Goal: Task Accomplishment & Management: Complete application form

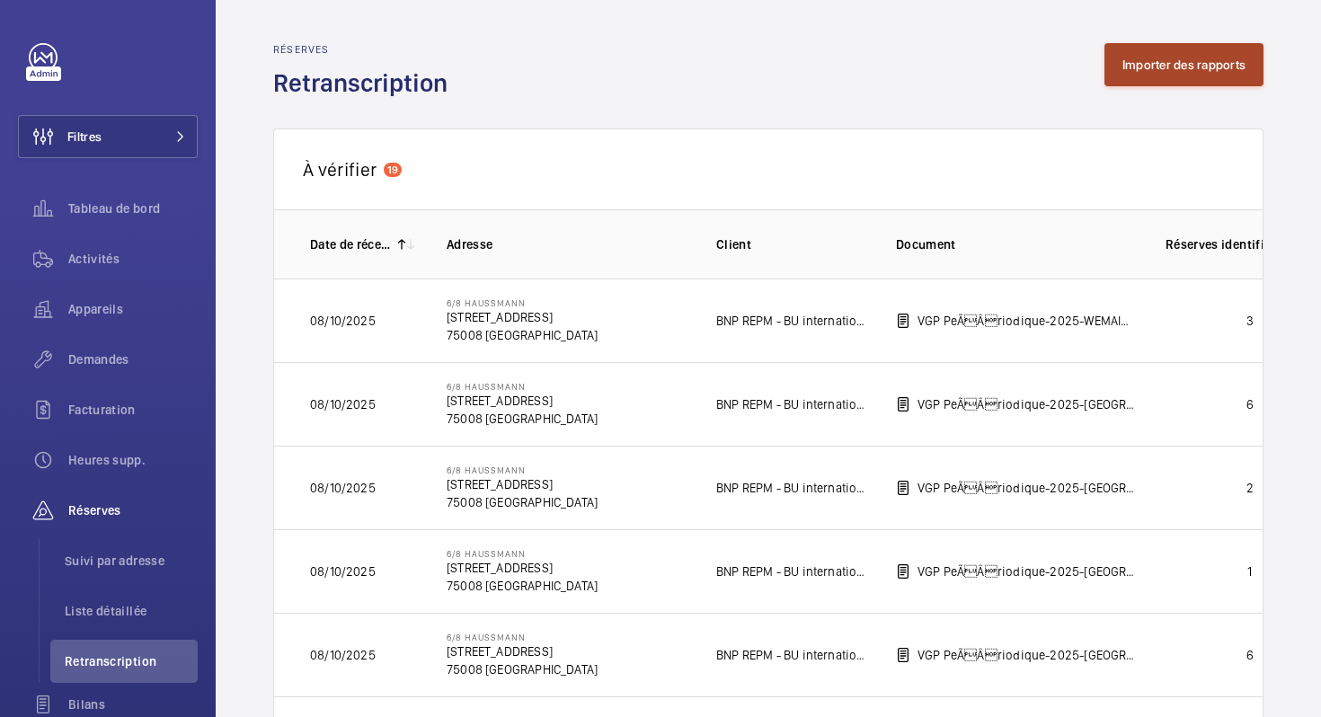
click at [1171, 66] on button "Importer des rapports" at bounding box center [1183, 64] width 159 height 43
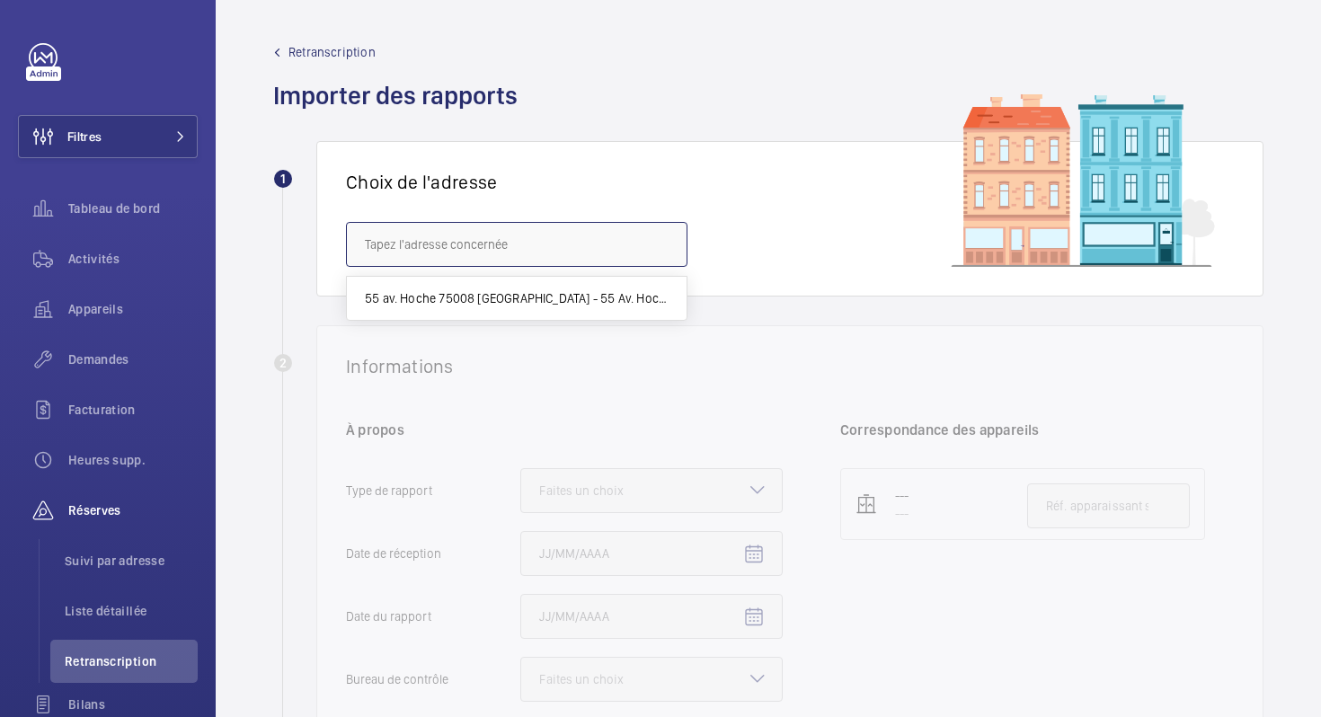
click at [474, 234] on input "text" at bounding box center [516, 244] width 341 height 45
paste input "PEREIRE-LEVALLOIS"
click at [413, 243] on input "PEREIRE-LEVALLOIS" at bounding box center [516, 244] width 341 height 45
drag, startPoint x: 485, startPoint y: 242, endPoint x: 288, endPoint y: 245, distance: 197.7
click at [288, 245] on div "1 Choix de l'adresse PEREIRE LEVALLOIS" at bounding box center [768, 218] width 990 height 155
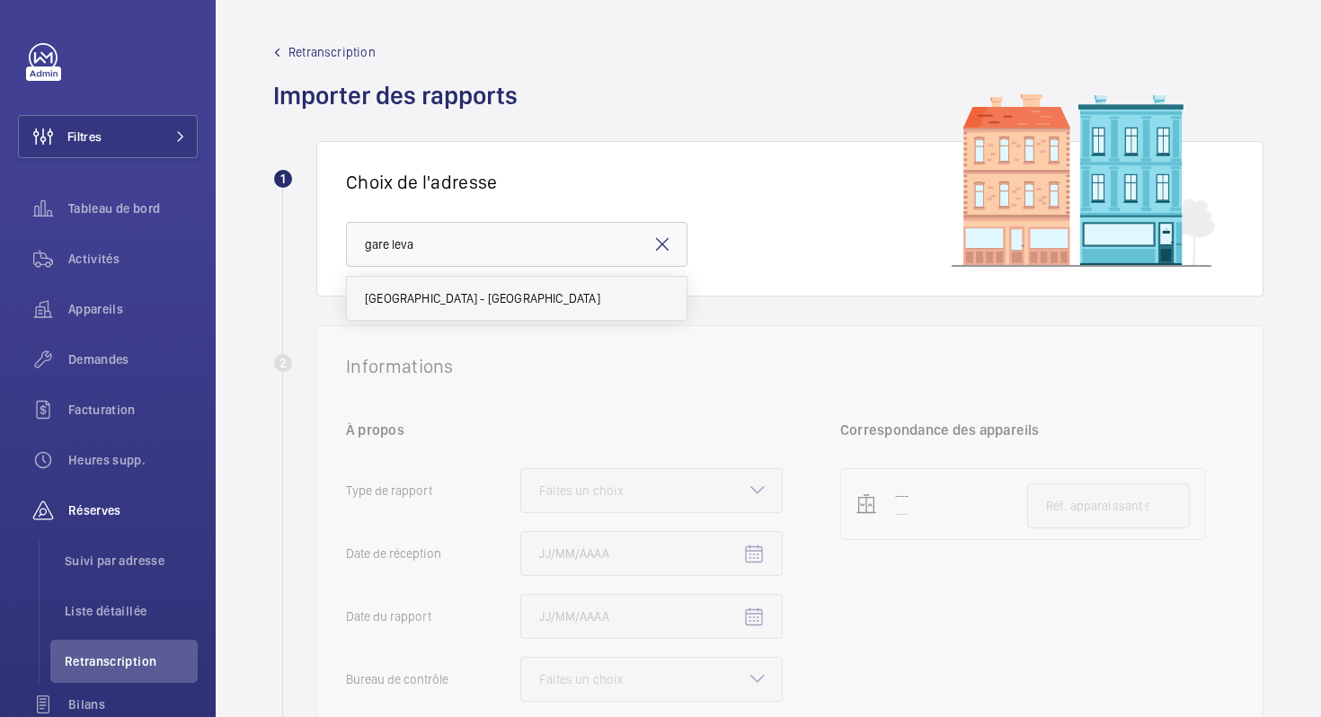
click at [559, 287] on mat-option "[GEOGRAPHIC_DATA] - [GEOGRAPHIC_DATA]" at bounding box center [517, 298] width 340 height 43
type input "[GEOGRAPHIC_DATA] - [GEOGRAPHIC_DATA]"
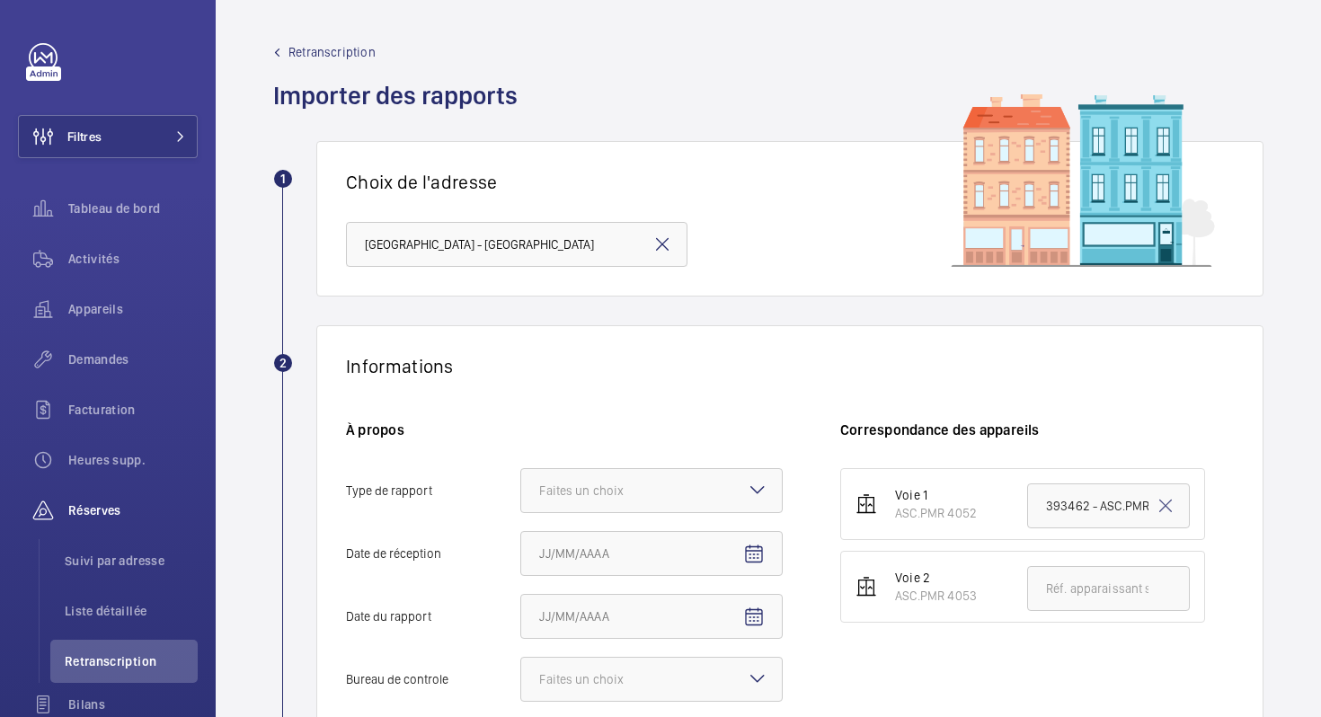
click at [659, 249] on mat-icon at bounding box center [662, 245] width 22 height 22
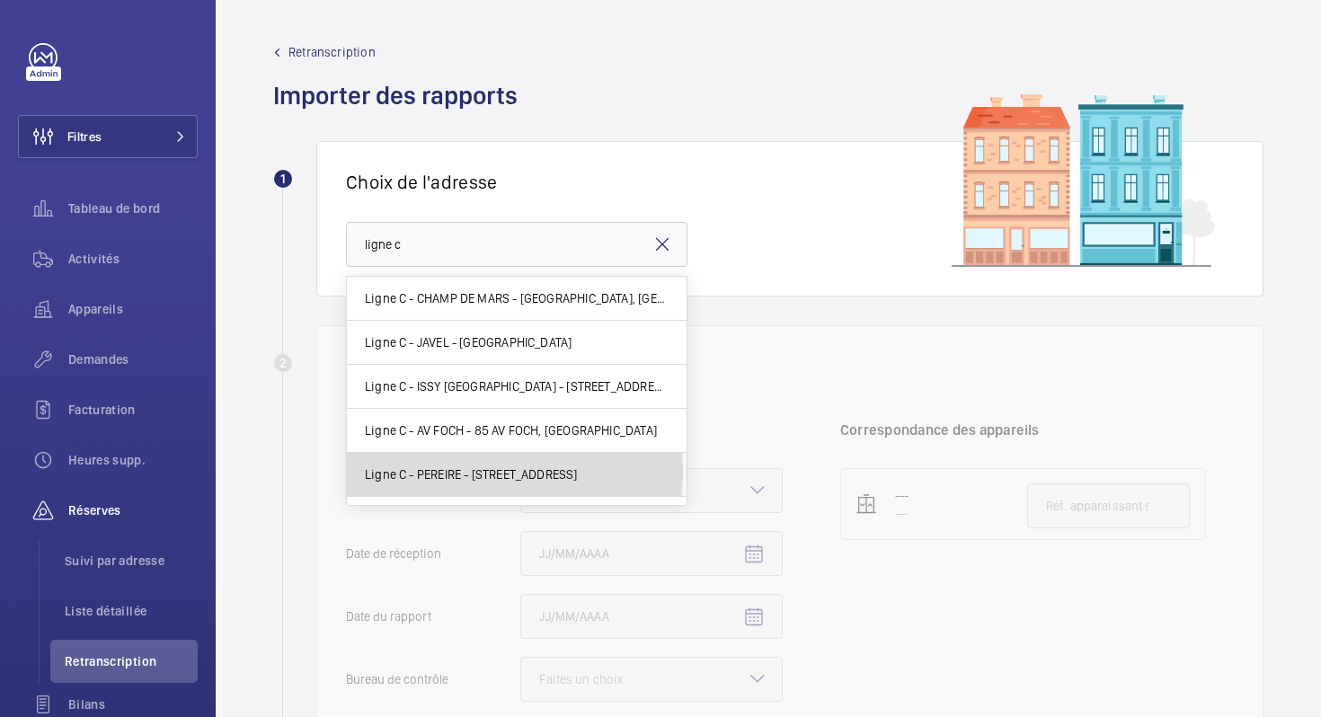
click at [457, 471] on span "Ligne C - PEREIRE - [STREET_ADDRESS]" at bounding box center [471, 474] width 213 height 18
type input "Ligne C - PEREIRE - [STREET_ADDRESS]"
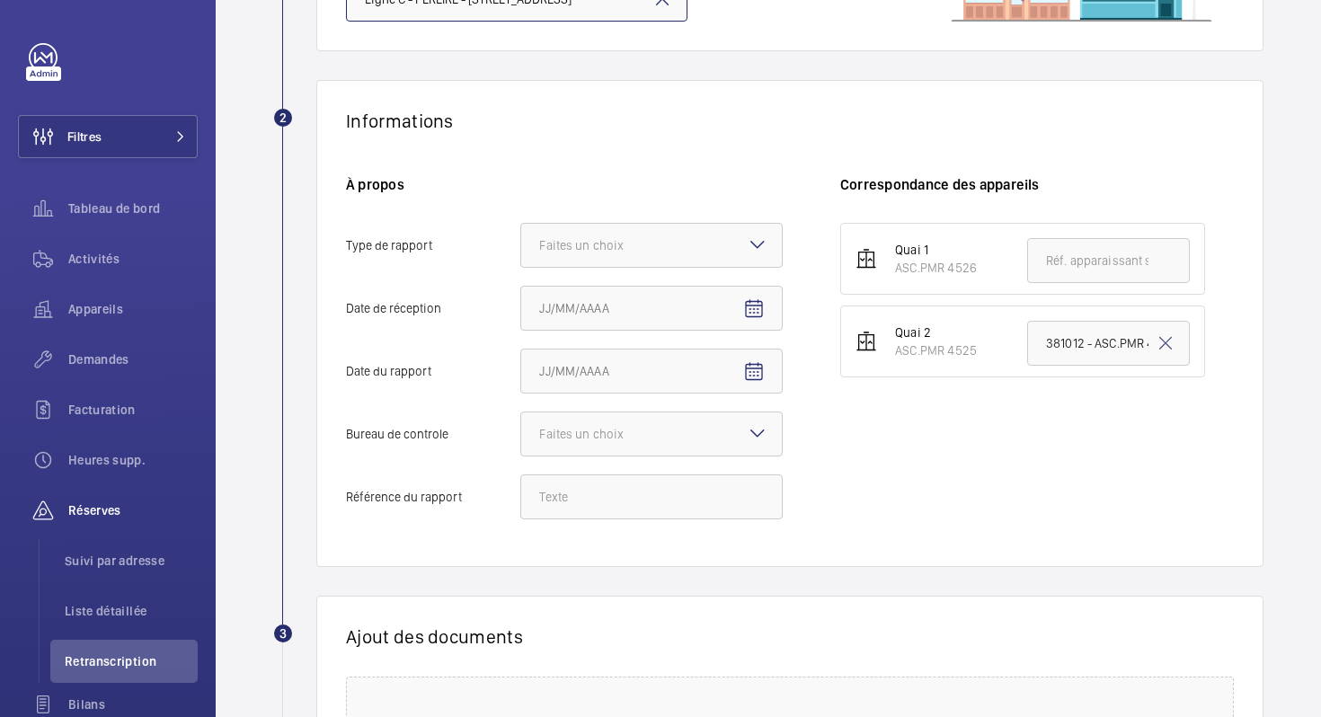
scroll to position [248, 0]
click at [670, 245] on div at bounding box center [651, 242] width 261 height 43
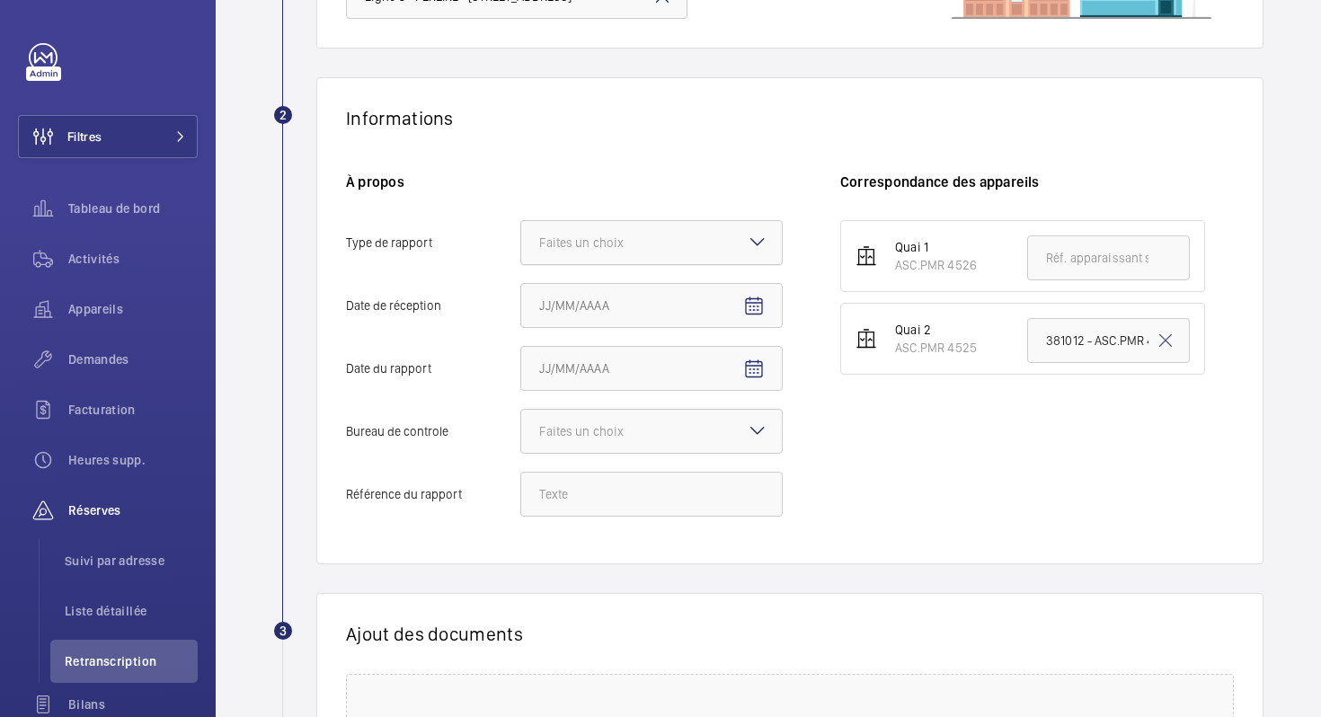
click at [521, 245] on input "Type de rapport Faites un choix" at bounding box center [521, 242] width 0 height 43
click at [659, 292] on span "Périodique" at bounding box center [651, 297] width 225 height 18
click at [521, 264] on input "Type de rapport Faites un choix Périodique Quinquennal Audit" at bounding box center [521, 242] width 0 height 43
click at [749, 315] on mat-icon "Open calendar" at bounding box center [754, 307] width 22 height 22
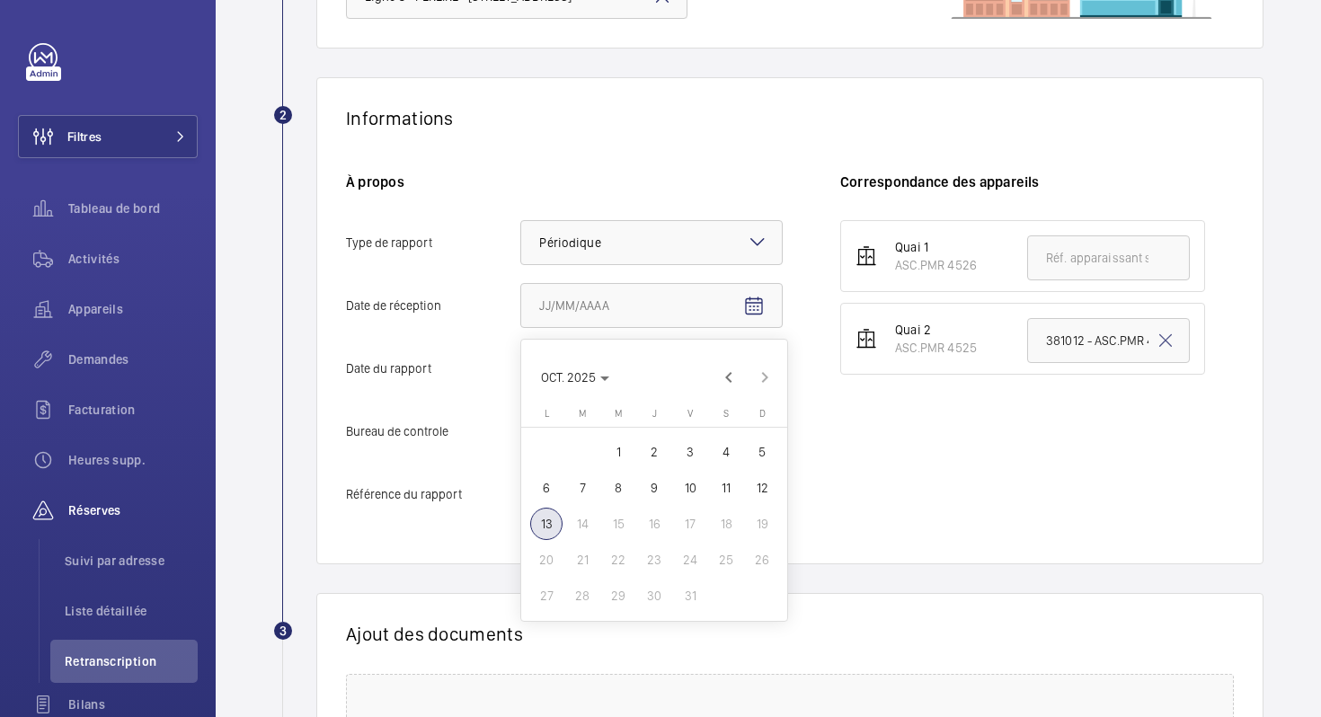
click at [666, 492] on span "9" at bounding box center [654, 488] width 32 height 32
type input "09/10/2025"
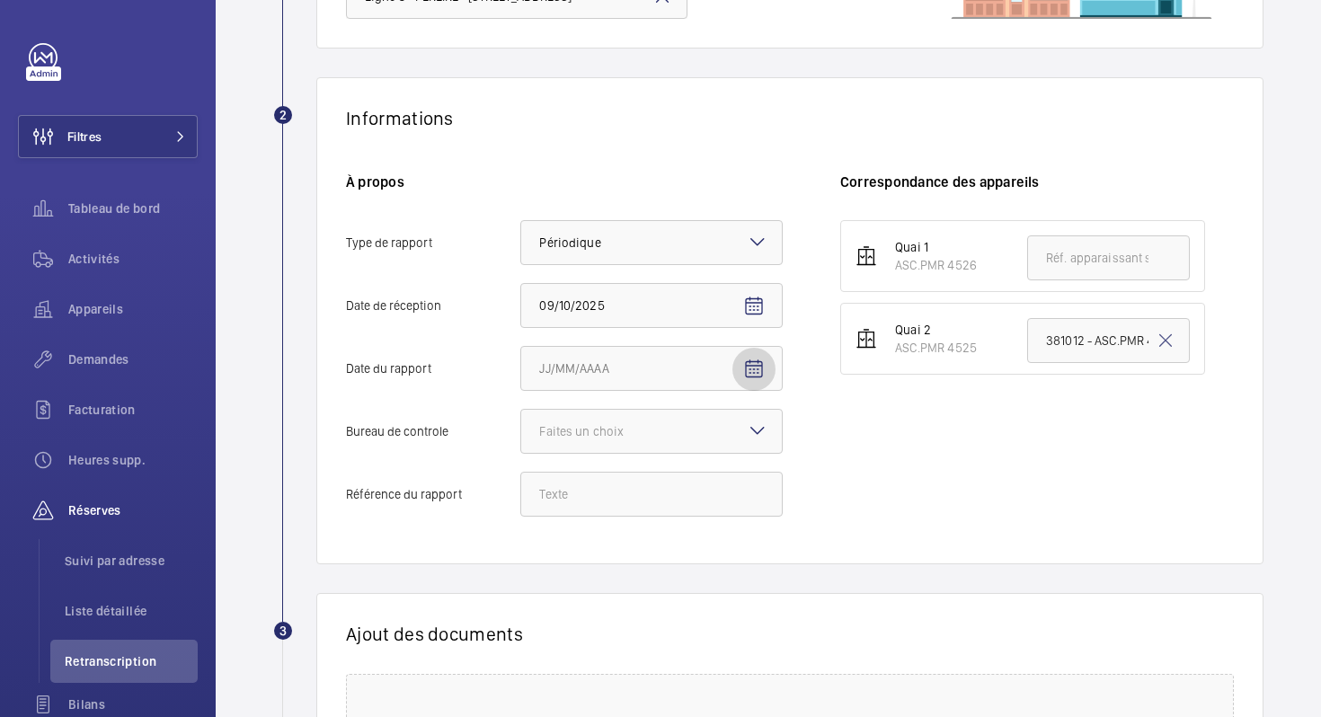
click at [748, 379] on mat-icon "Open calendar" at bounding box center [754, 370] width 22 height 22
click at [723, 440] on span "Previous month" at bounding box center [729, 440] width 36 height 36
click at [572, 586] on span "16" at bounding box center [582, 587] width 32 height 32
type input "16/09/2025"
click at [651, 443] on div at bounding box center [651, 431] width 261 height 43
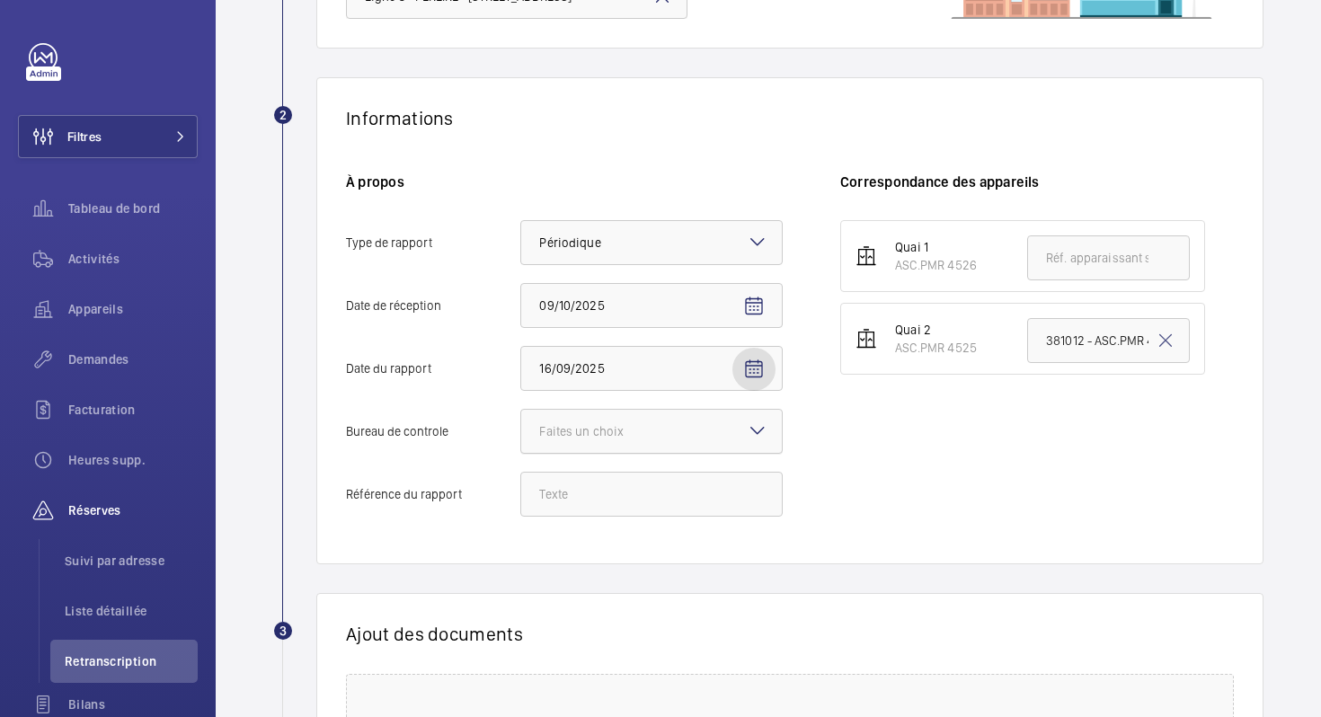
click at [521, 443] on input "Bureau de controle Faites un choix" at bounding box center [521, 431] width 0 height 43
click at [631, 540] on div "Autre" at bounding box center [651, 530] width 261 height 43
click at [521, 453] on input "Bureau de controle Faites un choix Veritas Autre" at bounding box center [521, 431] width 0 height 43
click at [706, 506] on input "Référence du rapport" at bounding box center [651, 494] width 262 height 45
paste input "MG-25-576"
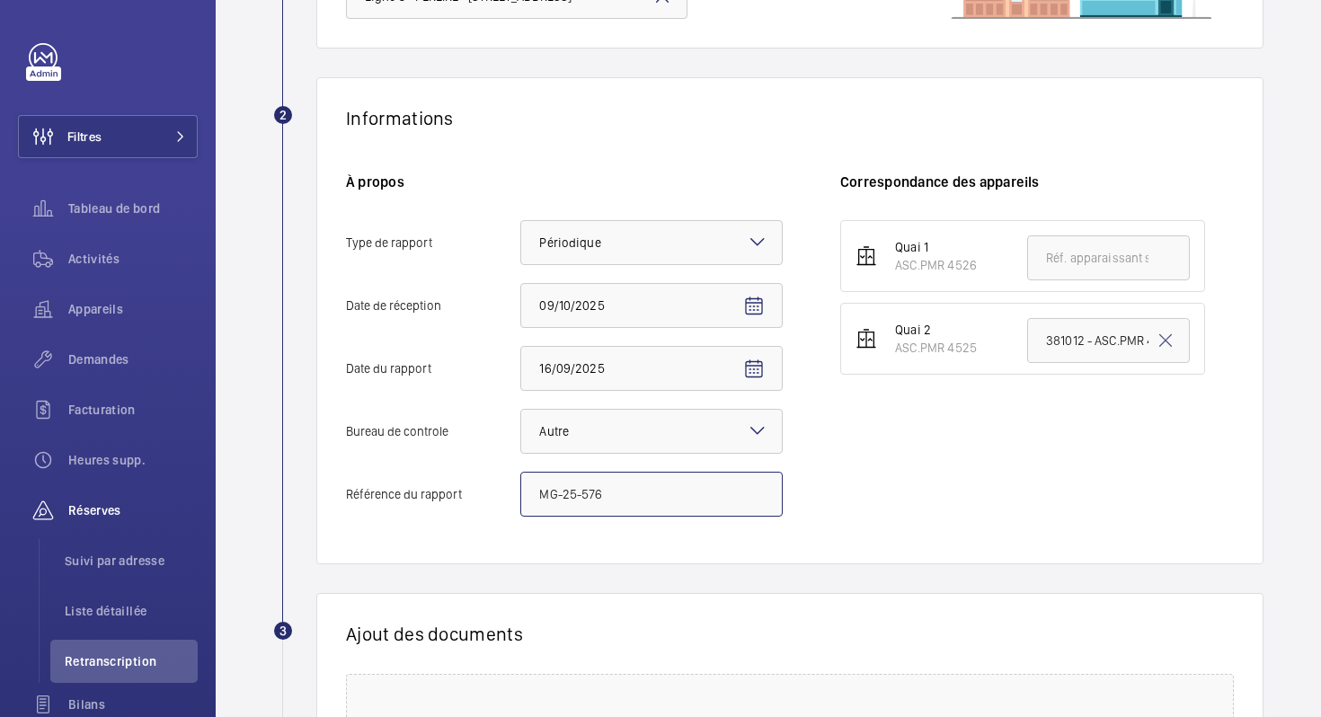
type input "MG-25-576"
click at [721, 557] on div "Informations À propos Type de rapport Faites un choix × Périodique × [DATE]epti…" at bounding box center [789, 320] width 947 height 487
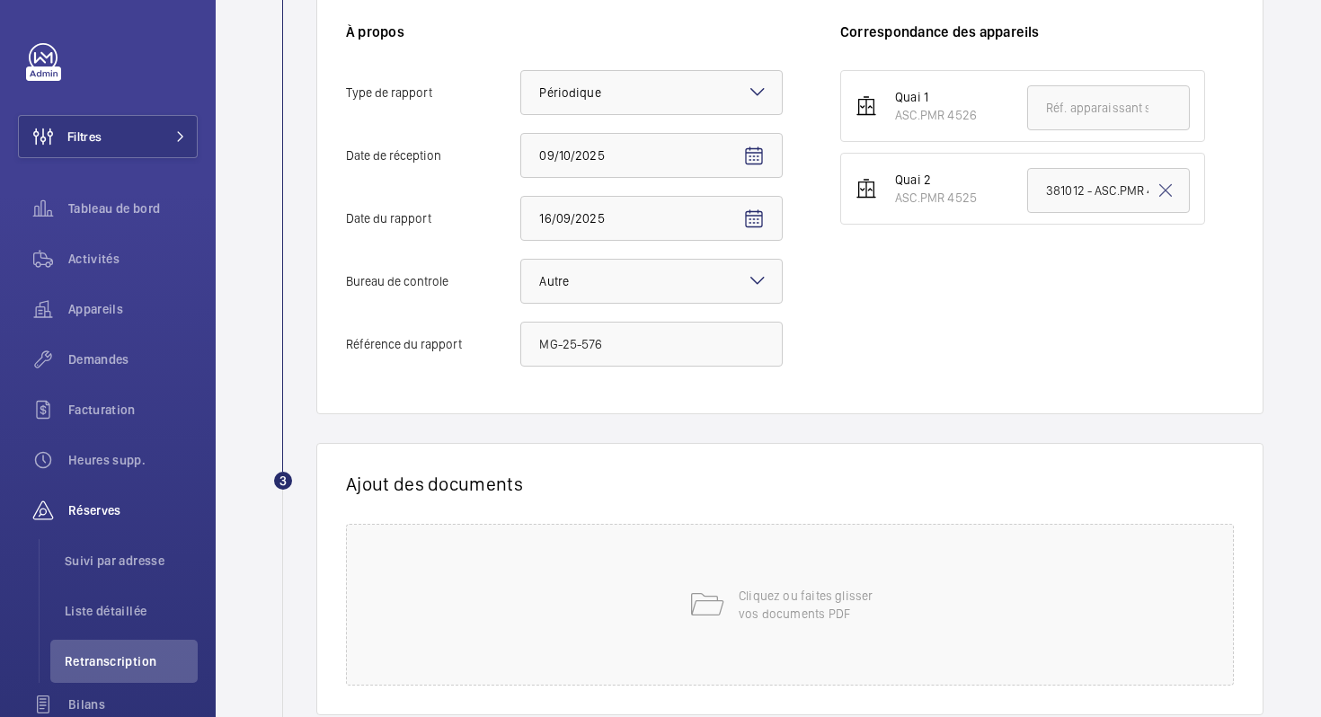
scroll to position [511, 0]
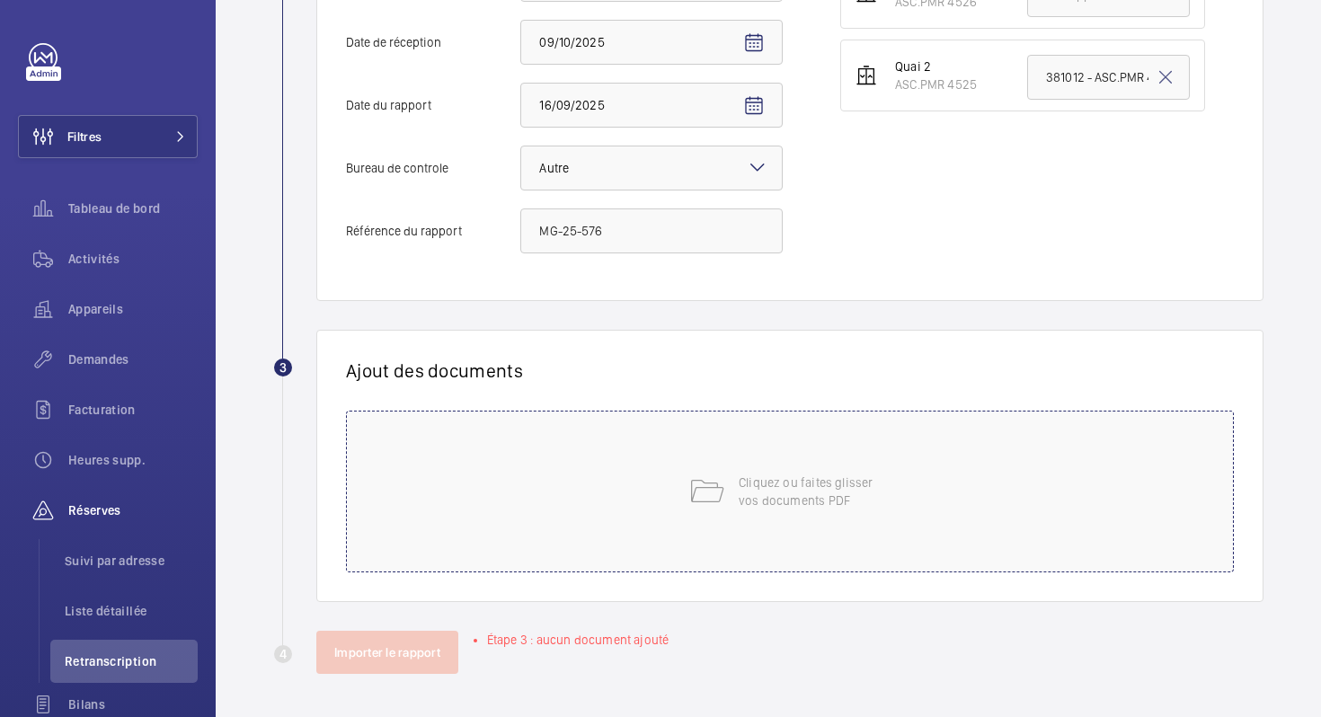
click at [736, 506] on div "Cliquez ou faites glisser vos documents PDF" at bounding box center [790, 492] width 888 height 162
click at [784, 517] on div "Cliquez ou faites glisser vos documents PDF" at bounding box center [790, 492] width 888 height 162
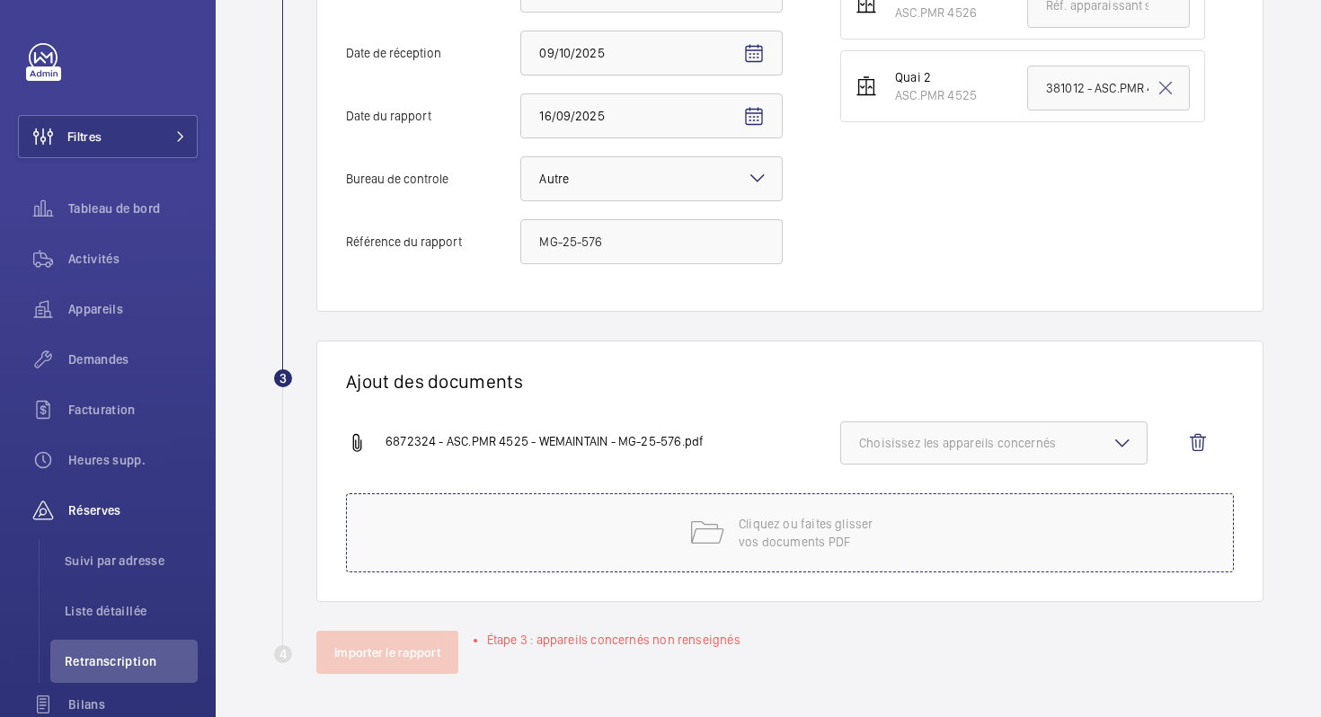
scroll to position [500, 0]
click at [965, 447] on span "Choisissez les appareils concernés" at bounding box center [994, 443] width 270 height 18
click at [864, 541] on input "ASC.PMR 4525" at bounding box center [867, 543] width 36 height 36
checkbox input "true"
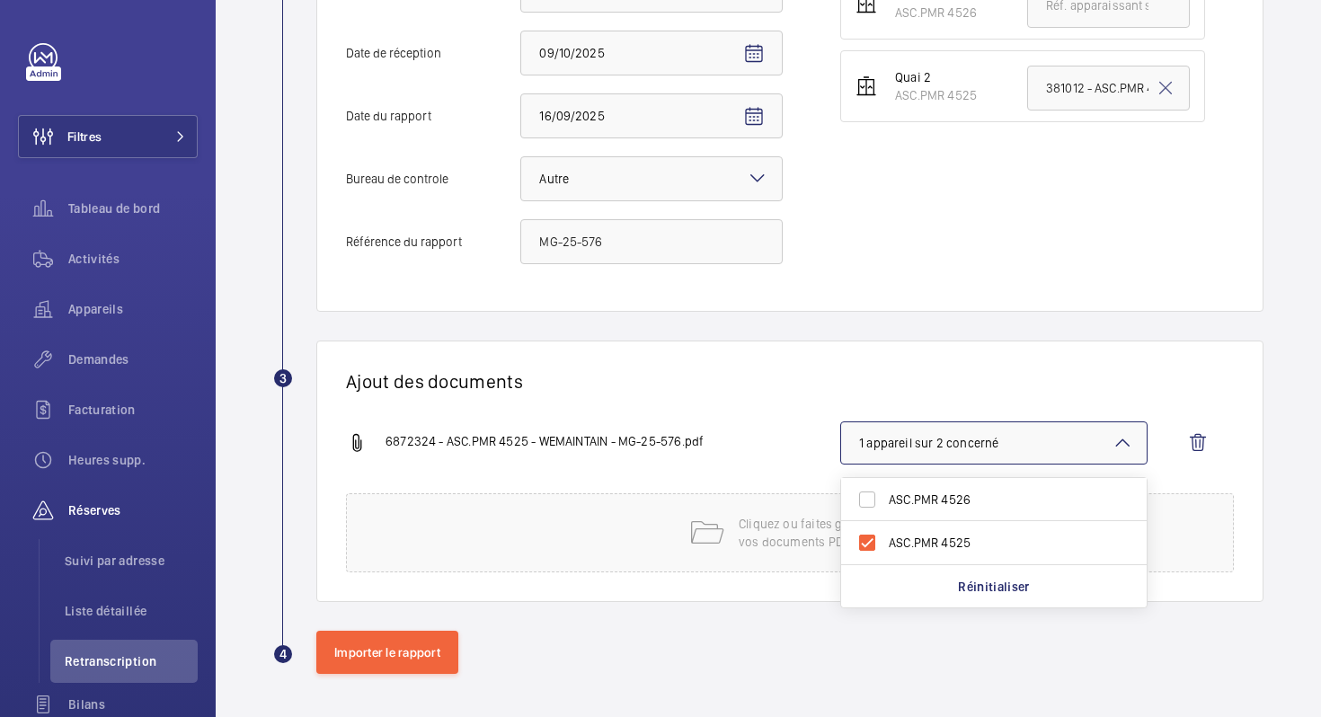
click at [765, 402] on div "Ajout des documents 6872324 - ASC.PMR 4525 - WEMAINTAIN - MG-25-576.pdf 1 appar…" at bounding box center [789, 471] width 947 height 261
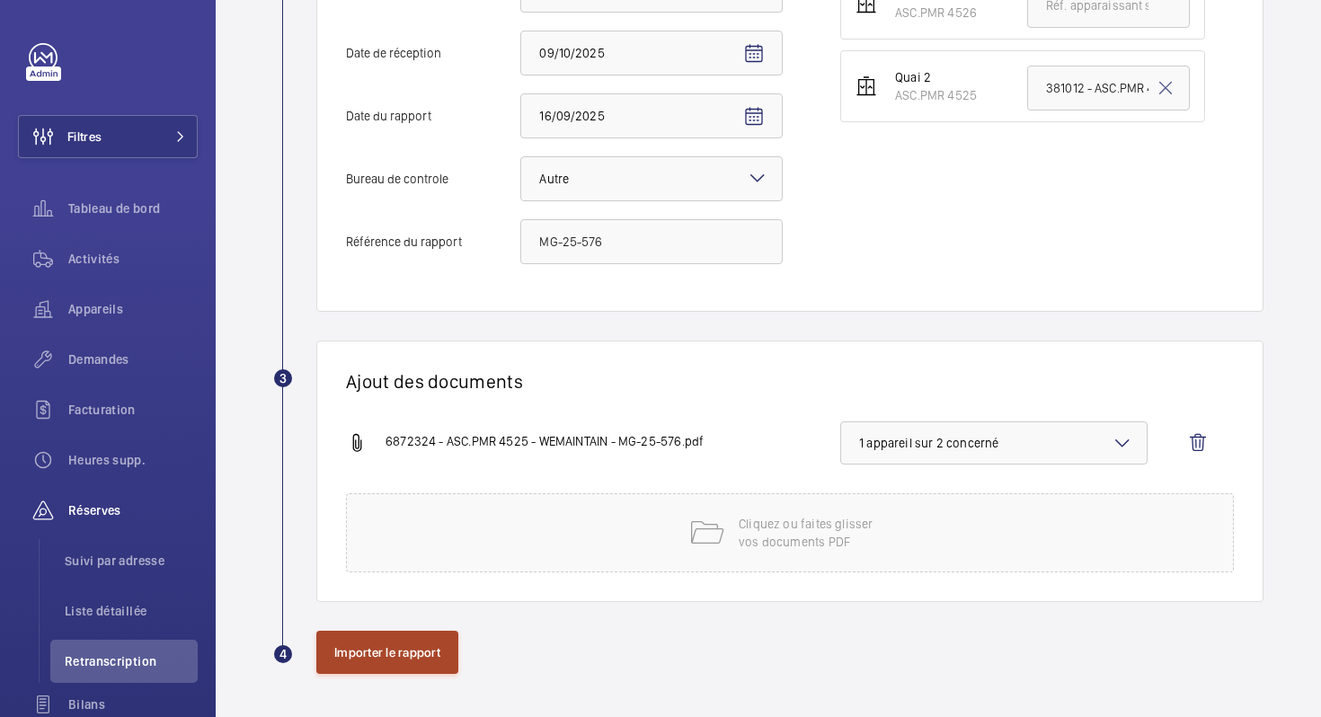
click at [399, 662] on button "Importer le rapport" at bounding box center [387, 652] width 142 height 43
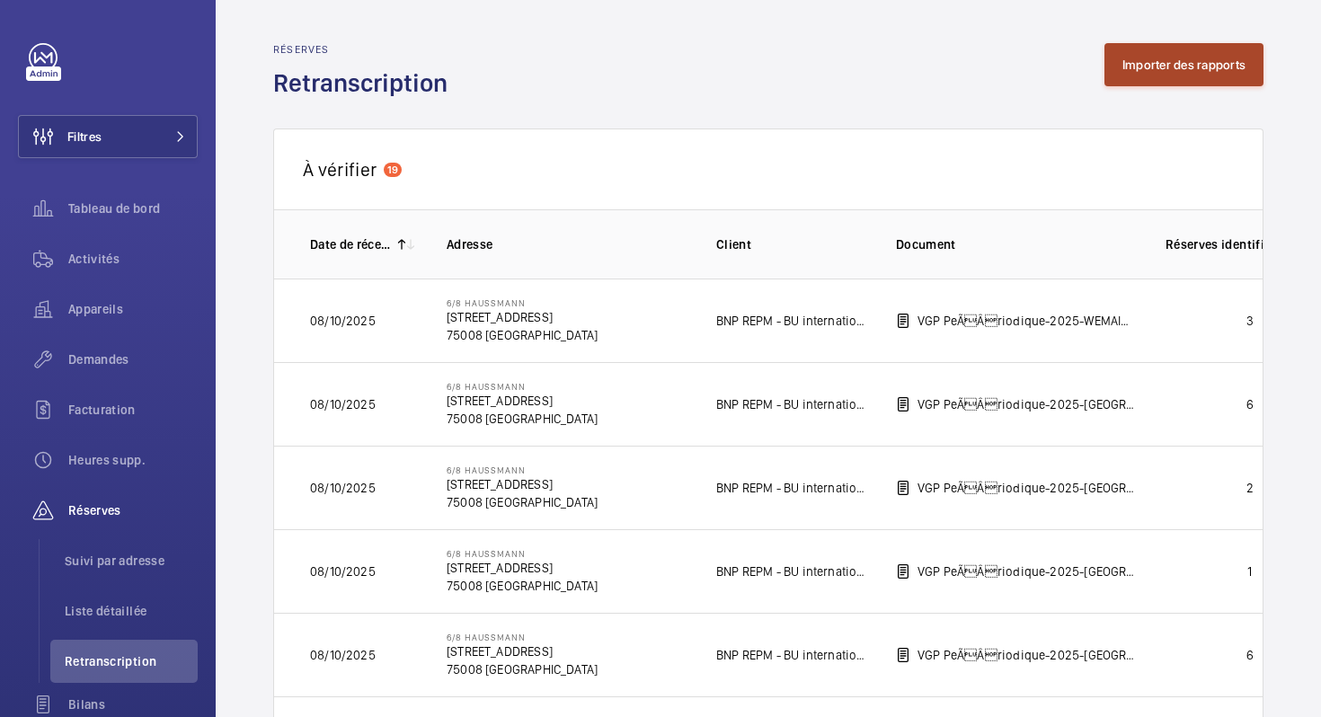
click at [1155, 61] on button "Importer des rapports" at bounding box center [1183, 64] width 159 height 43
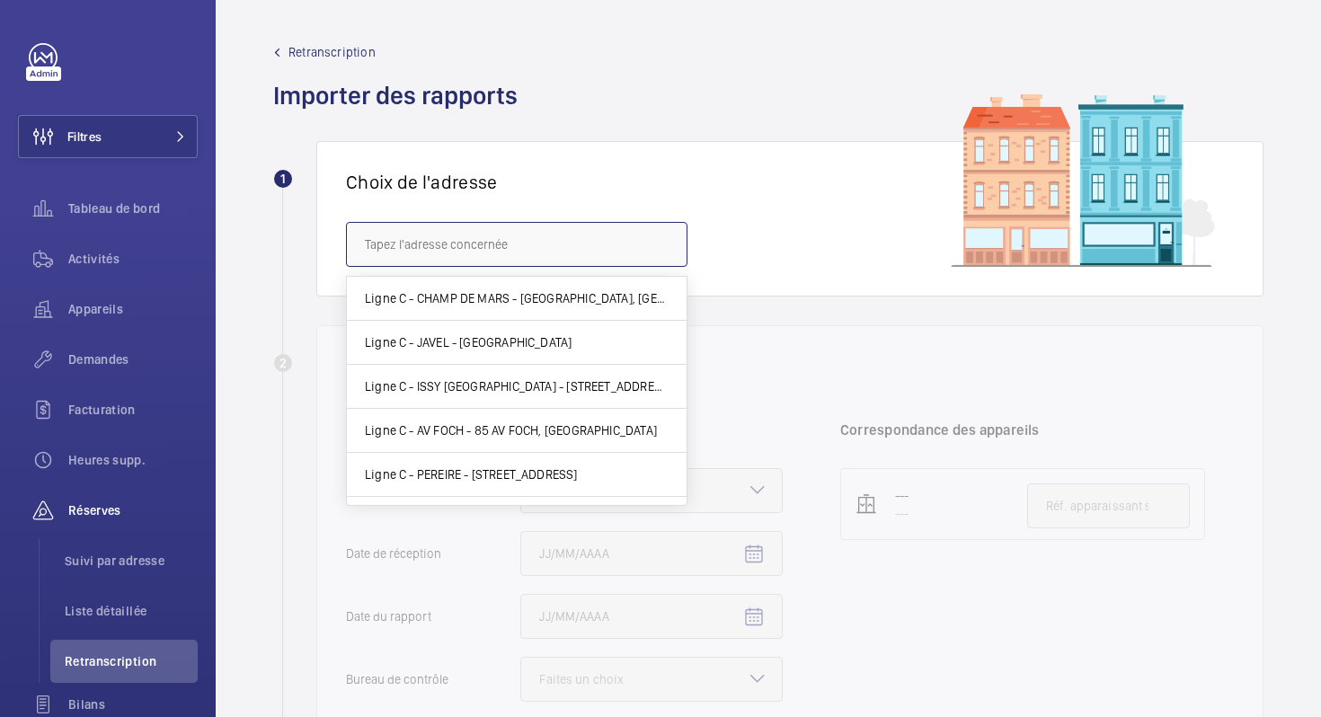
click at [451, 235] on input "text" at bounding box center [516, 244] width 341 height 45
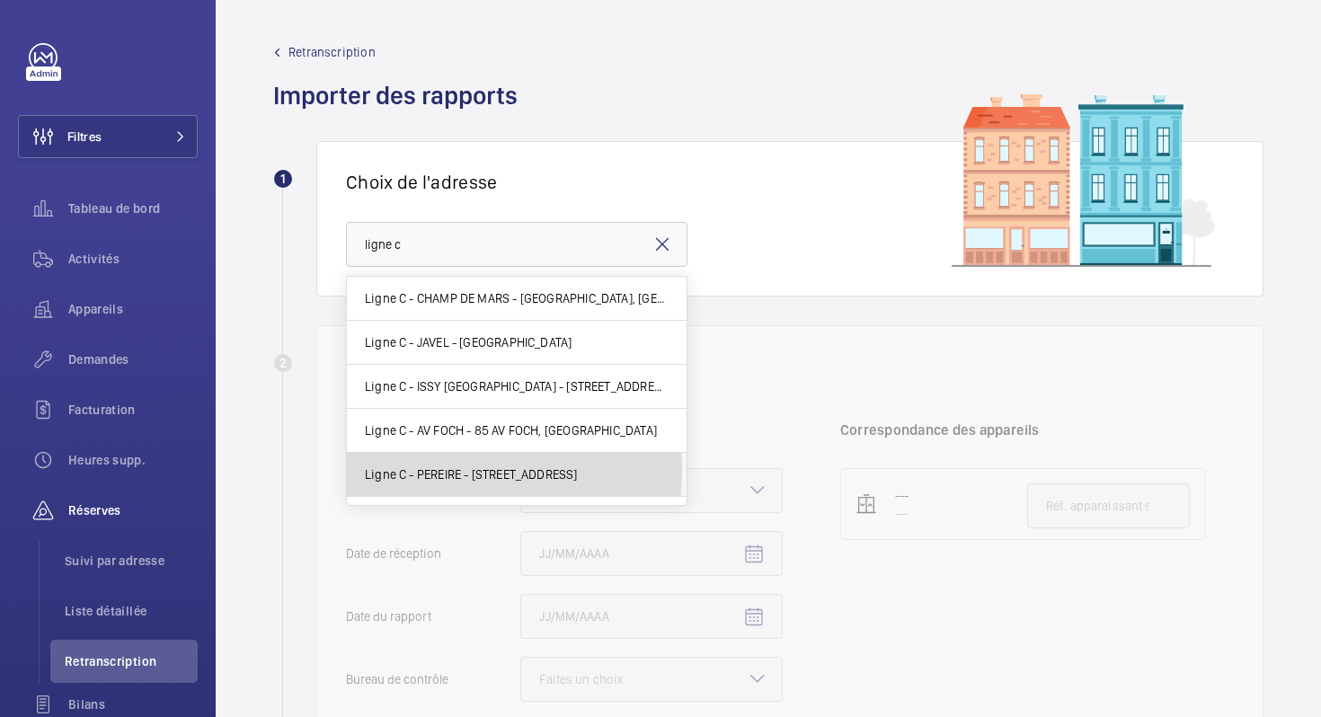
click at [408, 469] on span "Ligne C - PEREIRE - [STREET_ADDRESS]" at bounding box center [471, 474] width 213 height 18
type input "Ligne C - PEREIRE - [STREET_ADDRESS]"
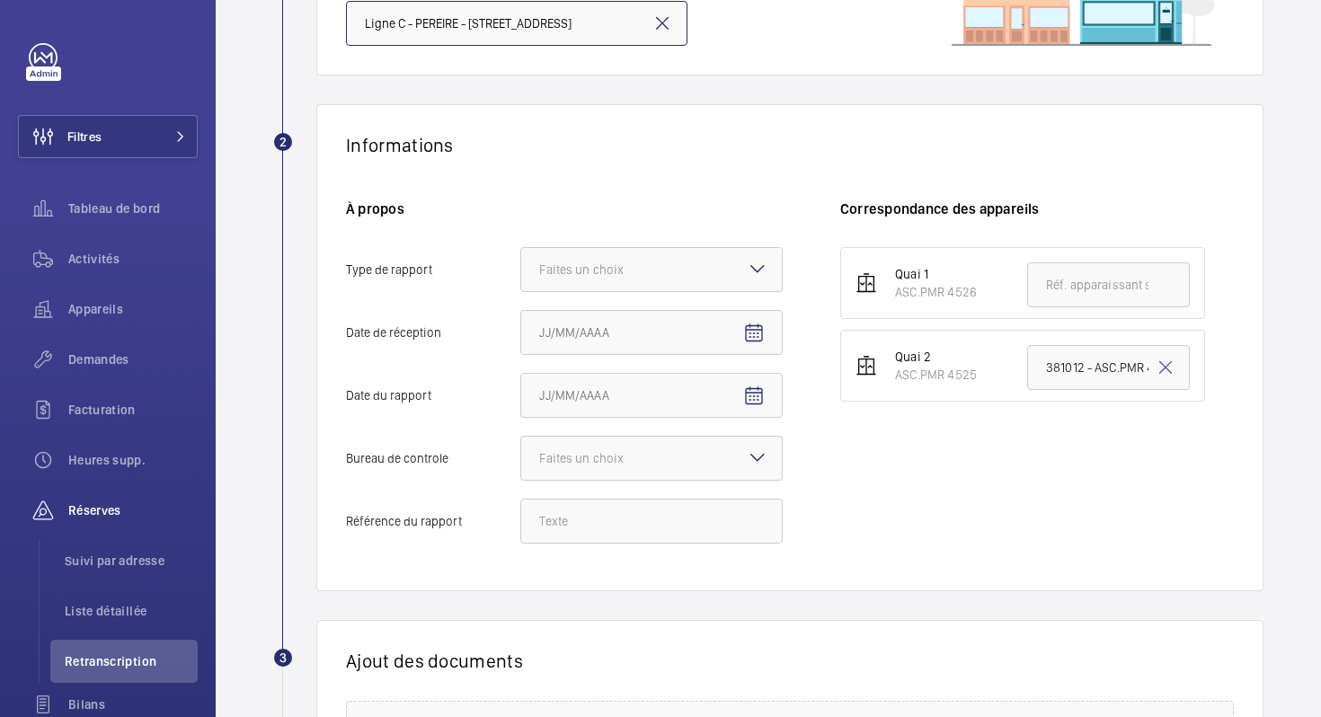
scroll to position [245, 0]
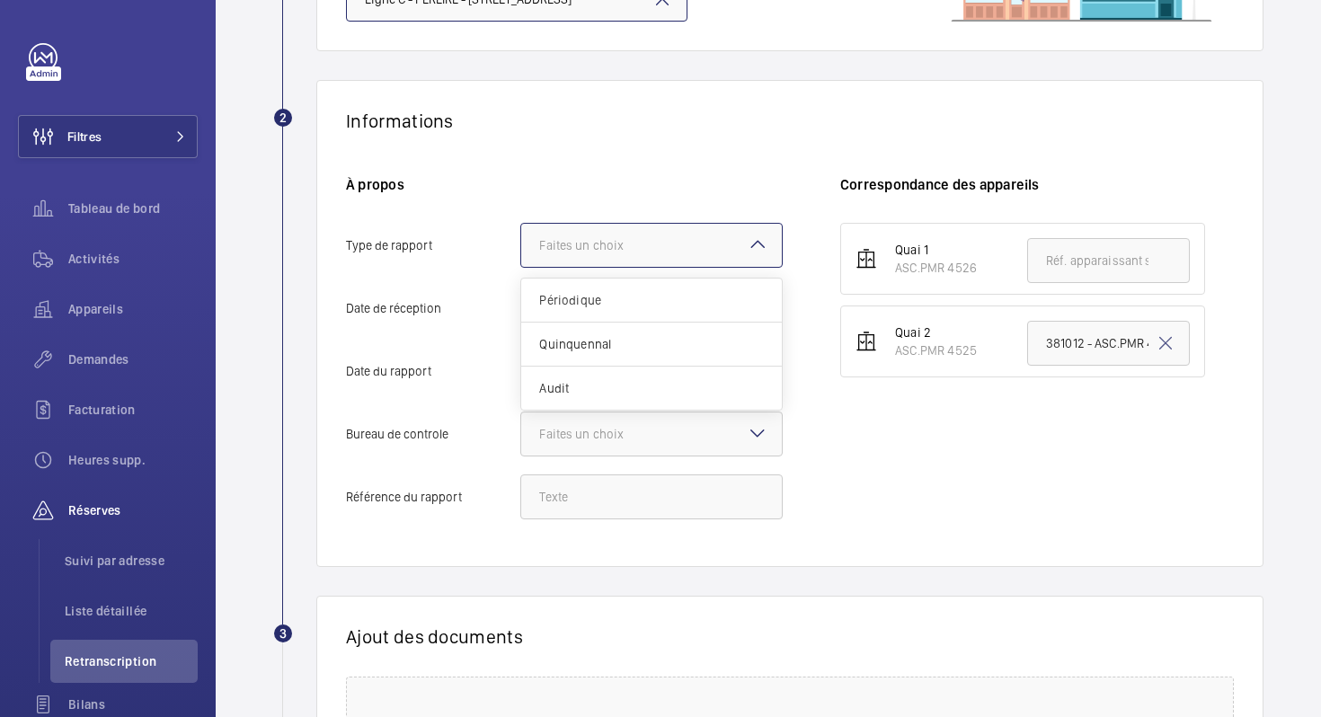
click at [712, 254] on div at bounding box center [651, 245] width 261 height 43
click at [521, 254] on input "Type de rapport Faites un choix Périodique Quinquennal Audit" at bounding box center [521, 245] width 0 height 43
click at [661, 301] on span "Périodique" at bounding box center [651, 300] width 225 height 18
click at [521, 267] on input "Type de rapport Faites un choix Périodique Quinquennal Audit" at bounding box center [521, 245] width 0 height 43
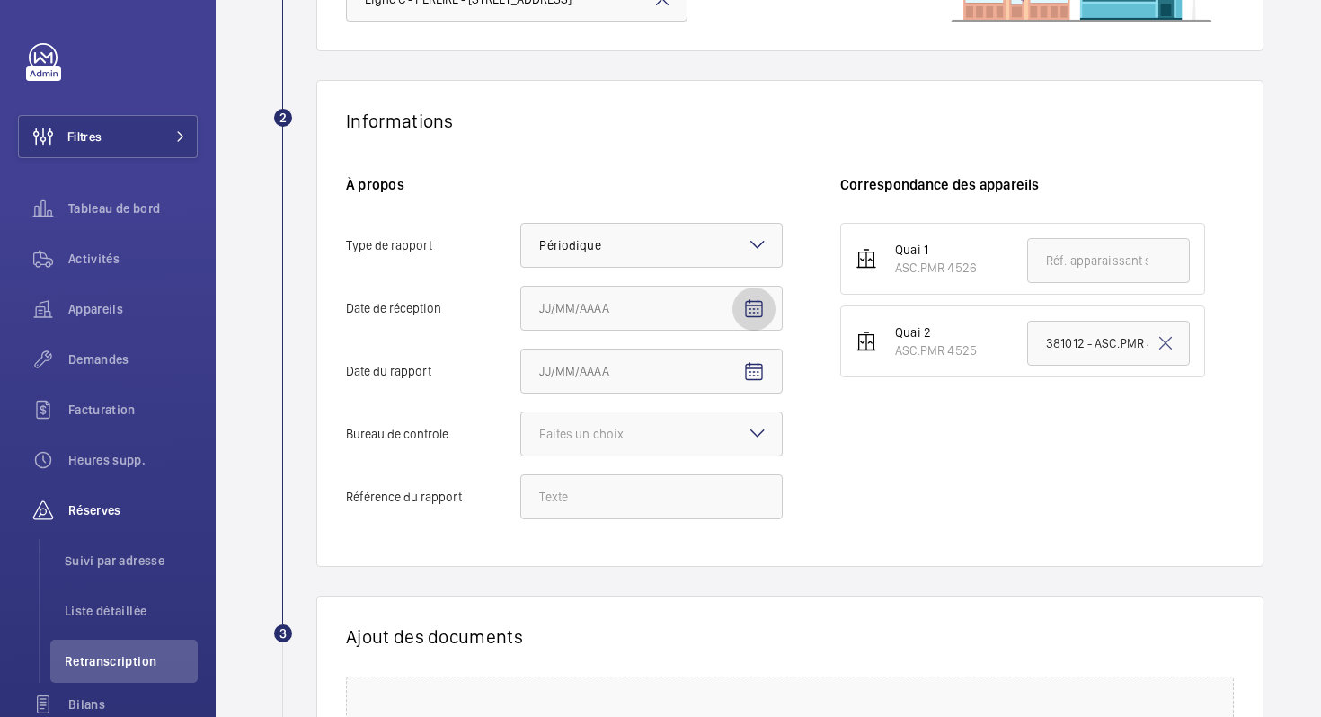
click at [755, 304] on mat-icon "Open calendar" at bounding box center [754, 309] width 22 height 22
click at [664, 493] on span "9" at bounding box center [654, 490] width 32 height 32
type input "09/10/2025"
click at [752, 376] on mat-icon "Open calendar" at bounding box center [754, 372] width 22 height 22
click at [731, 447] on span "Previous month" at bounding box center [729, 443] width 36 height 36
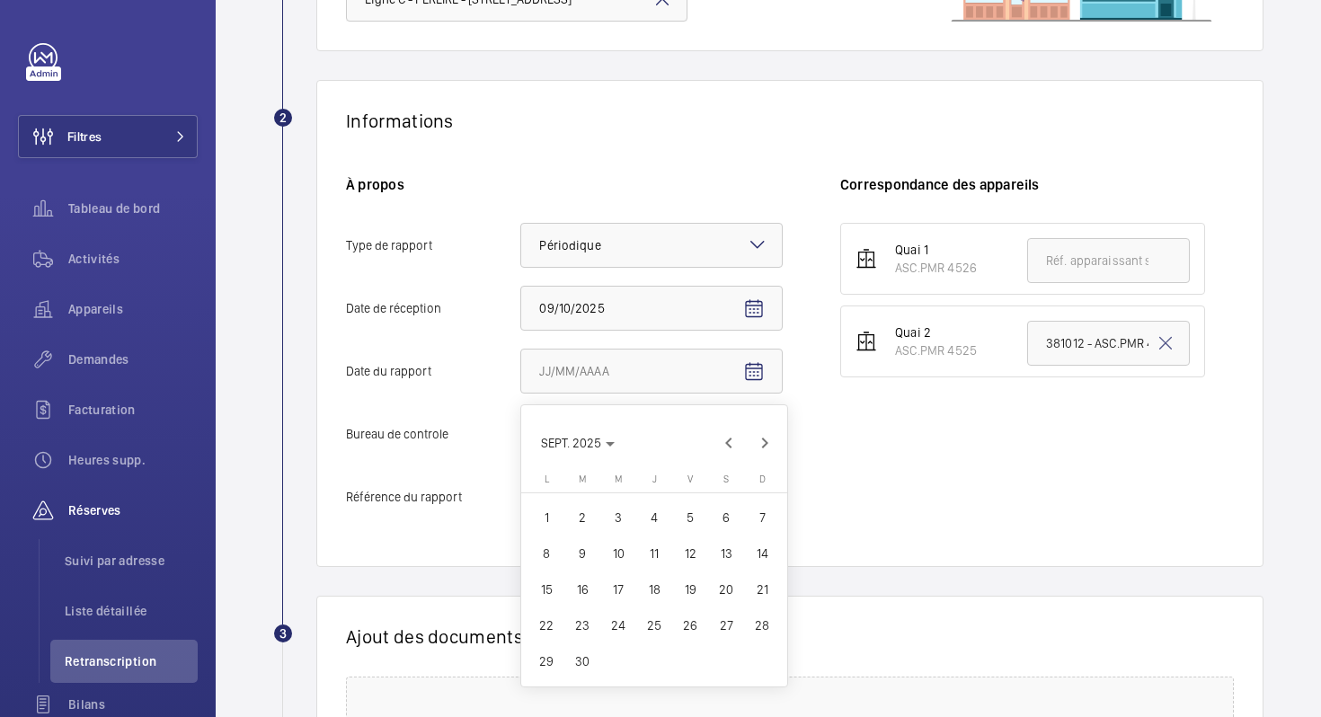
click at [580, 597] on span "16" at bounding box center [582, 589] width 32 height 32
type input "16/09/2025"
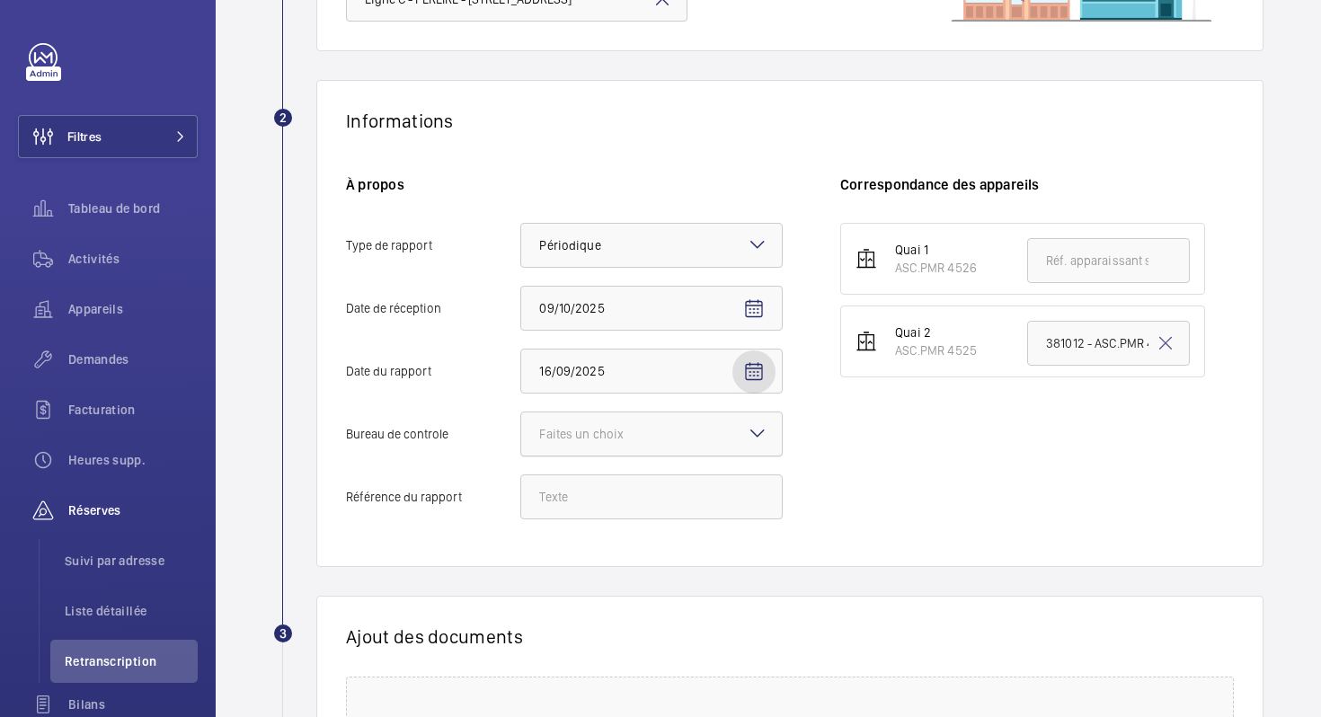
click at [697, 445] on div at bounding box center [651, 433] width 261 height 43
click at [521, 445] on input "Bureau de controle Faites un choix" at bounding box center [521, 433] width 0 height 43
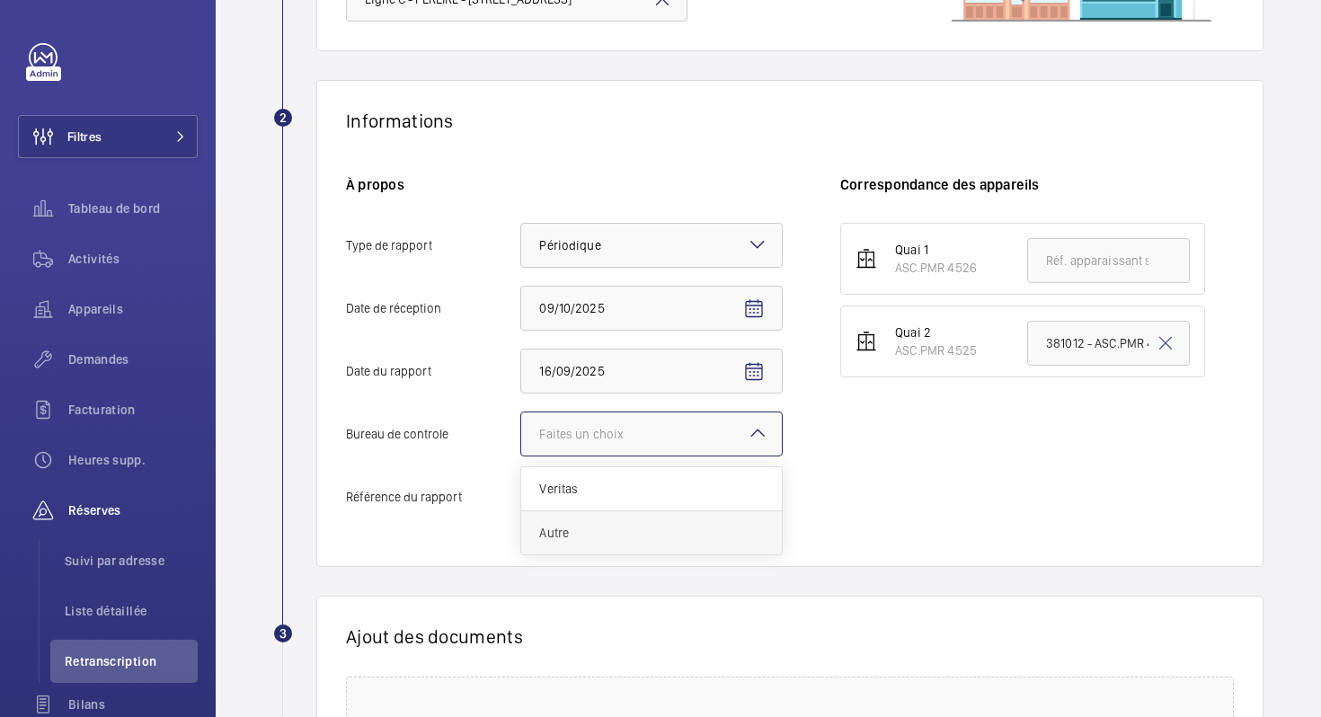
click at [668, 549] on div "Autre" at bounding box center [651, 532] width 261 height 43
click at [521, 456] on input "Bureau de controle Faites un choix Veritas Autre" at bounding box center [521, 433] width 0 height 43
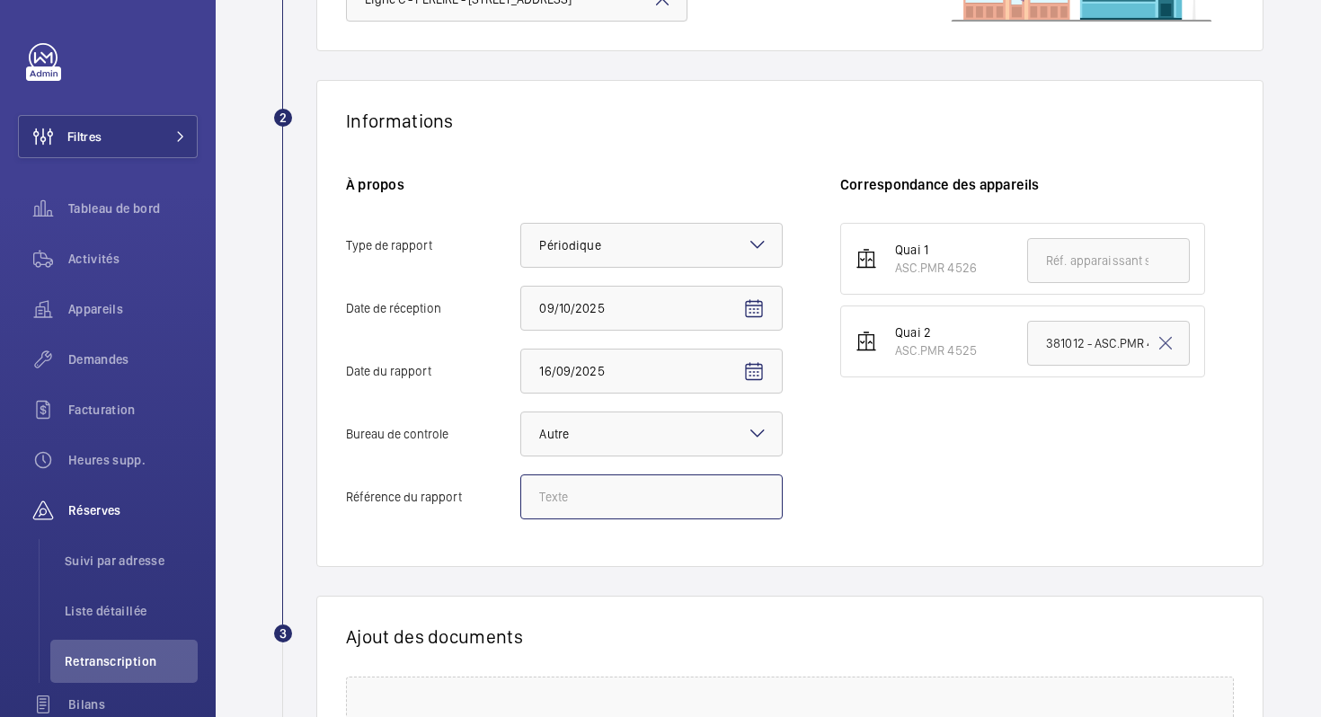
click at [674, 503] on input "Référence du rapport" at bounding box center [651, 496] width 262 height 45
paste input "MG-25-576"
type input "MG-25-576"
click at [671, 558] on div "Informations À propos Type de rapport Faites un choix × Périodique × [DATE]epti…" at bounding box center [789, 323] width 947 height 487
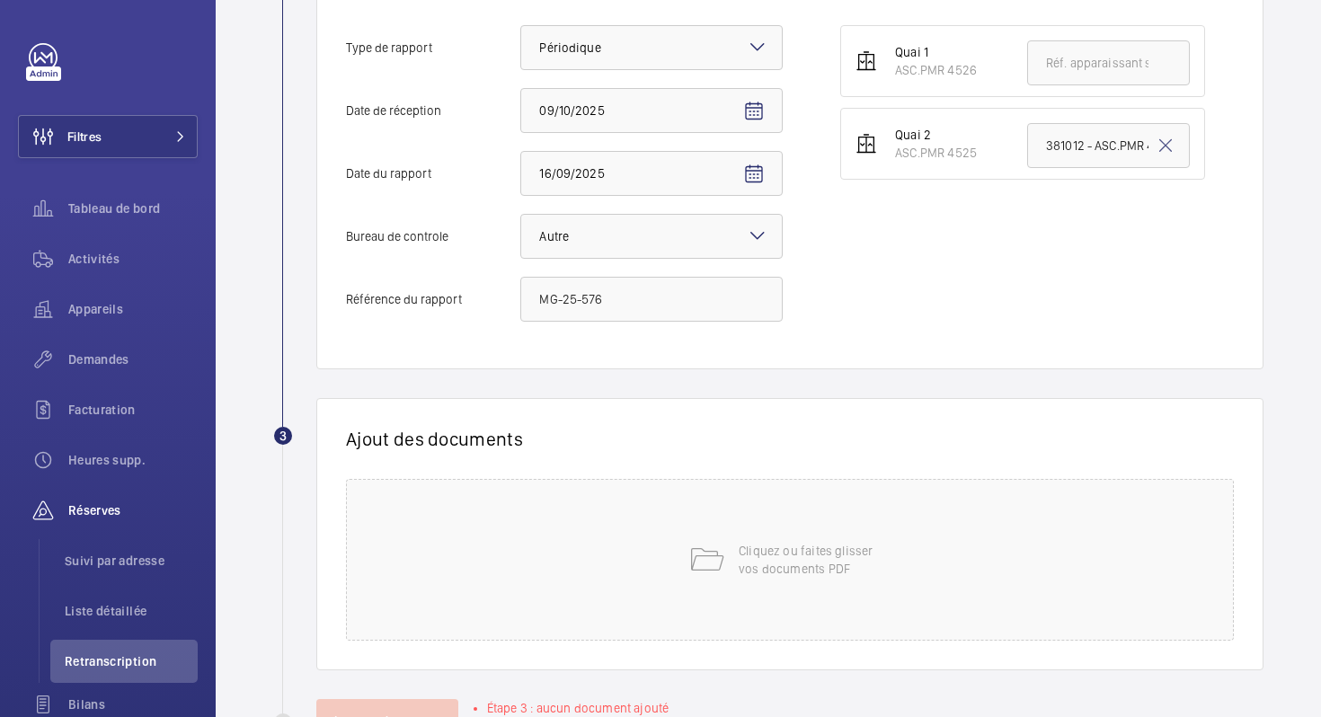
scroll to position [477, 0]
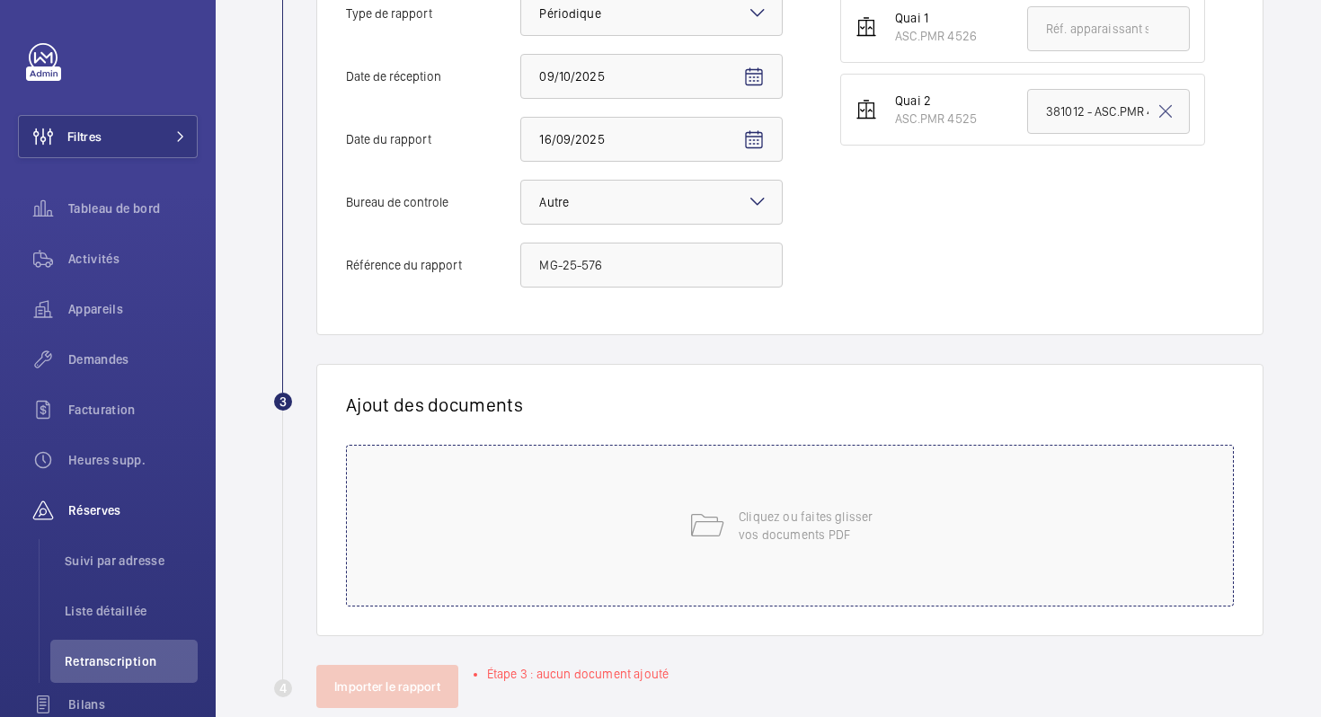
click at [700, 574] on div "Cliquez ou faites glisser vos documents PDF" at bounding box center [790, 526] width 888 height 162
click at [849, 571] on div "Cliquez ou faites glisser vos documents PDF" at bounding box center [790, 526] width 888 height 162
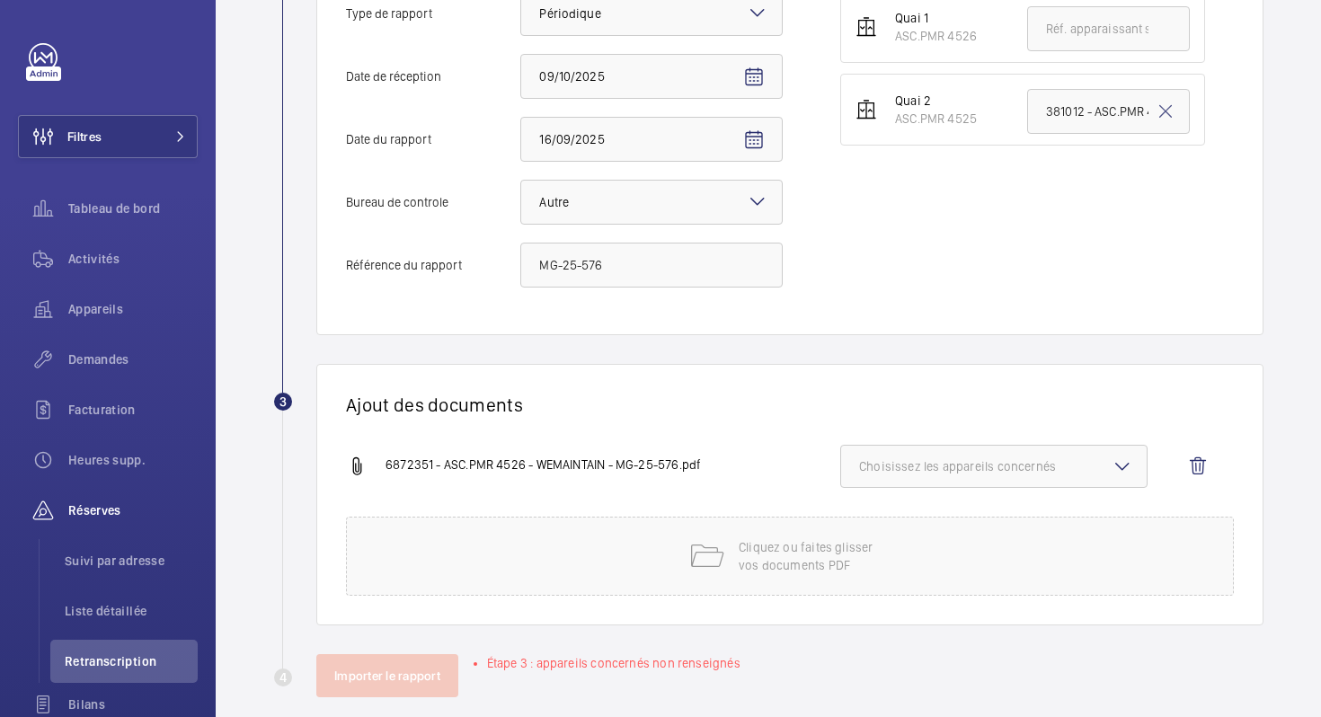
click at [960, 476] on button "Choisissez les appareils concernés" at bounding box center [993, 466] width 307 height 43
click at [930, 523] on span "ASC.PMR 4526" at bounding box center [995, 523] width 213 height 18
click at [885, 523] on input "ASC.PMR 4526" at bounding box center [867, 523] width 36 height 36
checkbox input "true"
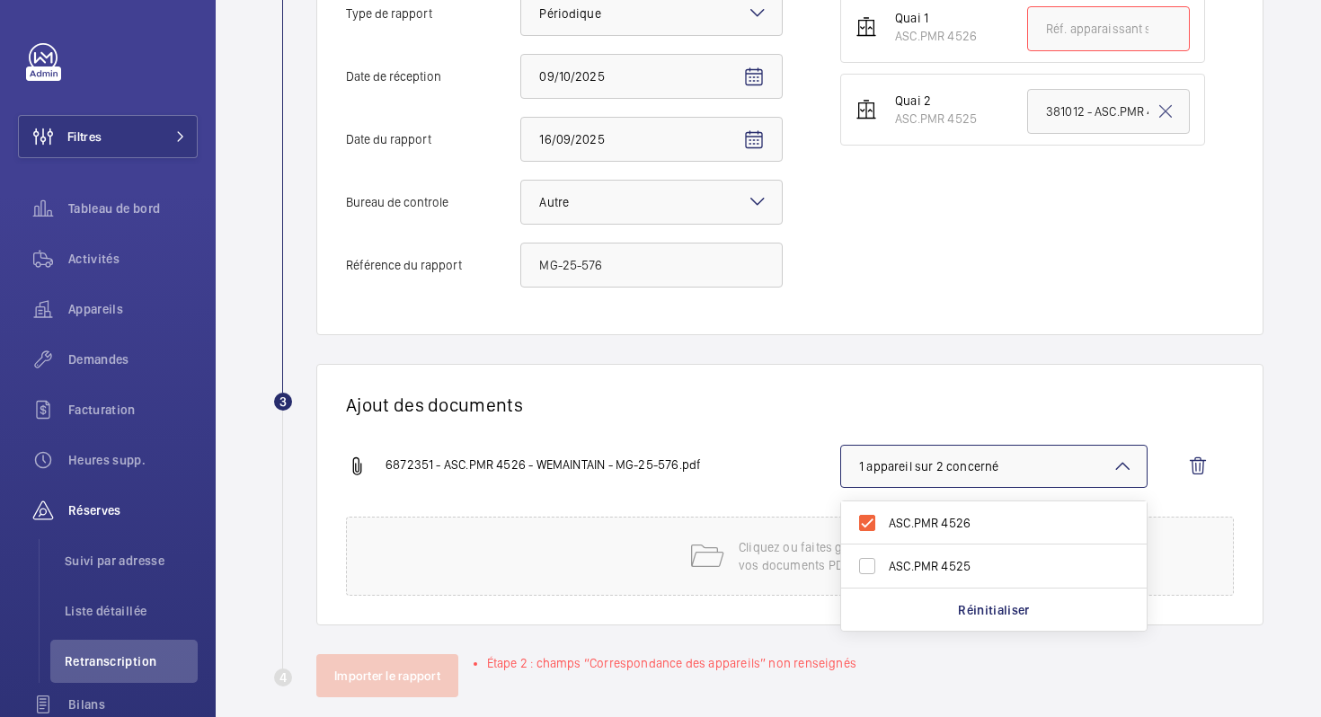
click at [760, 438] on div "Ajout des documents 6872351 - ASC.PMR 4526 - WEMAINTAIN - MG-25-576.pdf 1 appar…" at bounding box center [789, 494] width 947 height 261
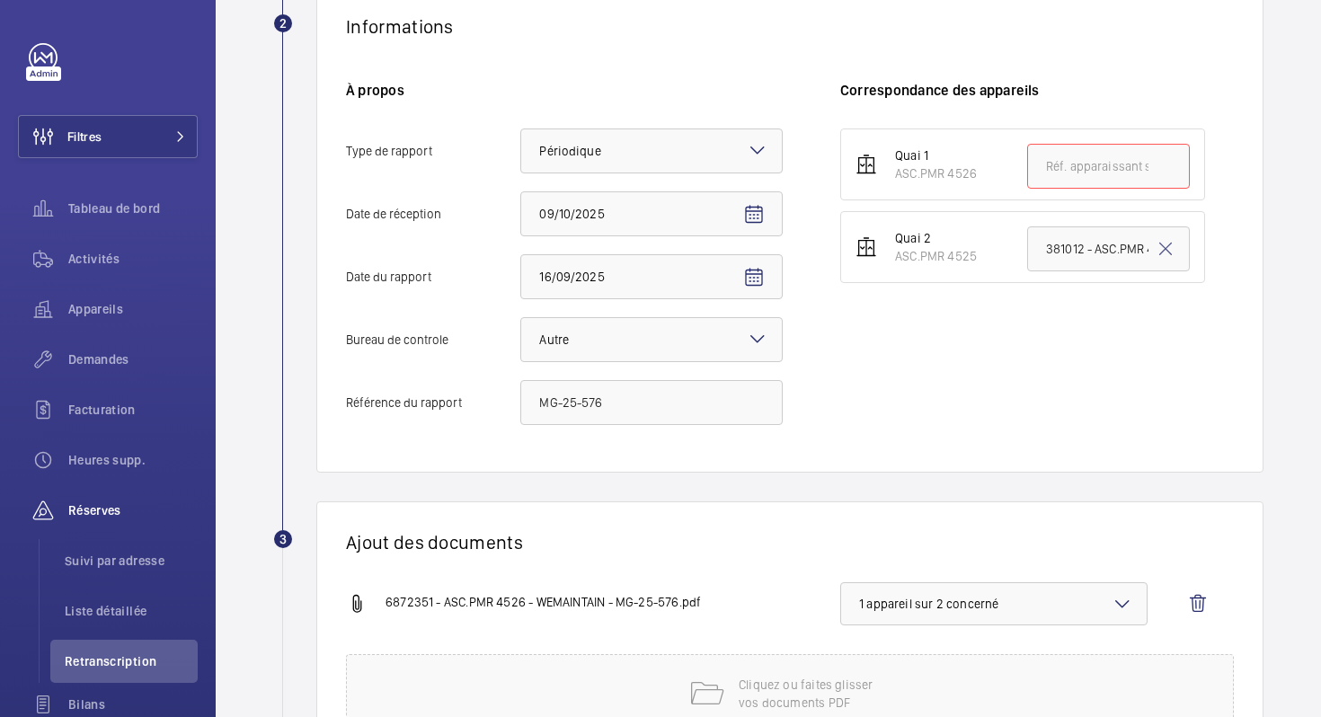
scroll to position [337, 0]
drag, startPoint x: 897, startPoint y: 177, endPoint x: 974, endPoint y: 177, distance: 77.3
click at [974, 177] on div "ASC.PMR 4526" at bounding box center [936, 176] width 82 height 18
copy div "ASC.PMR 4526"
click at [1058, 163] on input "text" at bounding box center [1108, 168] width 163 height 45
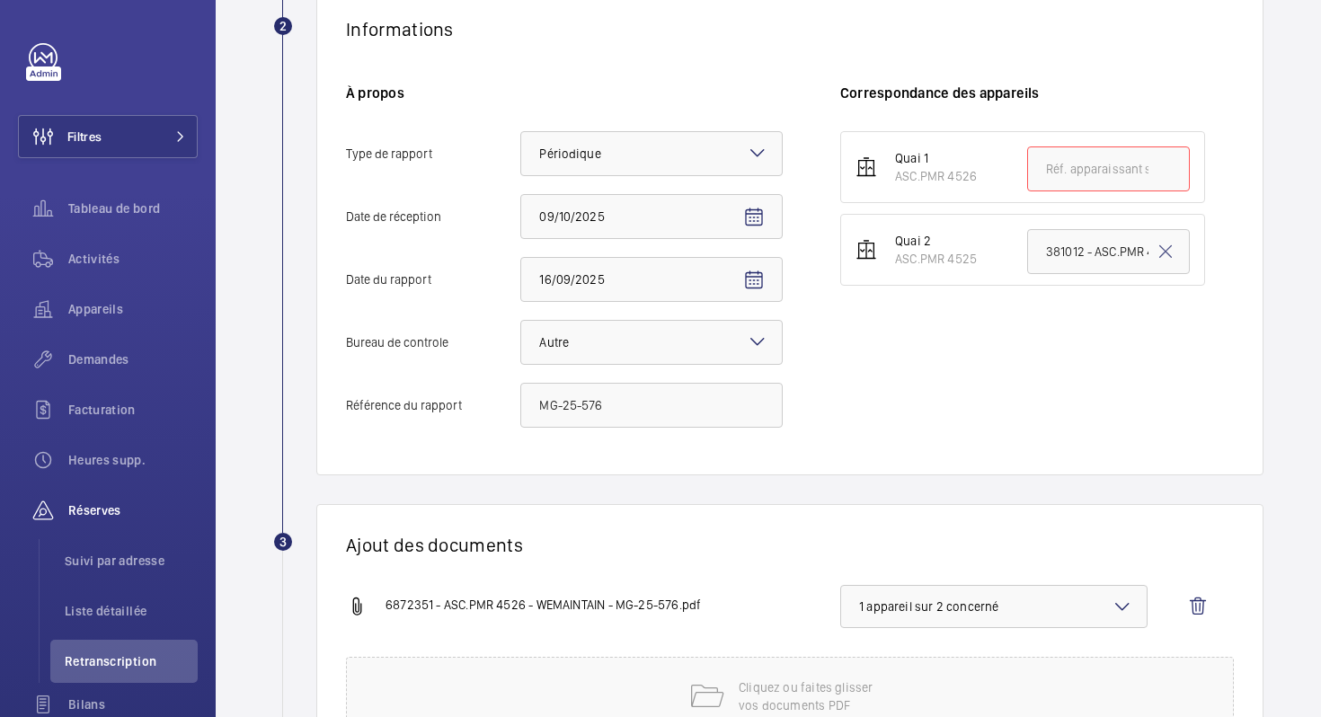
paste input "ASC.PMR 4526"
type input "ASC.PMR 4526"
click at [996, 315] on div "Quai 1 ASC.PMR 4526 ASC.PMR 4526 Quai 2 ASC.PMR 4525 381012 - ASC.PMR 4525" at bounding box center [1037, 288] width 394 height 314
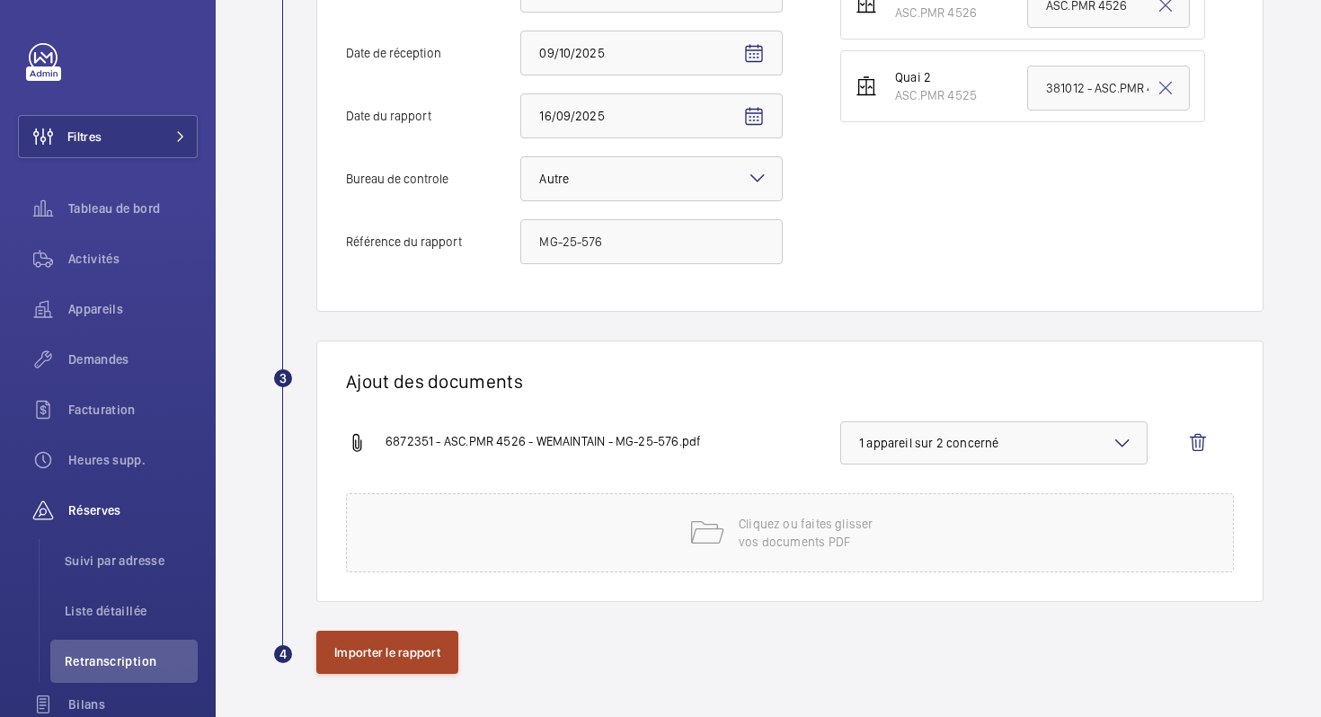
click at [397, 640] on button "Importer le rapport" at bounding box center [387, 652] width 142 height 43
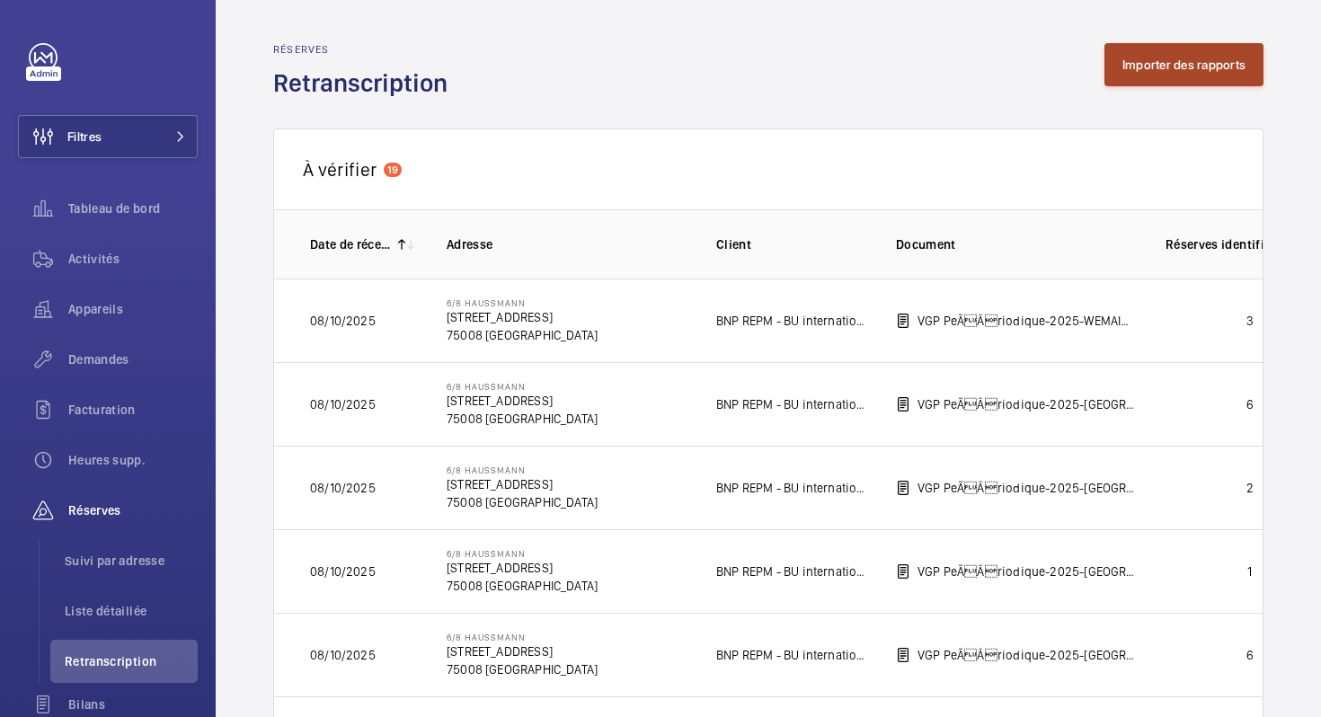
click at [1159, 71] on button "Importer des rapports" at bounding box center [1183, 64] width 159 height 43
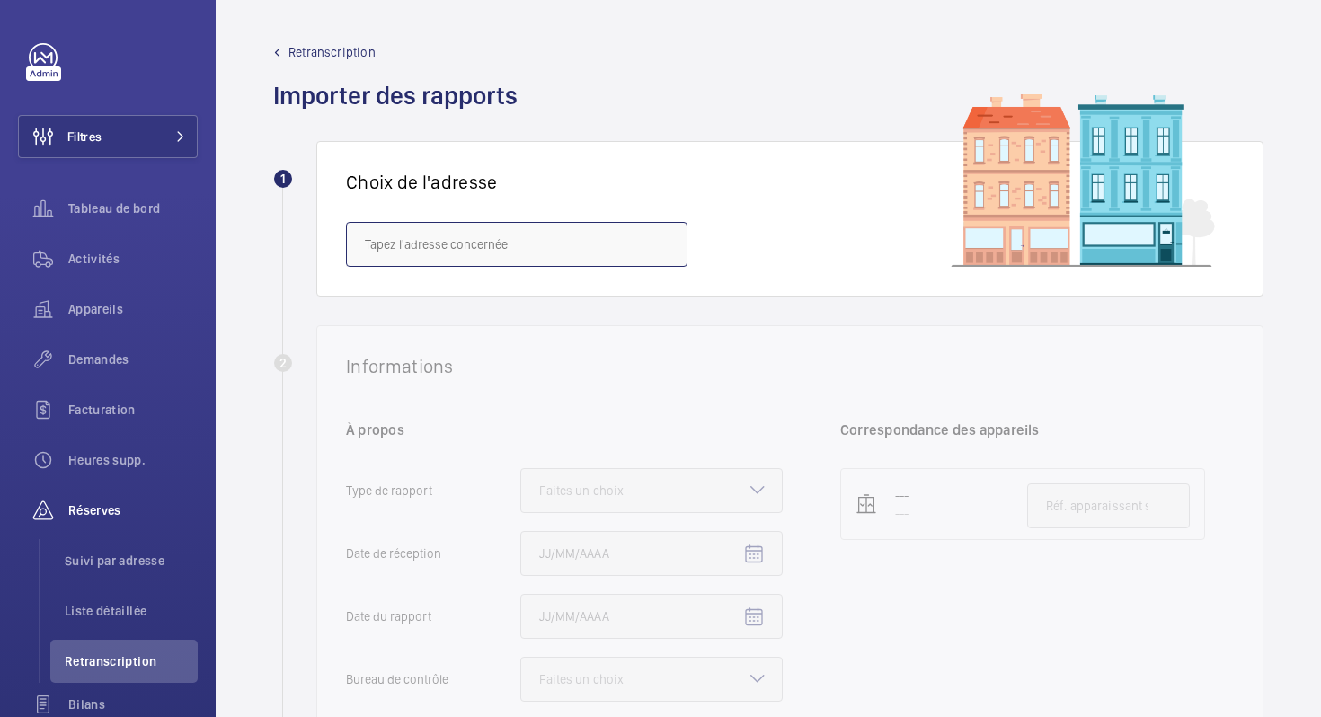
click at [534, 241] on input "text" at bounding box center [516, 244] width 341 height 45
click at [458, 232] on input "gare au" at bounding box center [516, 244] width 341 height 45
click at [458, 236] on input "gare au" at bounding box center [516, 244] width 341 height 45
paste input "85 [GEOGRAPHIC_DATA]"
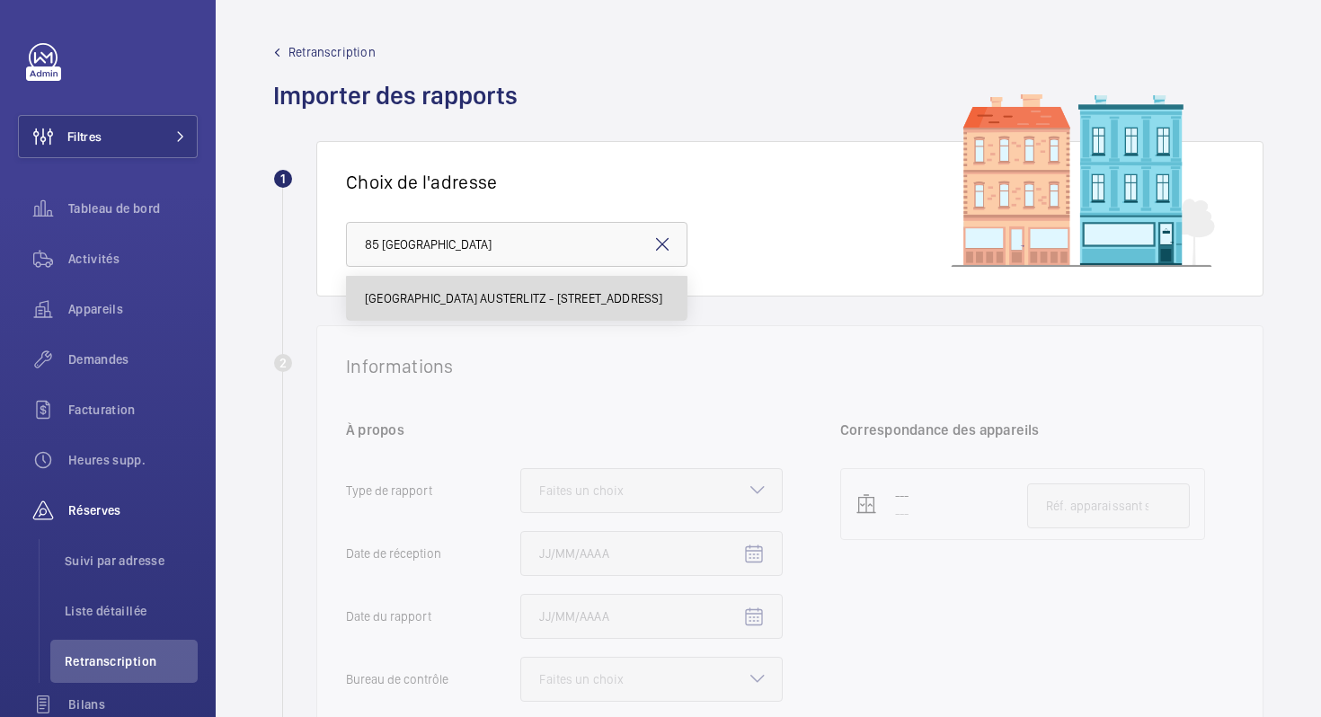
click at [445, 296] on span "[GEOGRAPHIC_DATA] AUSTERLITZ - [STREET_ADDRESS]" at bounding box center [514, 298] width 298 height 18
type input "[GEOGRAPHIC_DATA] AUSTERLITZ - [STREET_ADDRESS]"
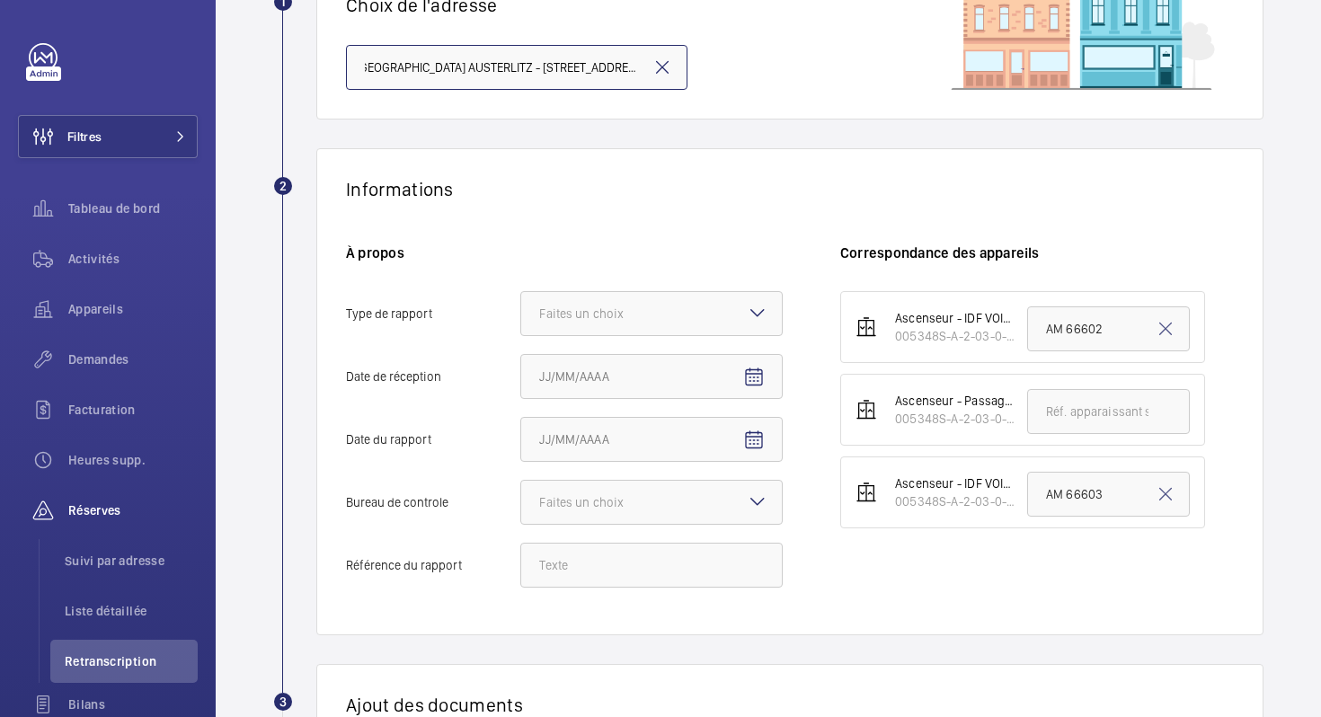
scroll to position [182, 0]
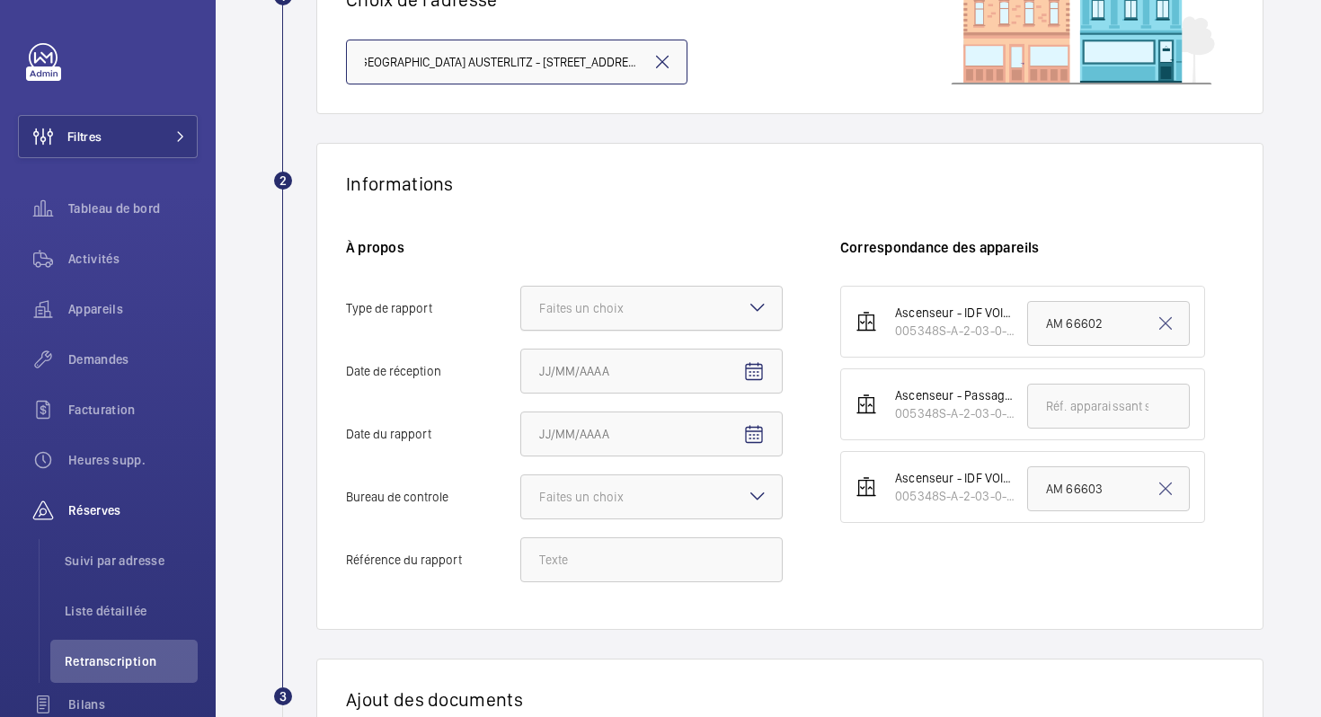
click at [669, 306] on div at bounding box center [651, 308] width 261 height 43
click at [521, 306] on input "Type de rapport Faites un choix" at bounding box center [521, 308] width 0 height 43
click at [647, 356] on span "Périodique" at bounding box center [651, 363] width 225 height 18
click at [521, 330] on input "Type de rapport Faites un choix Périodique Quinquennal Audit" at bounding box center [521, 308] width 0 height 43
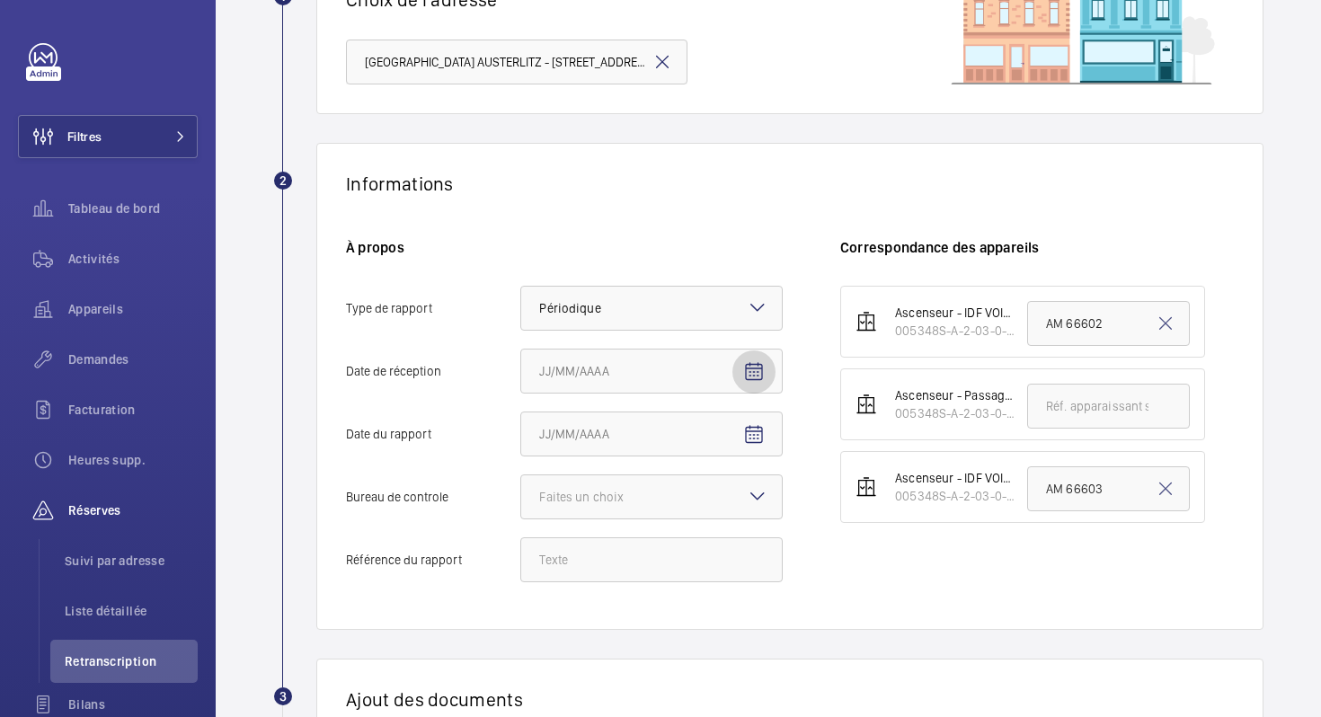
click at [747, 361] on mat-icon "Open calendar" at bounding box center [754, 372] width 22 height 22
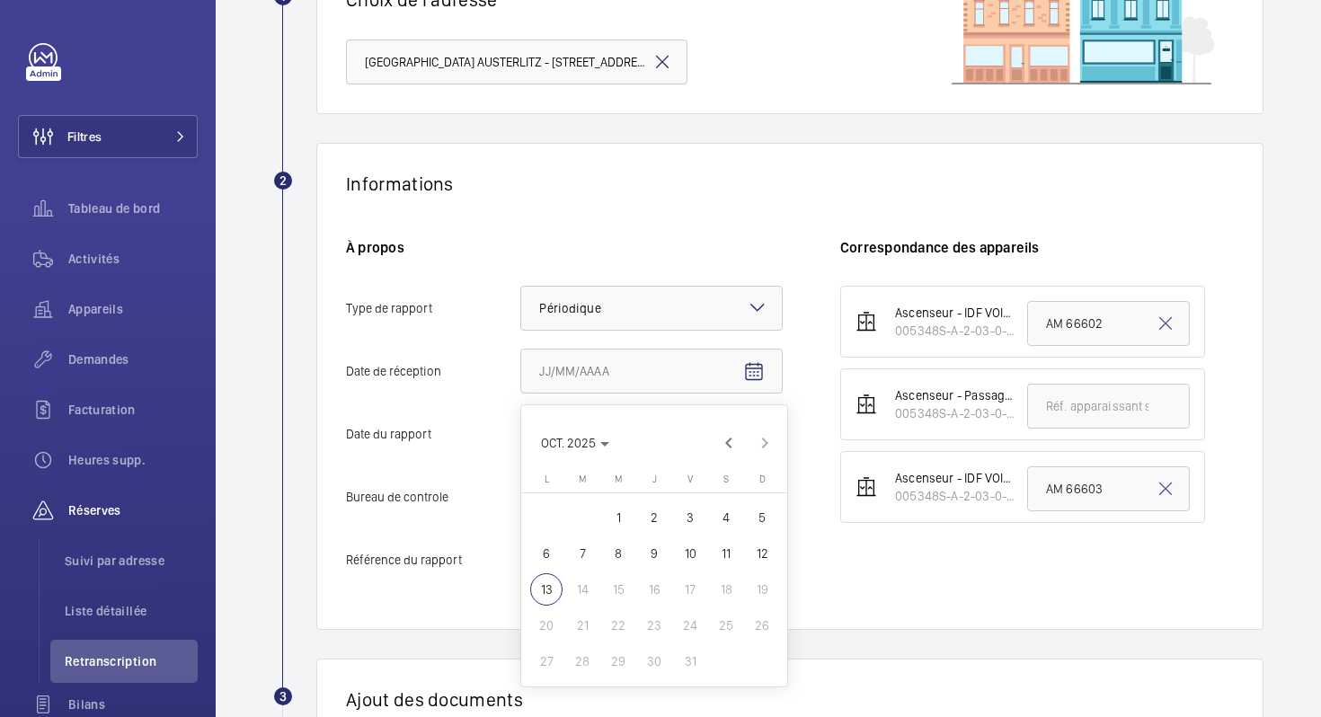
click at [689, 549] on span "10" at bounding box center [690, 553] width 32 height 32
type input "10/10/2025"
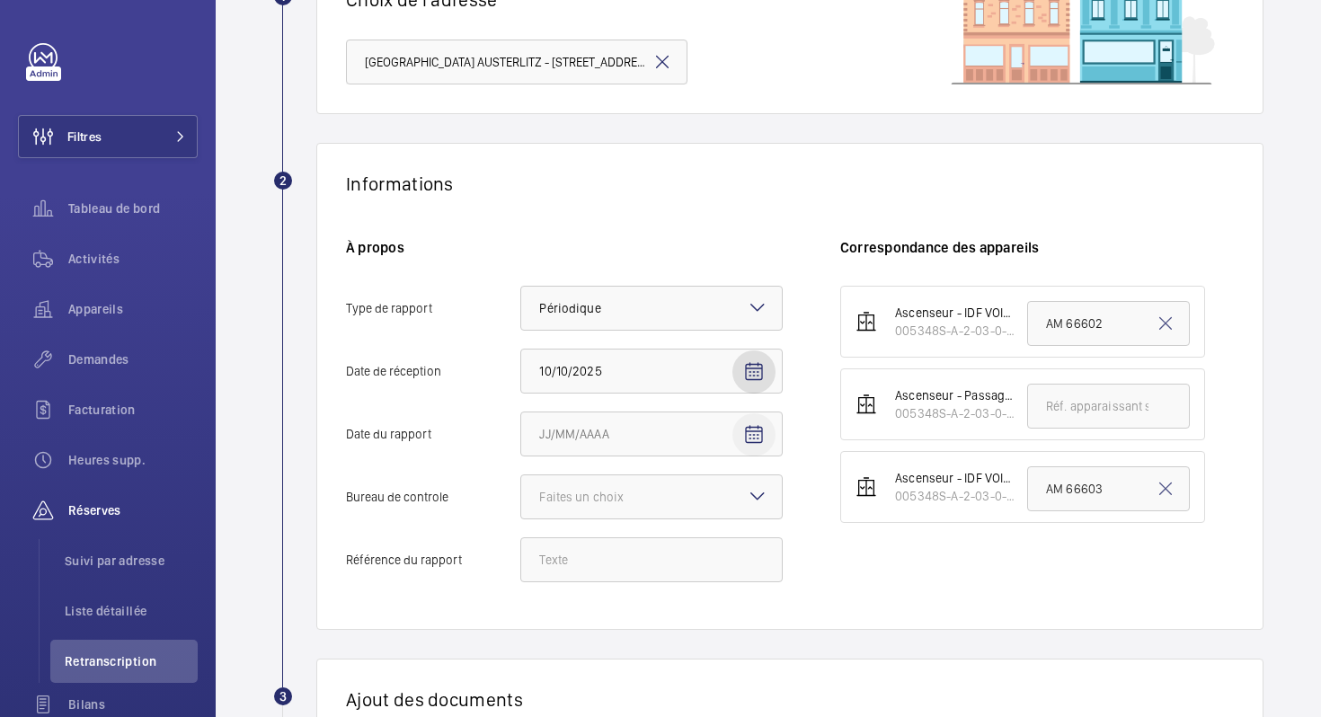
click at [752, 435] on mat-icon "Open calendar" at bounding box center [754, 435] width 22 height 22
click at [722, 169] on span "Previous month" at bounding box center [729, 167] width 36 height 36
click at [614, 307] on span "13" at bounding box center [618, 313] width 32 height 32
type input "13/08/2025"
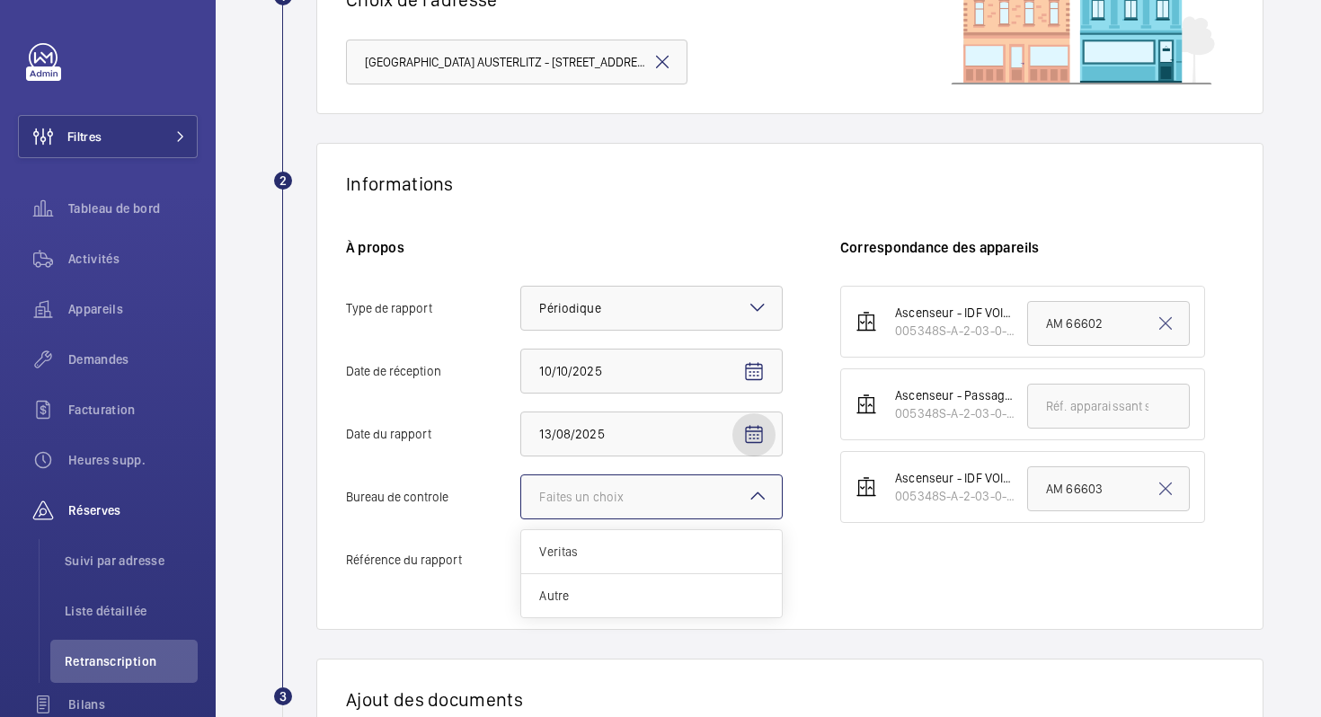
click at [603, 502] on div "Faites un choix" at bounding box center [603, 497] width 129 height 18
click at [521, 502] on input "Bureau de controle Faites un choix Veritas Autre" at bounding box center [521, 496] width 0 height 43
click at [593, 598] on span "Autre" at bounding box center [651, 596] width 225 height 18
click at [521, 518] on input "Bureau de controle Faites un choix Veritas Autre" at bounding box center [521, 496] width 0 height 43
click at [560, 557] on input "Référence du rapport" at bounding box center [651, 559] width 262 height 45
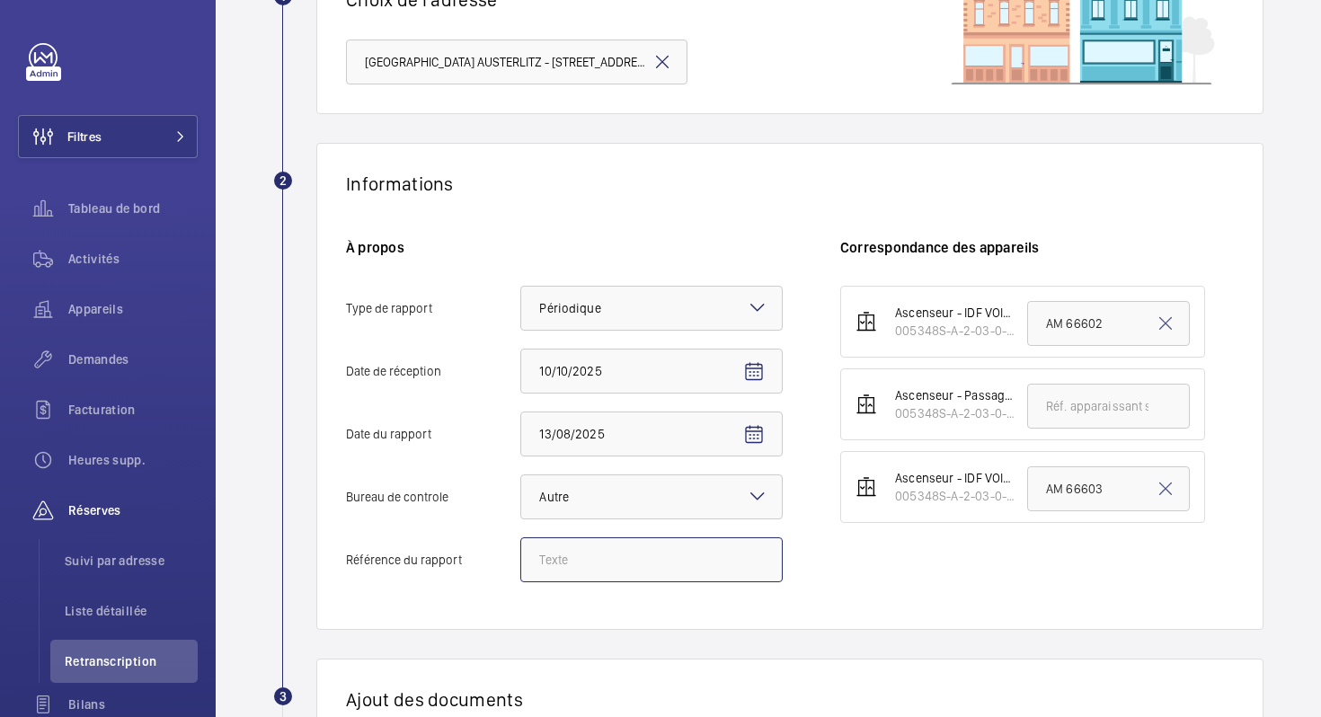
paste input "N° 148149802501R001"
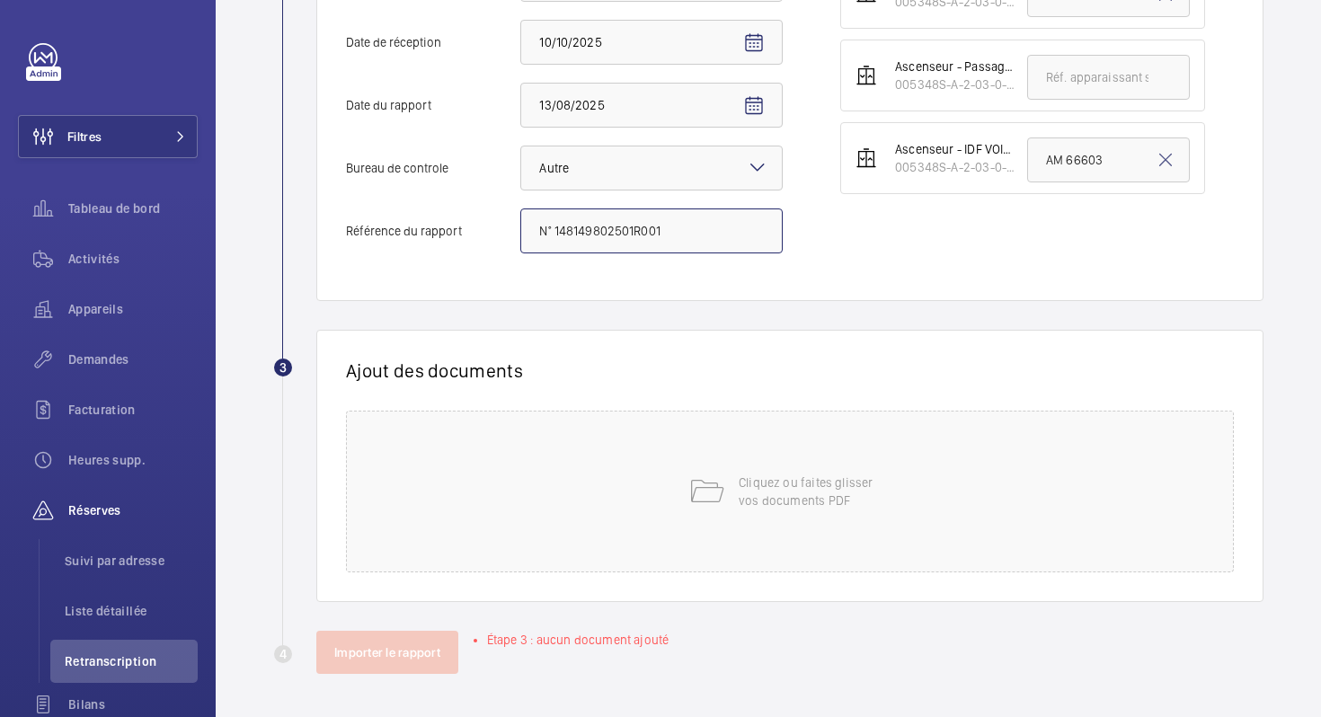
type input "N° 148149802501R001"
click at [728, 457] on div "Cliquez ou faites glisser vos documents PDF" at bounding box center [790, 492] width 888 height 162
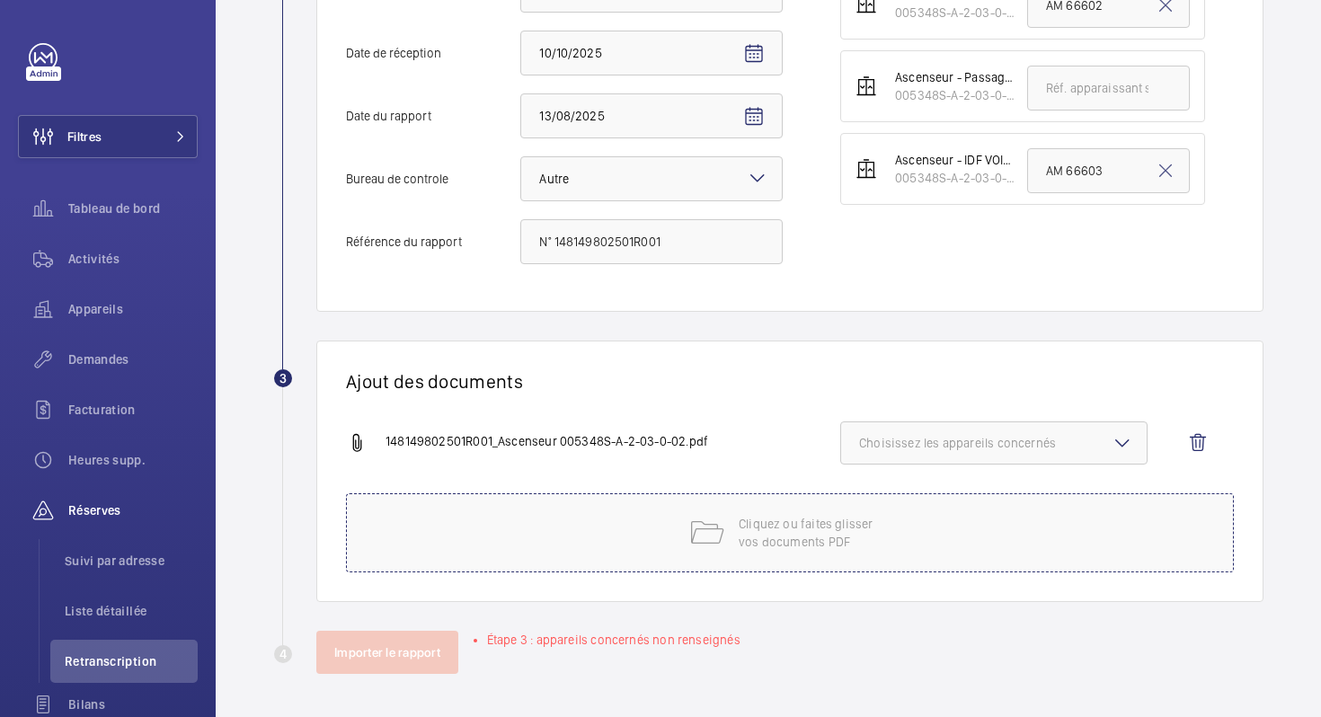
scroll to position [500, 0]
click at [926, 450] on span "Choisissez les appareils concernés" at bounding box center [994, 443] width 270 height 18
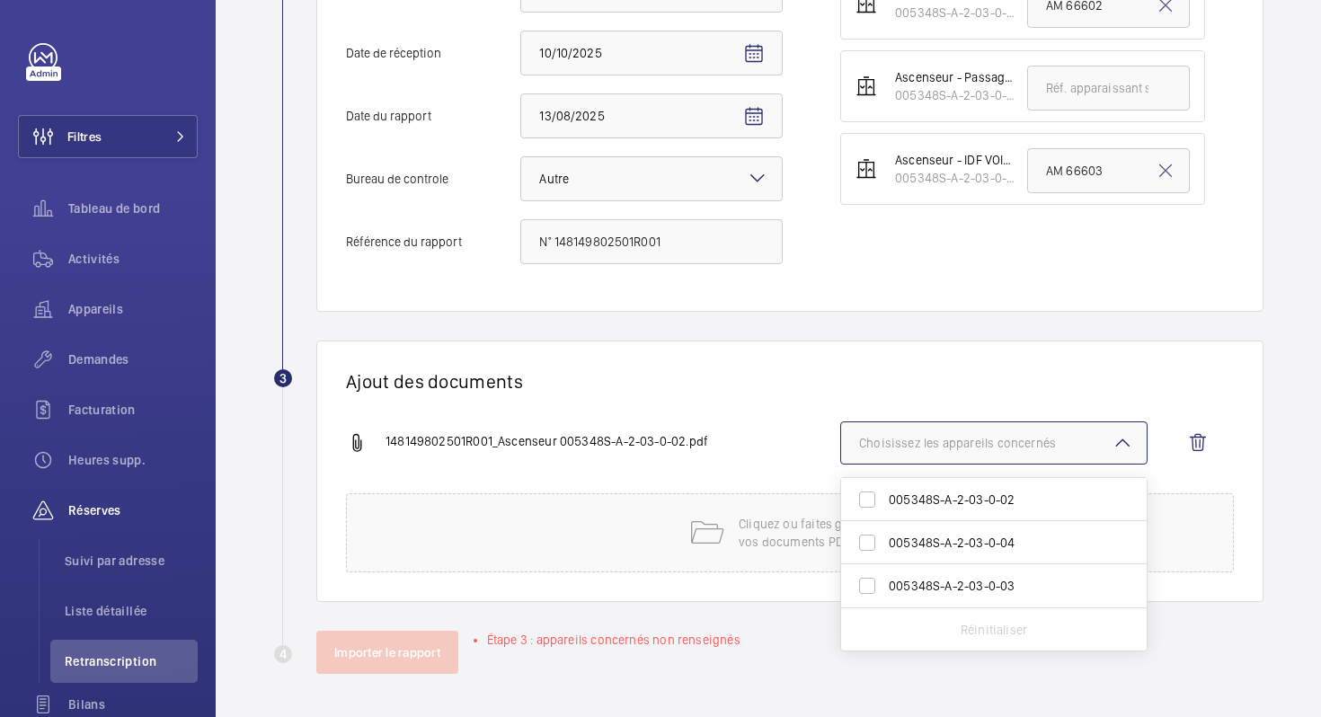
click at [941, 487] on label "005348S-A-2-03-0-02" at bounding box center [980, 499] width 279 height 43
click at [885, 487] on input "005348S-A-2-03-0-02" at bounding box center [867, 500] width 36 height 36
checkbox input "true"
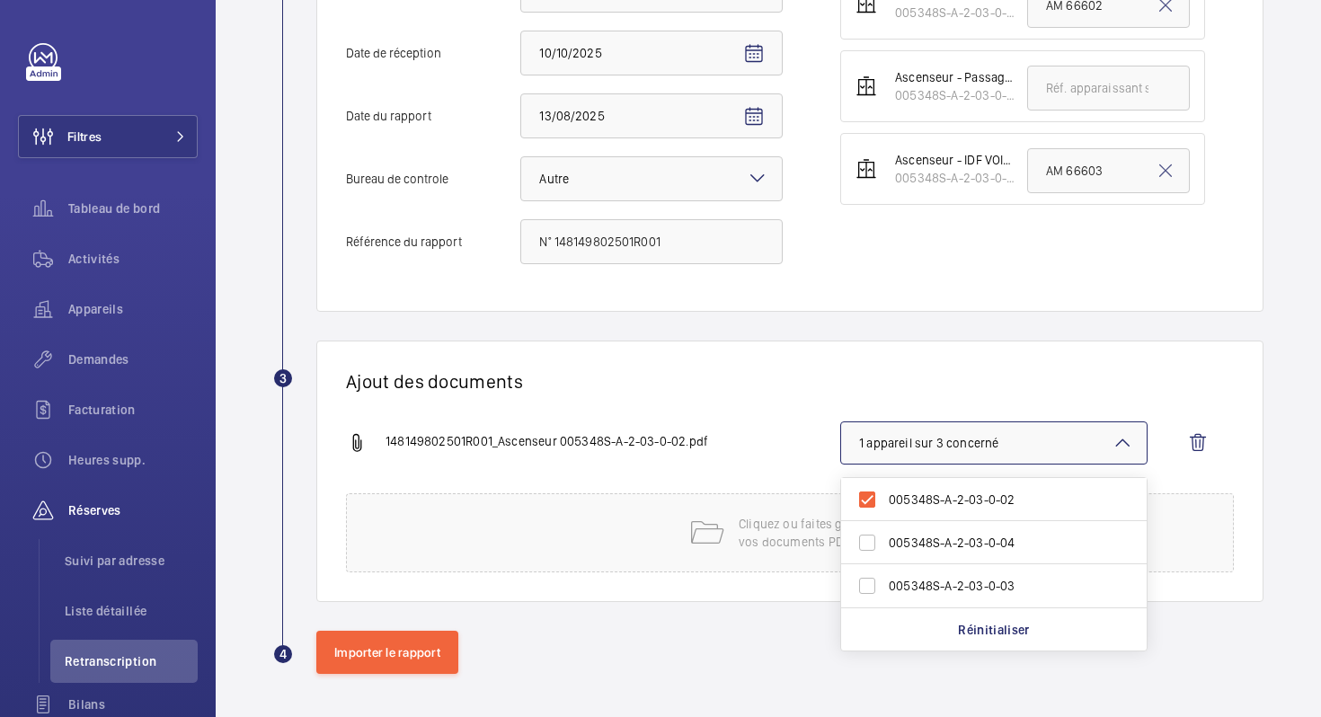
click at [782, 424] on div "148149802501R001_Ascenseur 005348S-A-2-03-0-02.pdf 1 appareil sur 3 concerné 00…" at bounding box center [782, 457] width 873 height 72
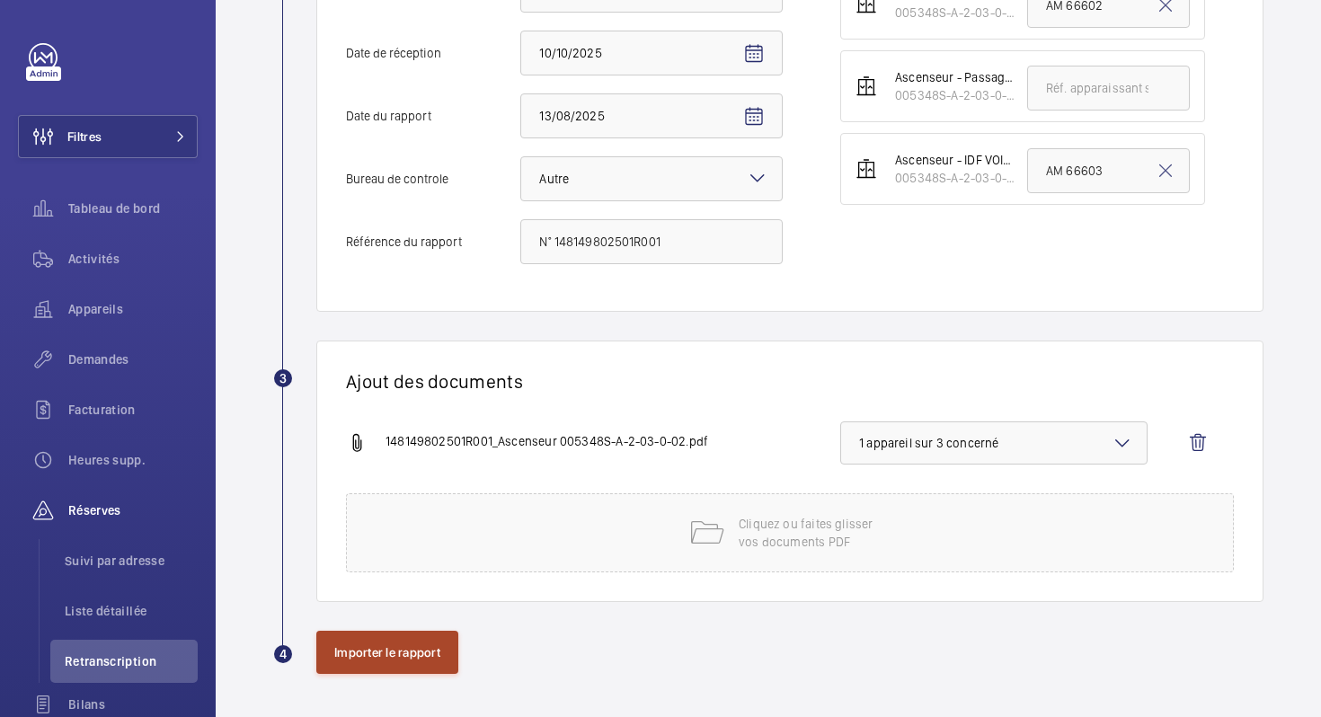
click at [364, 653] on button "Importer le rapport" at bounding box center [387, 652] width 142 height 43
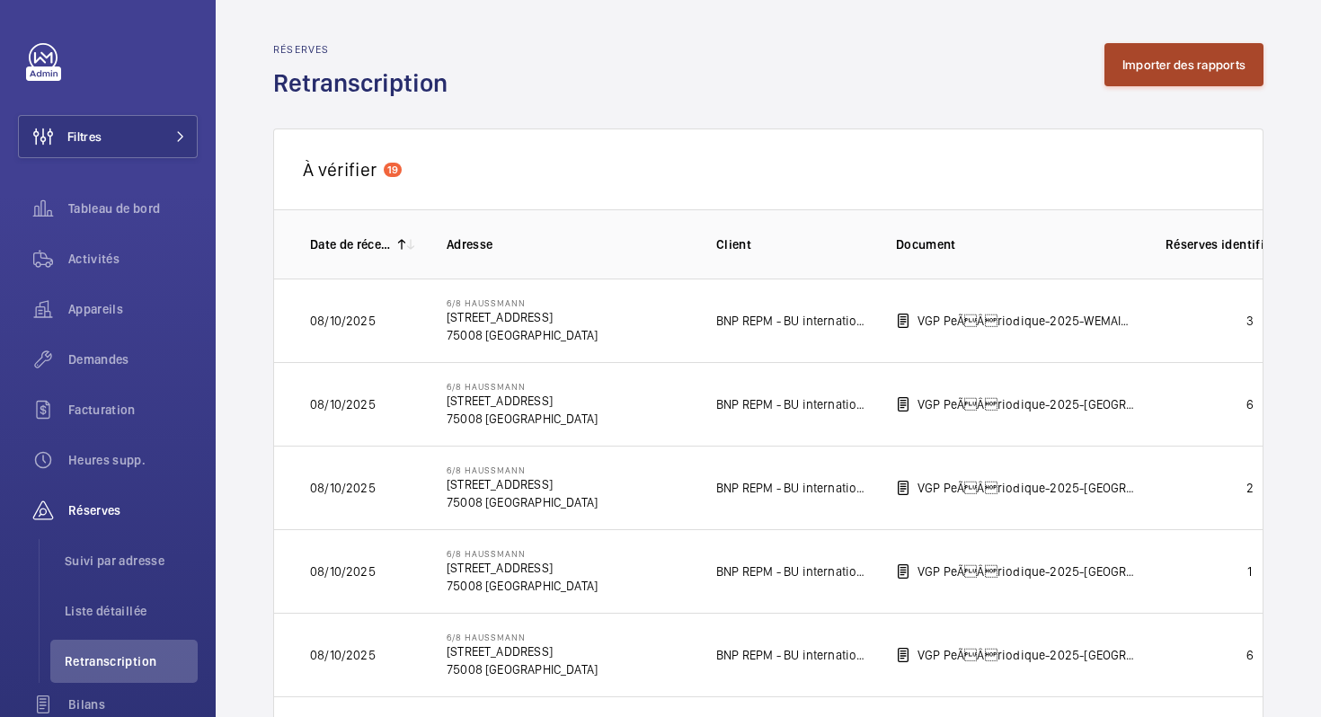
click at [1156, 78] on button "Importer des rapports" at bounding box center [1183, 64] width 159 height 43
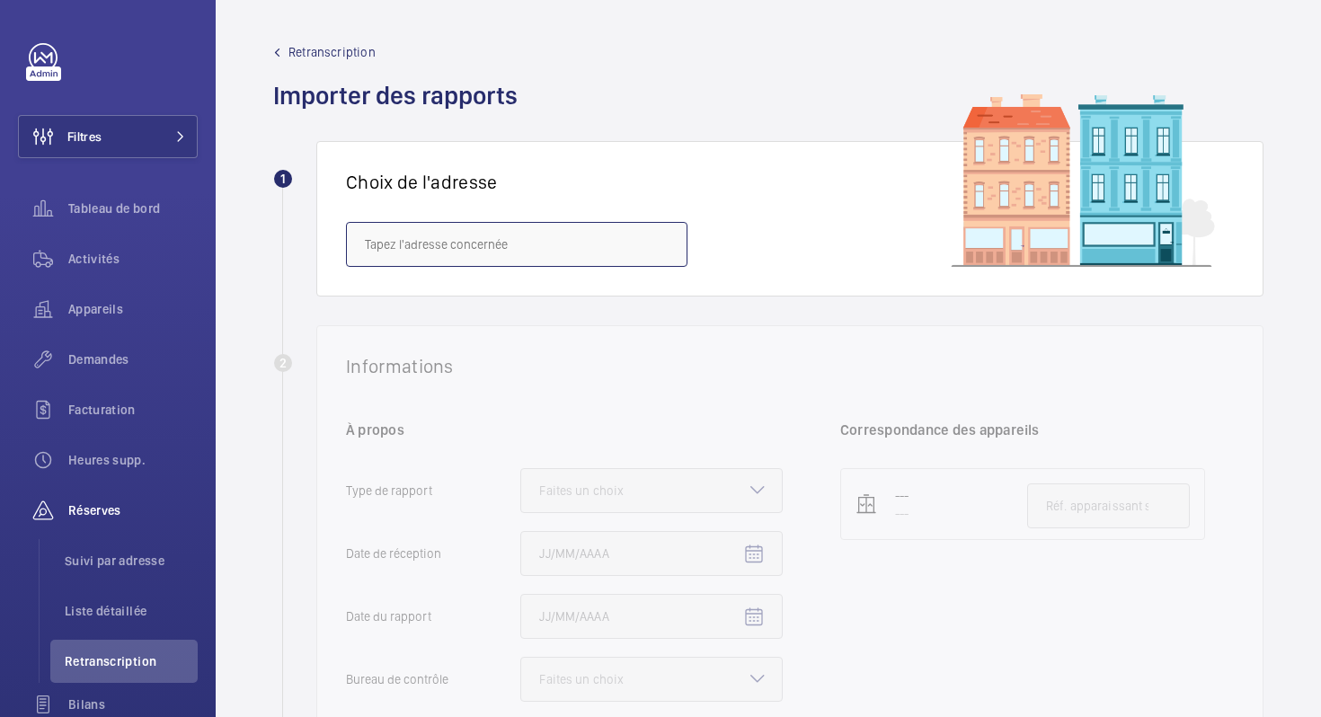
click at [428, 237] on input "text" at bounding box center [516, 244] width 341 height 45
click at [425, 306] on span "[GEOGRAPHIC_DATA] AUSTERLITZ - [STREET_ADDRESS]" at bounding box center [514, 298] width 298 height 18
type input "[GEOGRAPHIC_DATA] AUSTERLITZ - [STREET_ADDRESS]"
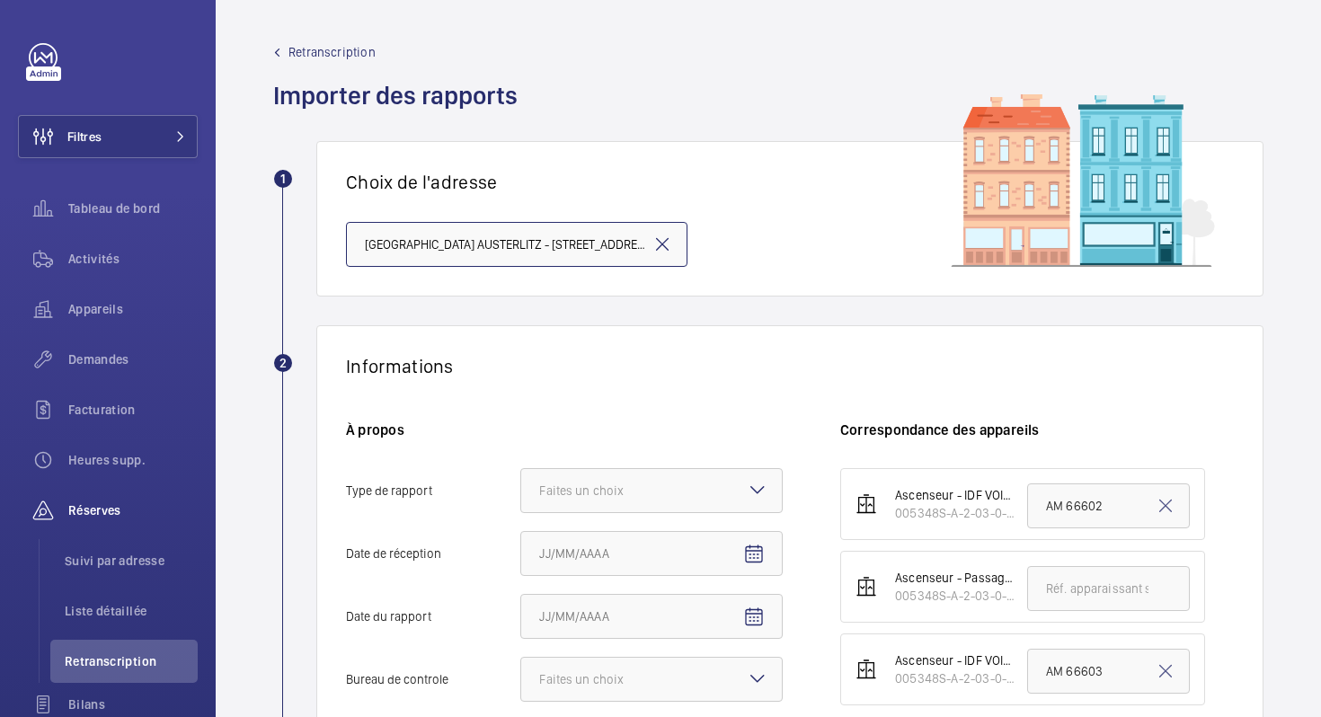
scroll to position [0, 21]
click at [612, 479] on div at bounding box center [651, 490] width 261 height 43
click at [521, 479] on input "Type de rapport Faites un choix" at bounding box center [521, 490] width 0 height 43
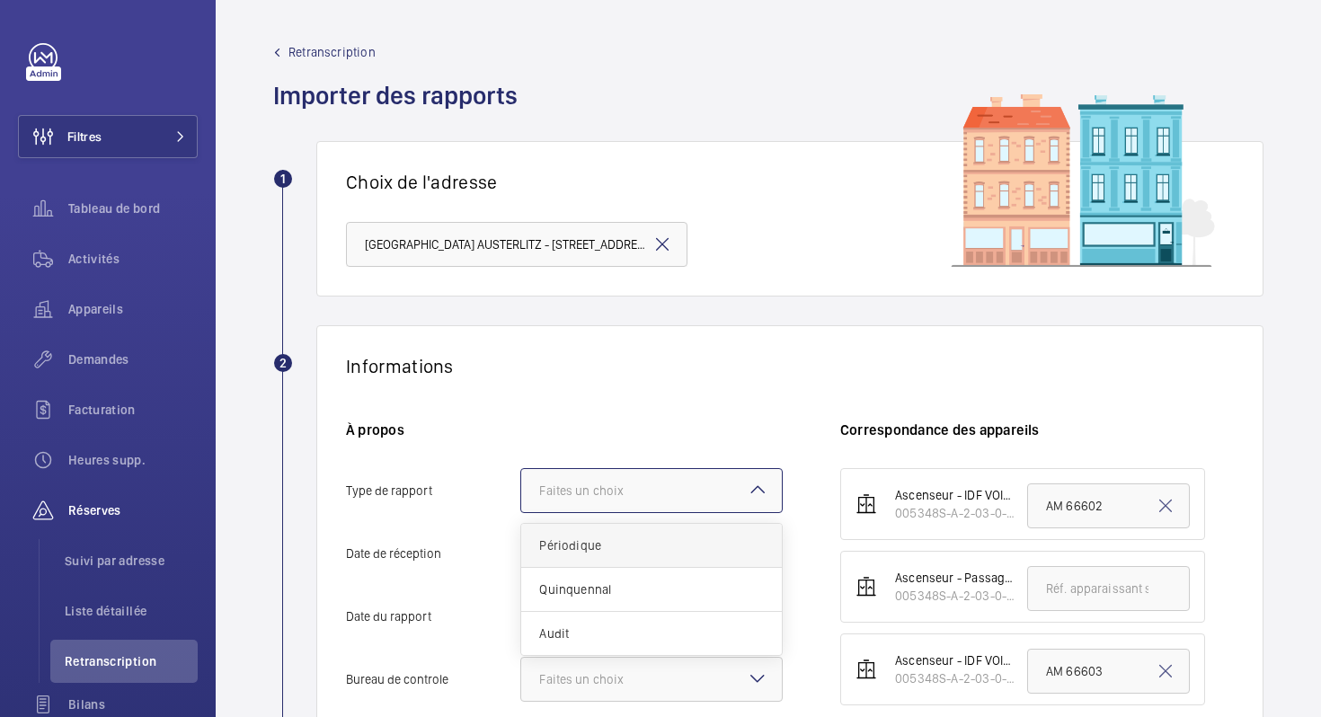
click at [598, 529] on div "Périodique" at bounding box center [651, 546] width 261 height 44
click at [521, 512] on input "Type de rapport Faites un choix Périodique Quinquennal Audit" at bounding box center [521, 490] width 0 height 43
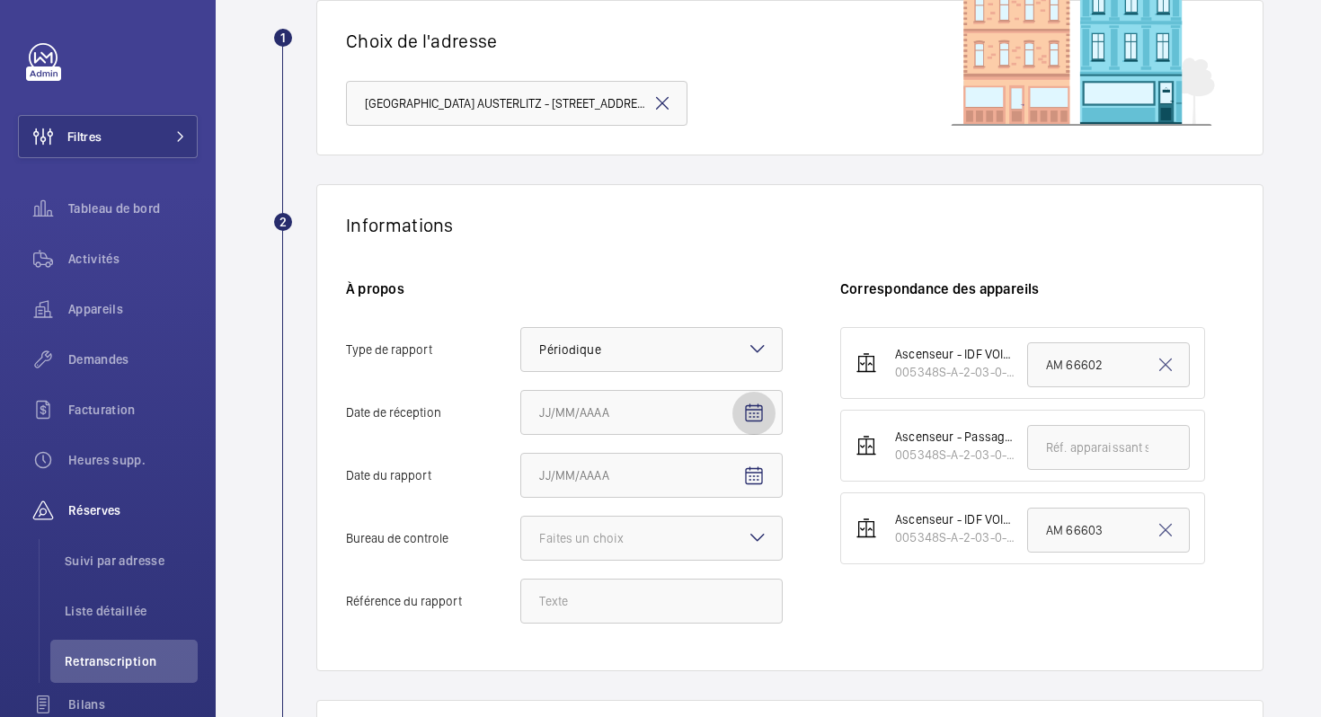
click at [758, 412] on mat-icon "Open calendar" at bounding box center [754, 414] width 22 height 22
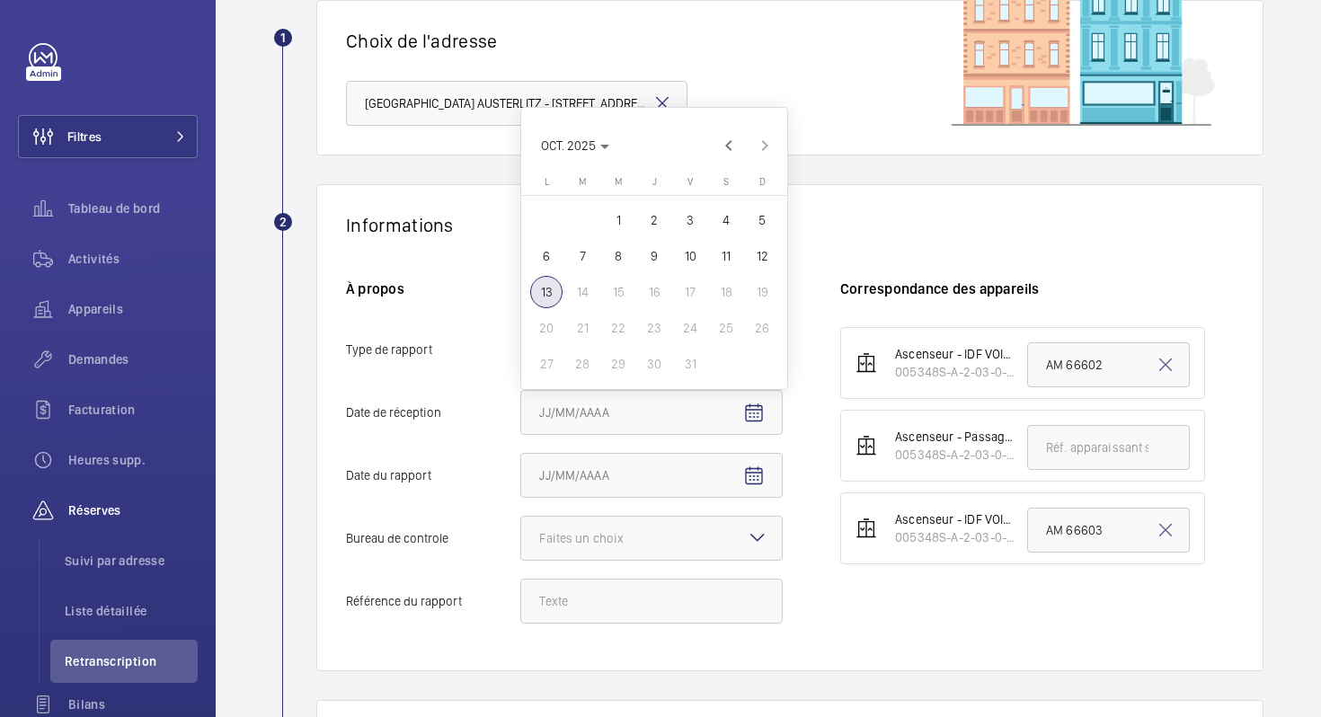
click at [684, 257] on span "10" at bounding box center [690, 256] width 32 height 32
type input "10/10/2025"
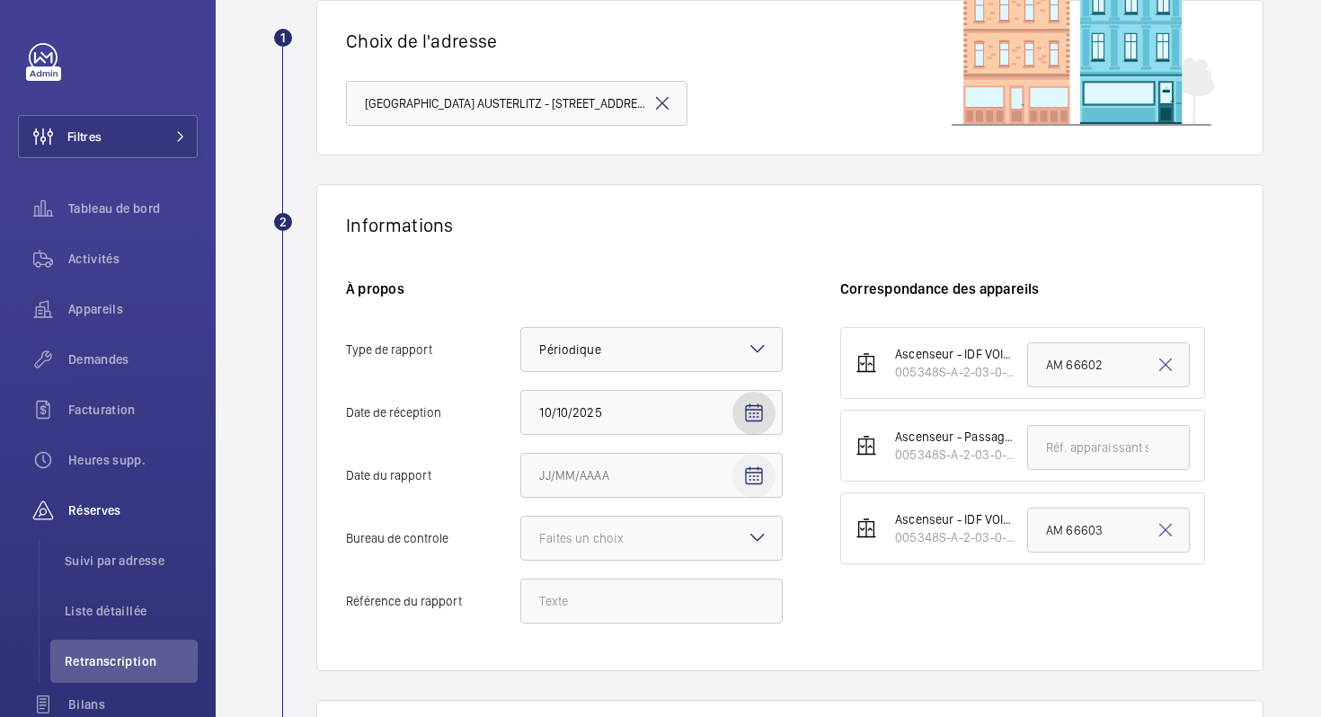
click at [760, 478] on mat-icon "Open calendar" at bounding box center [754, 476] width 22 height 22
click at [734, 197] on span "Previous month" at bounding box center [729, 208] width 36 height 36
click at [651, 351] on span "14" at bounding box center [654, 355] width 32 height 32
type input "14/08/2025"
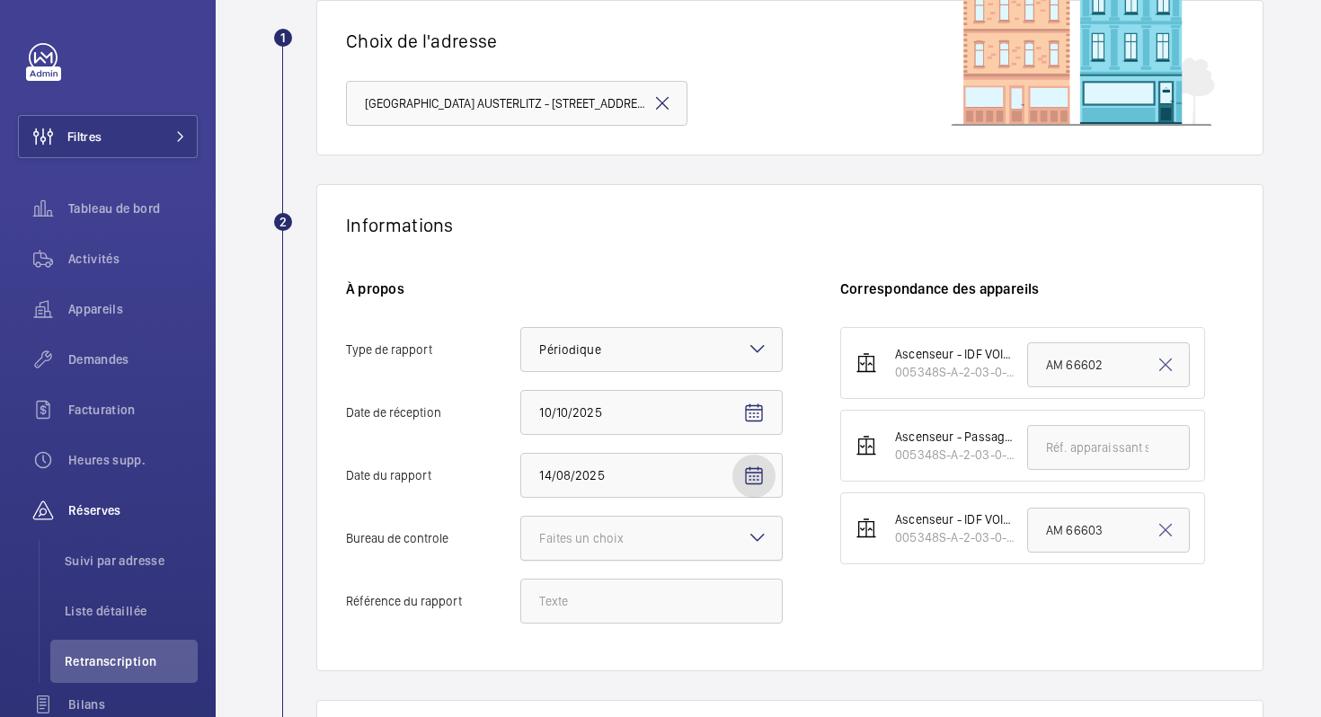
click at [667, 547] on div at bounding box center [651, 538] width 261 height 43
click at [521, 547] on input "Bureau de controle Faites un choix" at bounding box center [521, 538] width 0 height 43
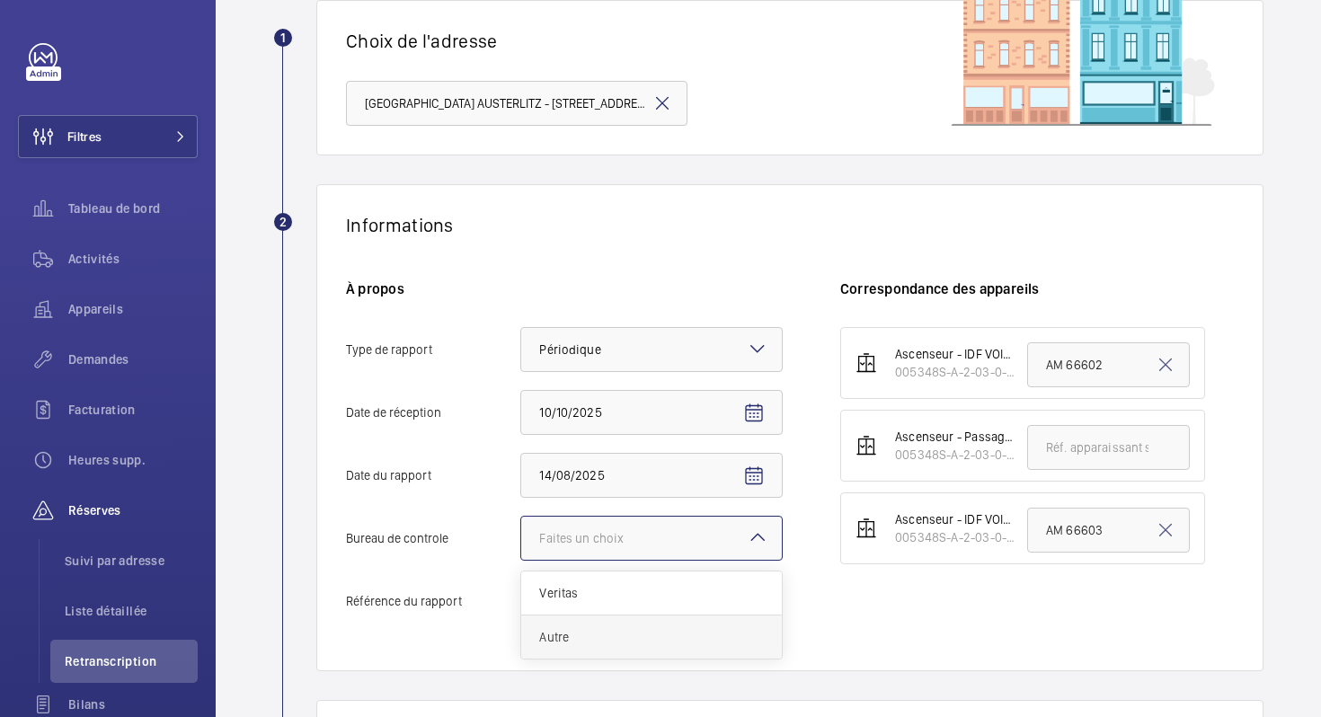
click at [651, 633] on span "Autre" at bounding box center [651, 637] width 225 height 18
click at [521, 560] on input "Bureau de controle Faites un choix Veritas Autre" at bounding box center [521, 538] width 0 height 43
click at [642, 598] on input "Référence du rapport" at bounding box center [651, 601] width 262 height 45
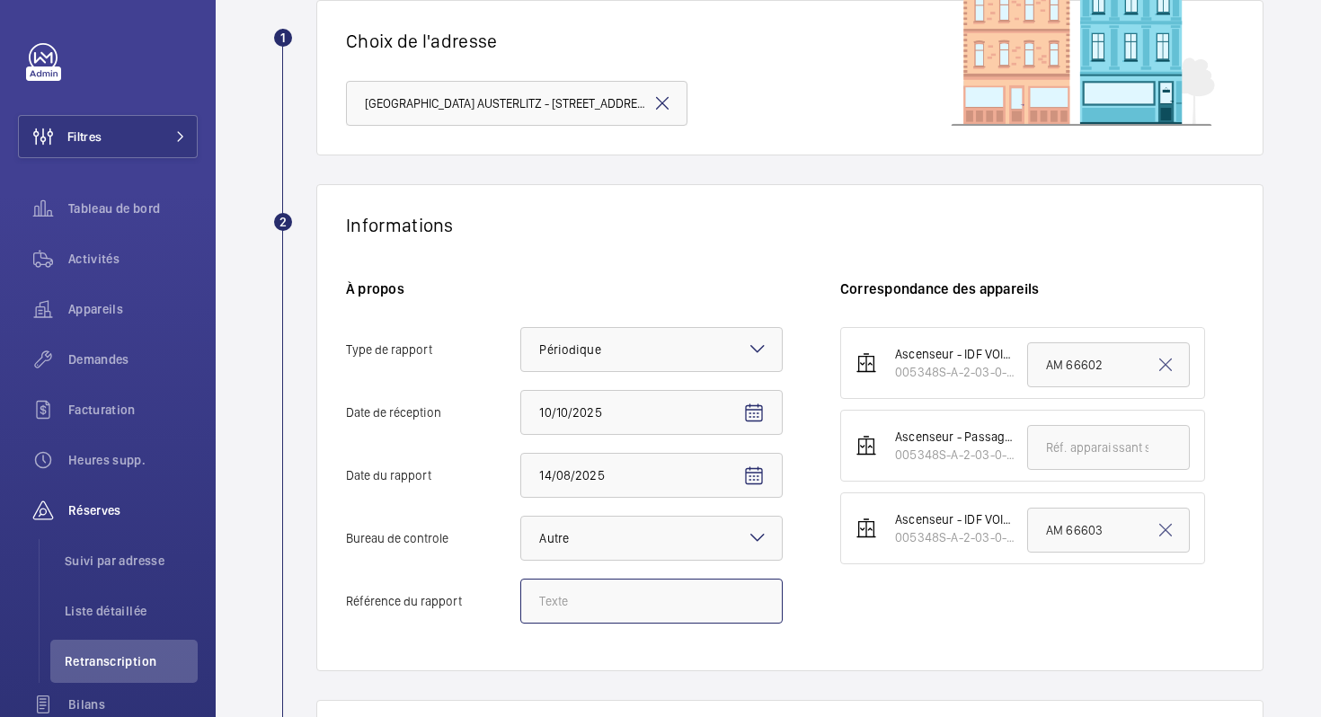
paste input "N° 148150282501R001"
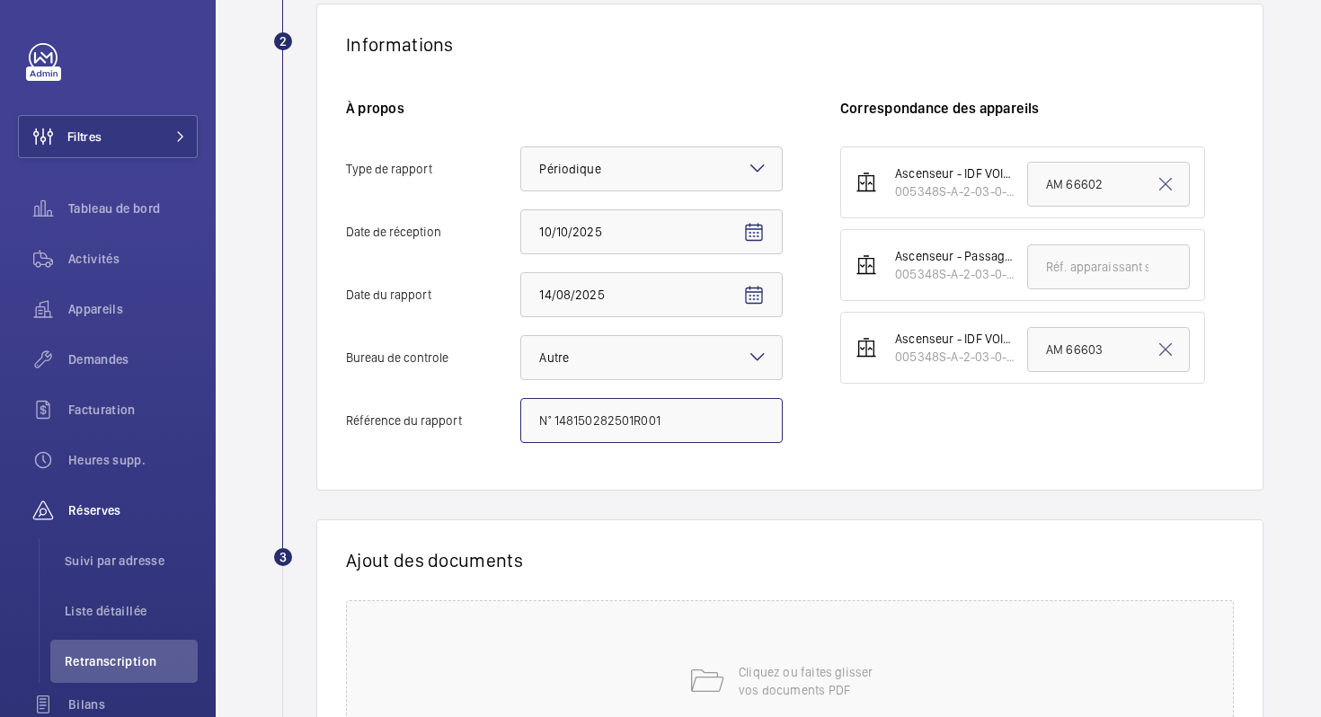
scroll to position [324, 0]
type input "N° 148150282501R001"
click at [690, 710] on div "Cliquez ou faites glisser vos documents PDF" at bounding box center [790, 679] width 888 height 162
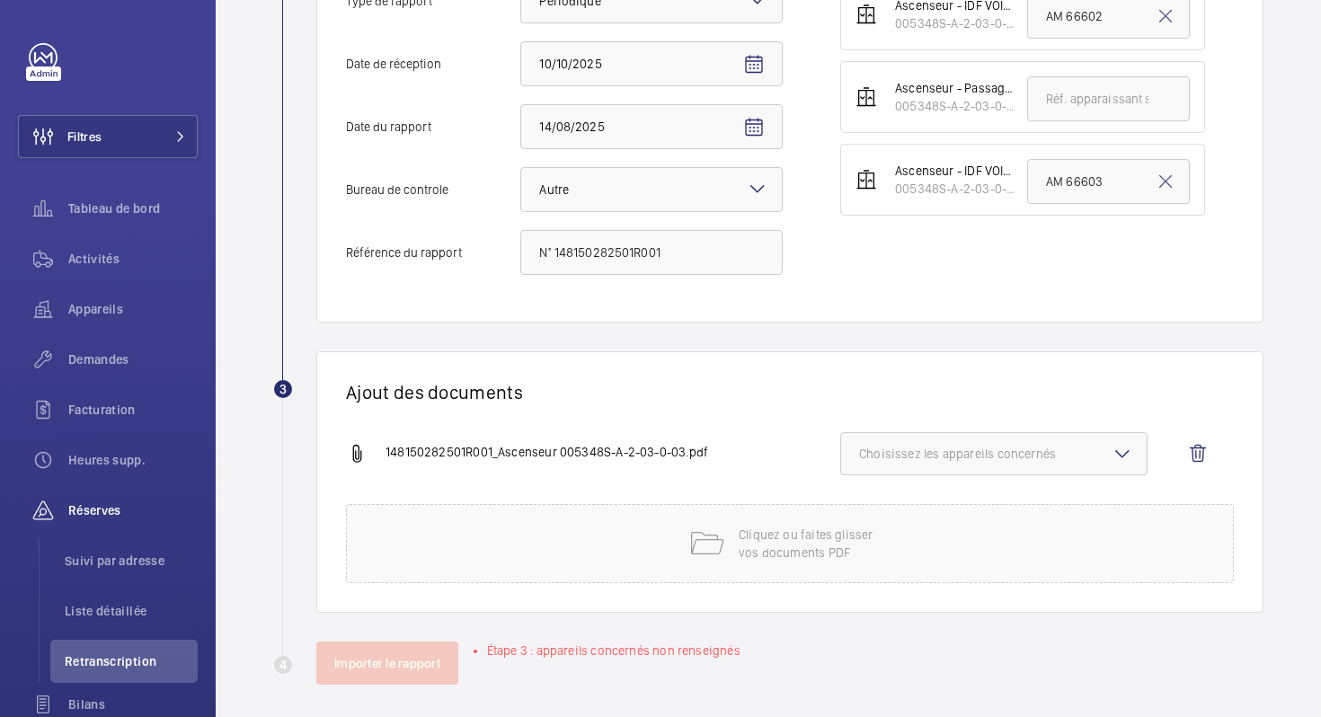
scroll to position [498, 0]
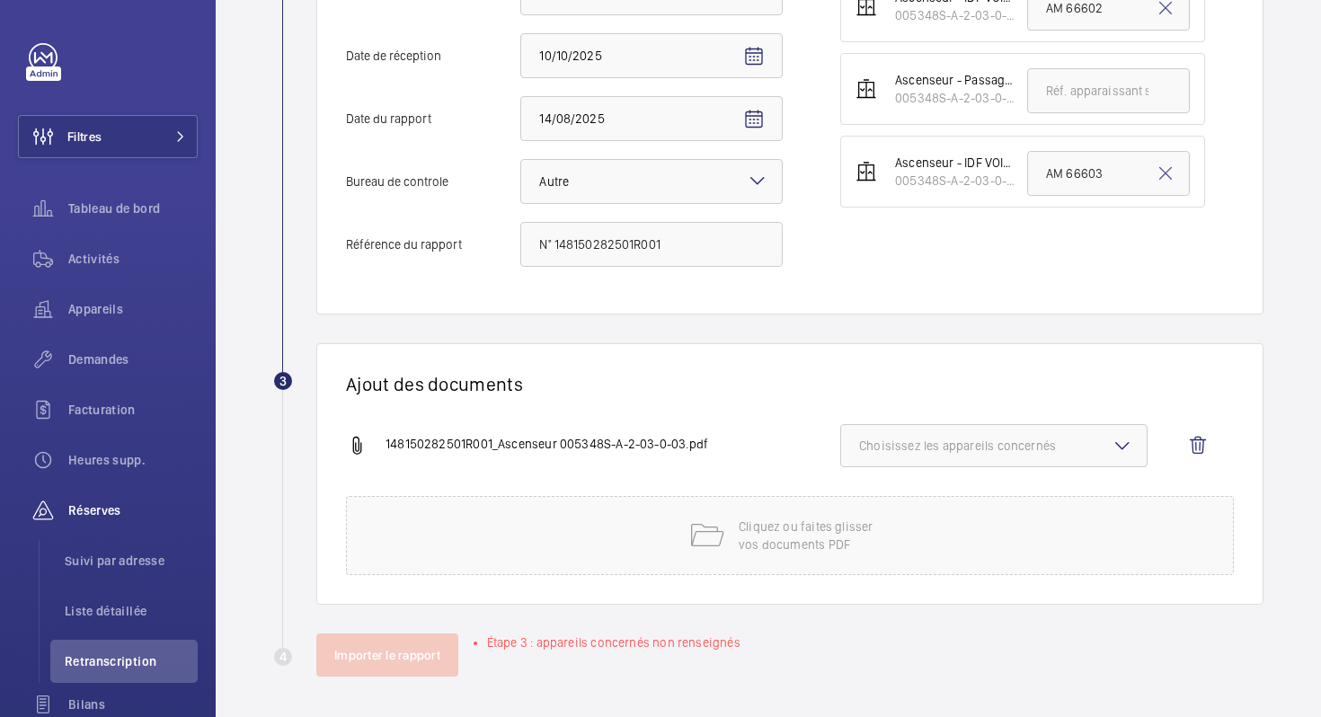
click at [934, 438] on span "Choisissez les appareils concernés" at bounding box center [994, 446] width 270 height 18
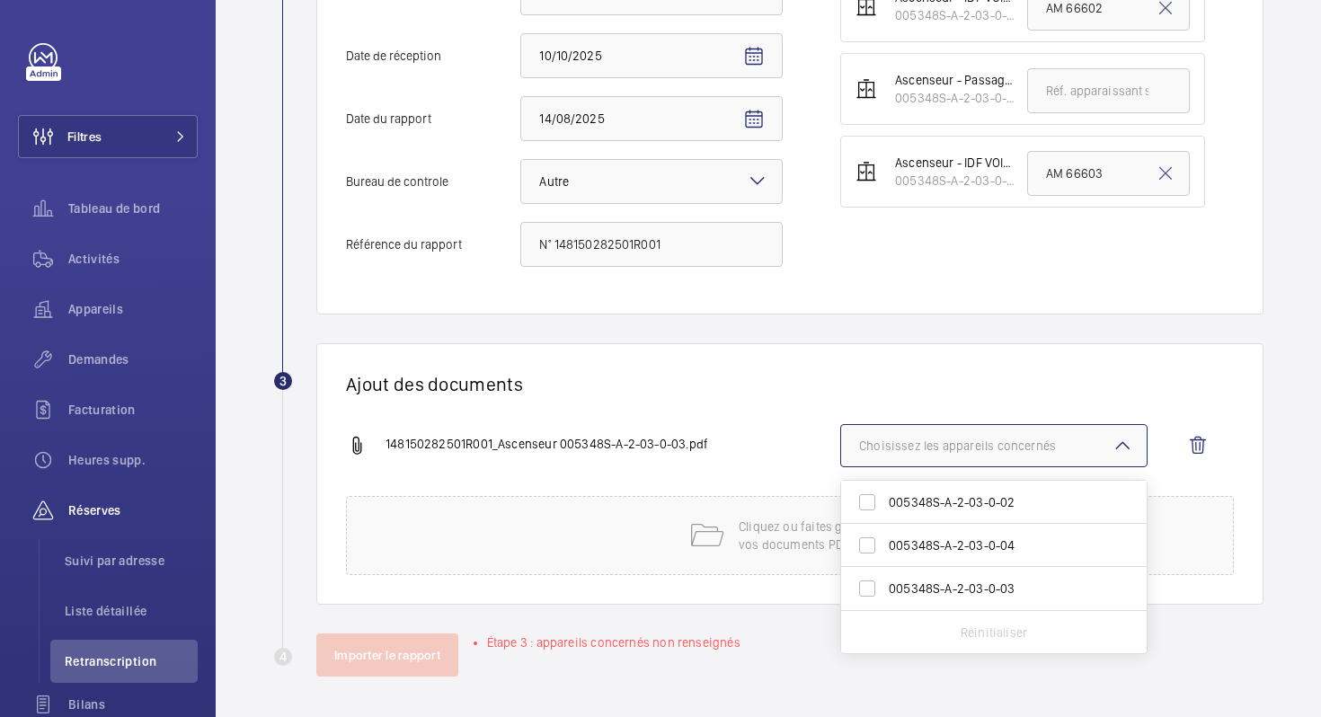
click at [917, 585] on span "005348S-A-2-03-0-03" at bounding box center [995, 589] width 213 height 18
click at [885, 585] on input "005348S-A-2-03-0-03" at bounding box center [867, 589] width 36 height 36
checkbox input "true"
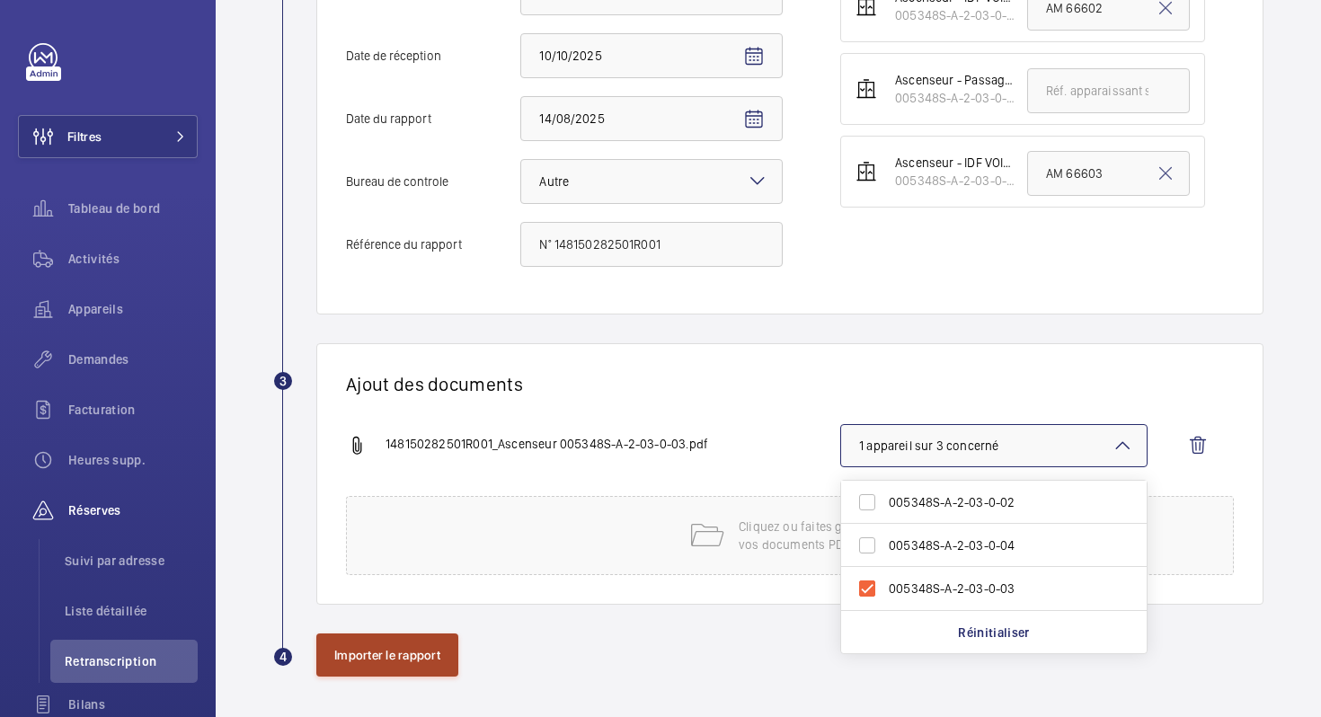
click at [386, 665] on button "Importer le rapport" at bounding box center [387, 654] width 142 height 43
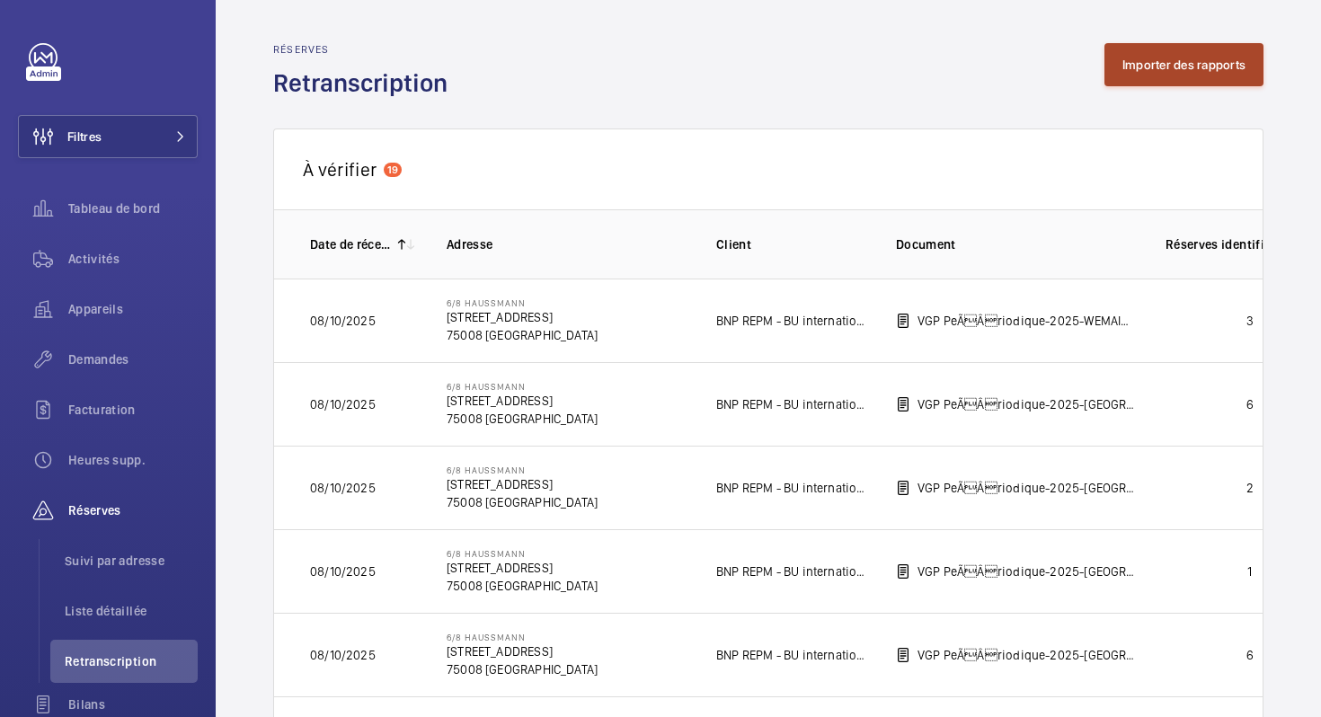
click at [1154, 58] on button "Importer des rapports" at bounding box center [1183, 64] width 159 height 43
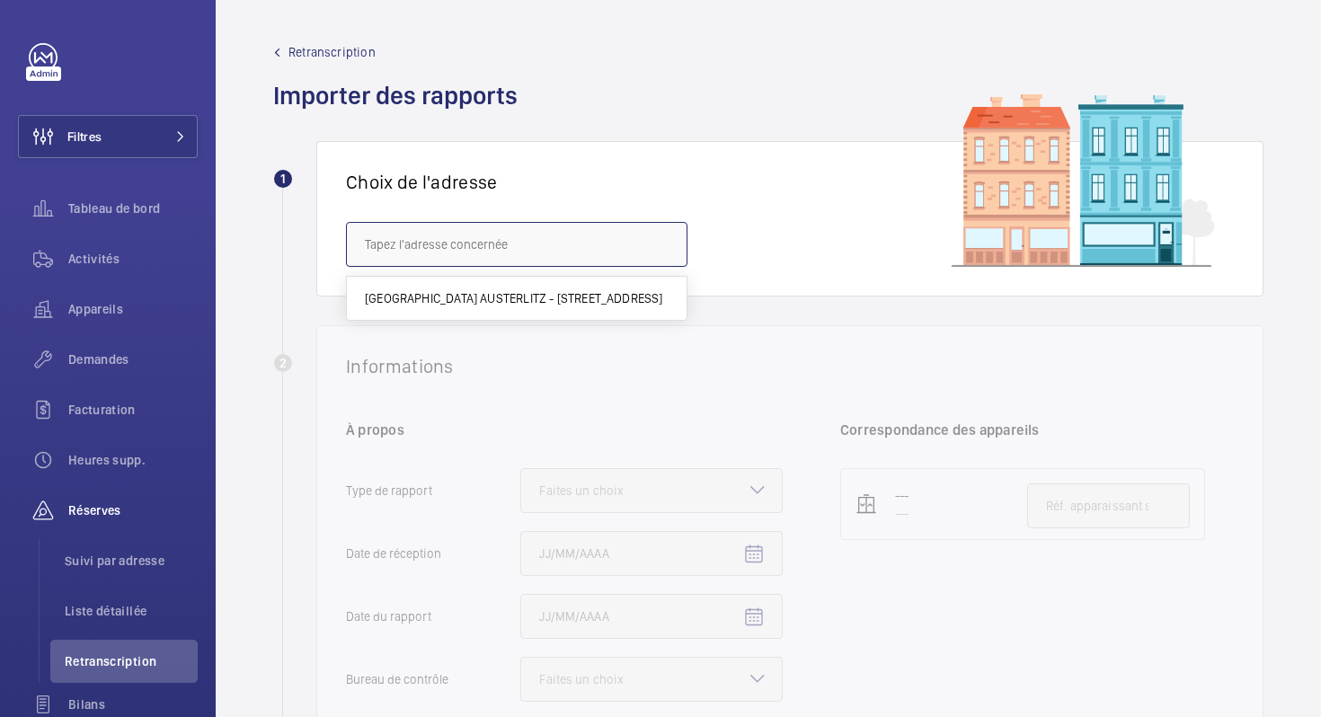
click at [510, 255] on input "text" at bounding box center [516, 244] width 341 height 45
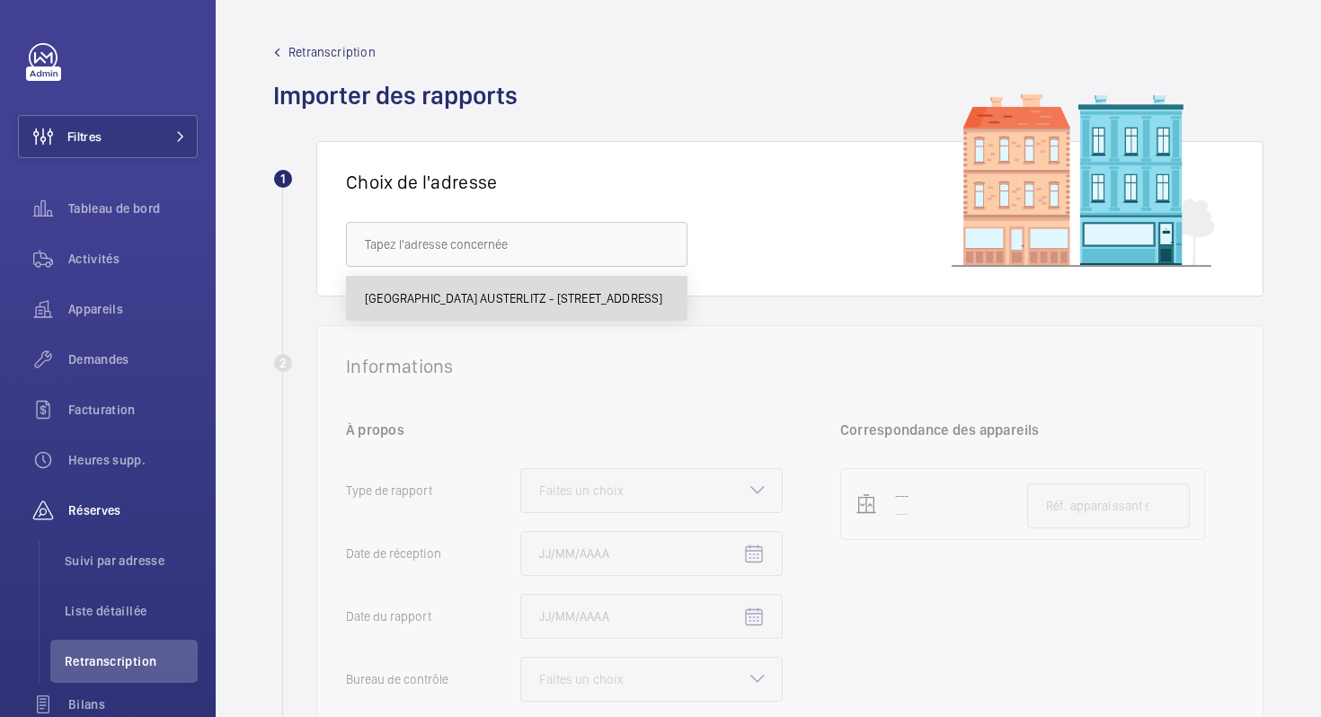
click at [505, 303] on span "[GEOGRAPHIC_DATA] AUSTERLITZ - [STREET_ADDRESS]" at bounding box center [514, 298] width 298 height 18
type input "[GEOGRAPHIC_DATA] AUSTERLITZ - [STREET_ADDRESS]"
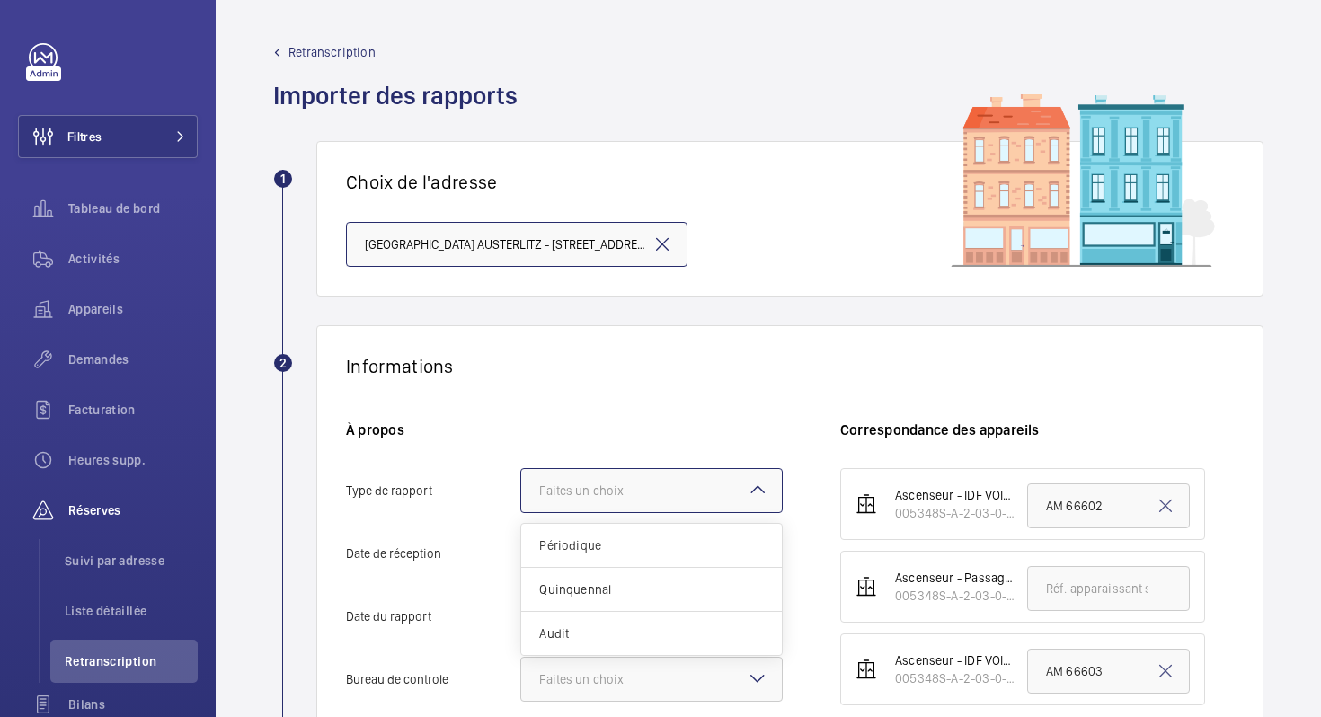
click at [612, 482] on div "Faites un choix" at bounding box center [603, 491] width 129 height 18
click at [521, 482] on input "Type de rapport Faites un choix Périodique Quinquennal Audit" at bounding box center [521, 490] width 0 height 43
click at [589, 543] on span "Périodique" at bounding box center [651, 545] width 225 height 18
click at [521, 512] on input "Type de rapport Faites un choix Périodique Quinquennal Audit" at bounding box center [521, 490] width 0 height 43
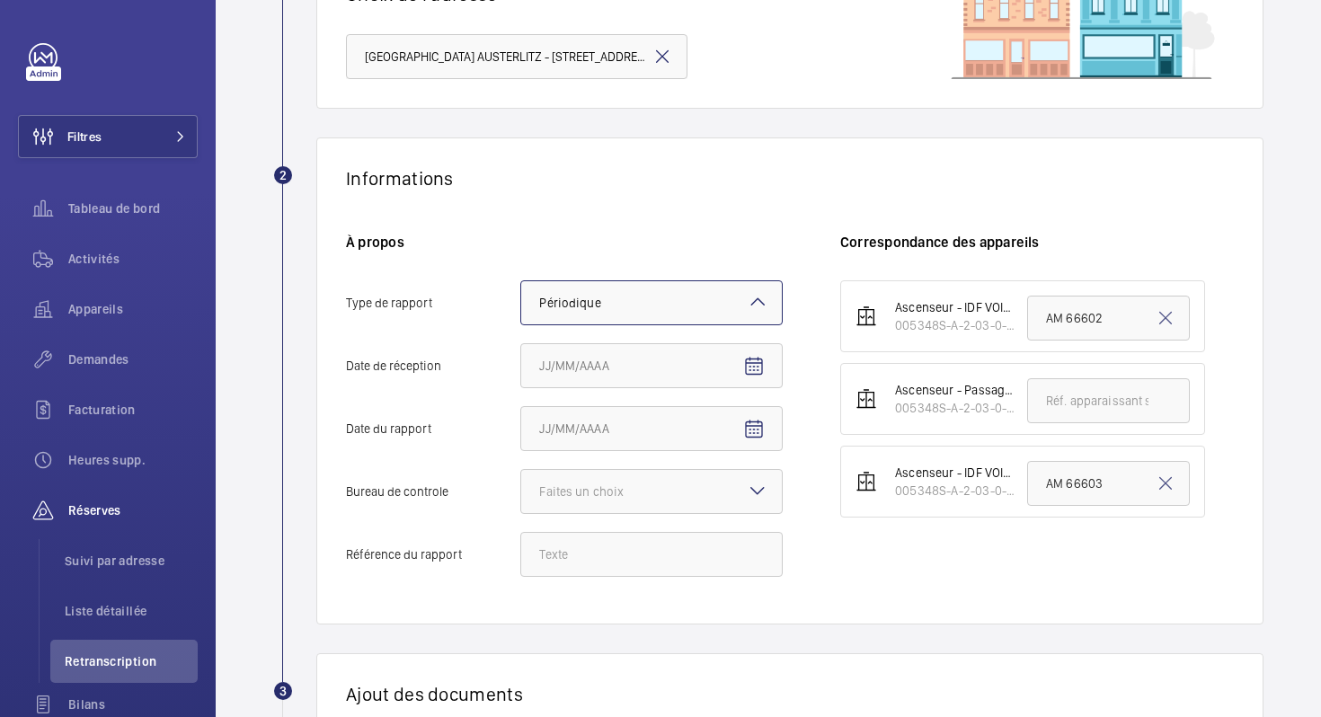
scroll to position [190, 0]
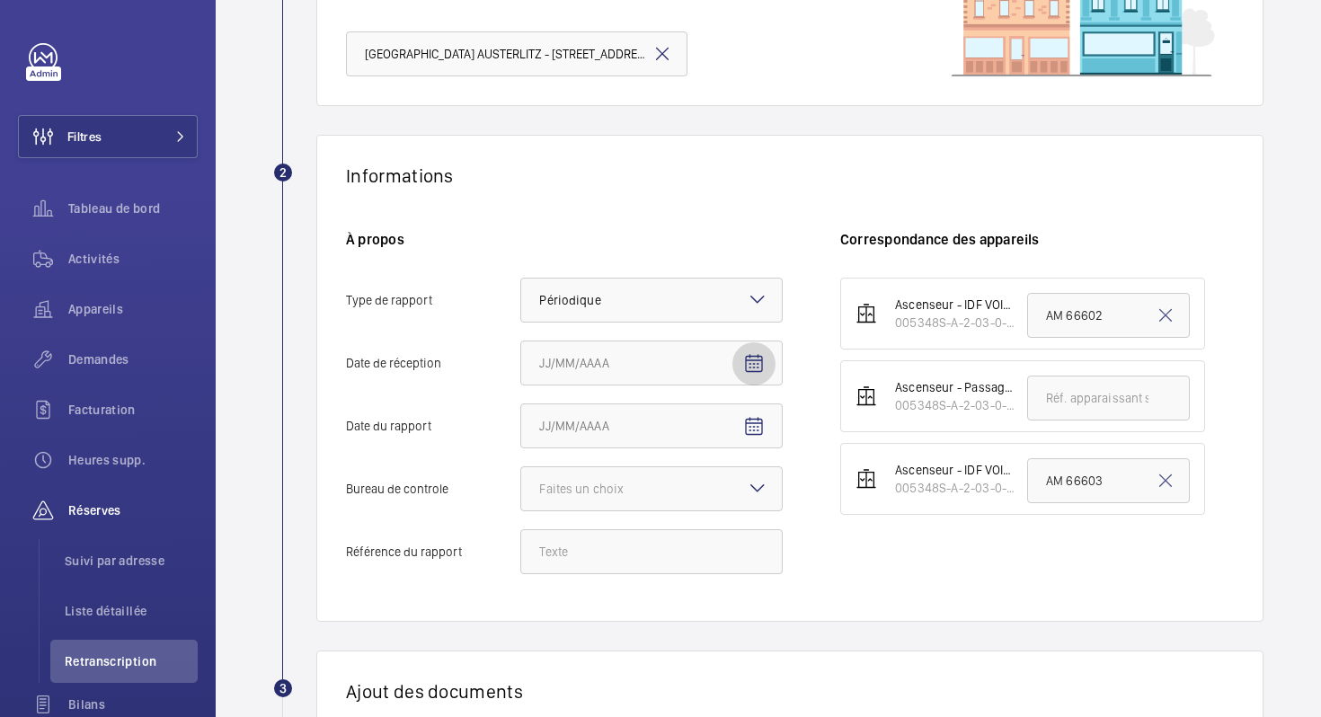
click at [748, 368] on mat-icon "Open calendar" at bounding box center [754, 364] width 22 height 22
click at [692, 548] on span "10" at bounding box center [690, 545] width 32 height 32
type input "10/10/2025"
click at [749, 435] on mat-icon "Open calendar" at bounding box center [754, 427] width 22 height 22
click at [725, 163] on span "Previous month" at bounding box center [729, 159] width 36 height 36
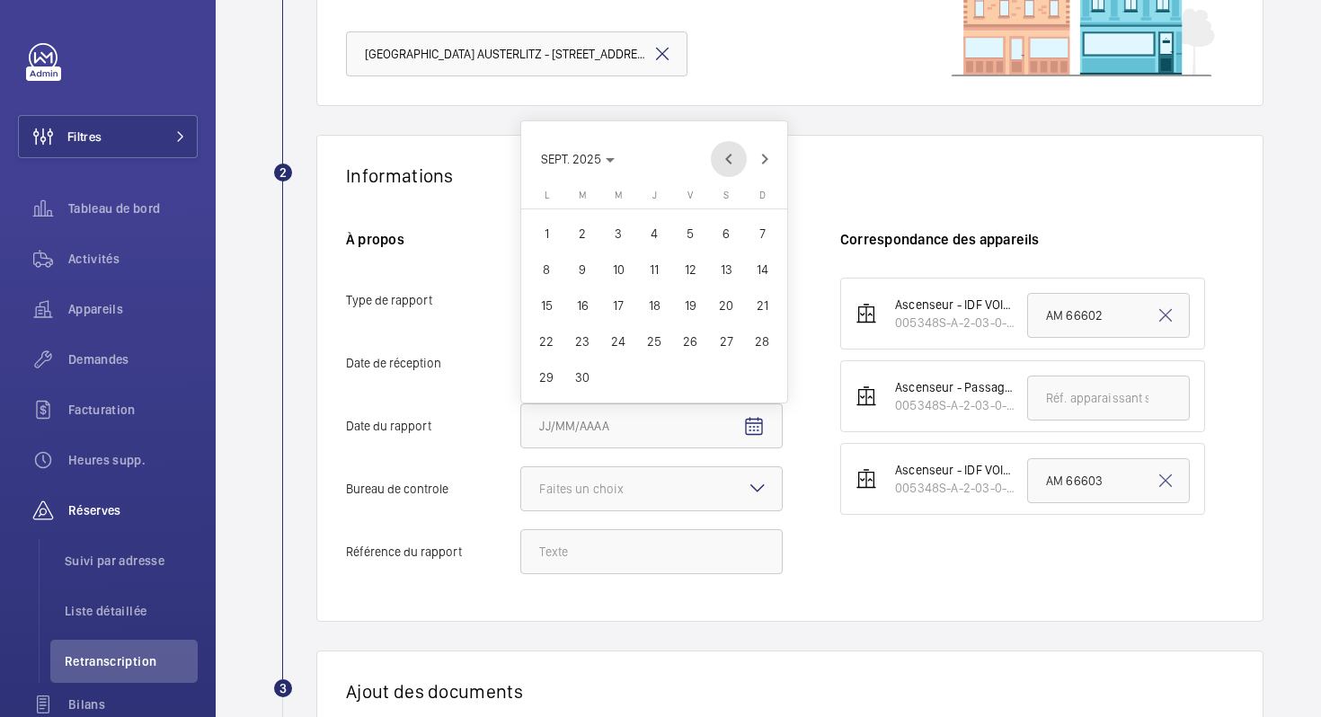
click at [725, 163] on span "Previous month" at bounding box center [729, 159] width 36 height 36
click at [650, 303] on span "14" at bounding box center [654, 305] width 32 height 32
type input "14/08/2025"
click at [598, 515] on div "À propos Type de rapport Faites un choix × Périodique × Date de récepti[DATE]02…" at bounding box center [593, 411] width 494 height 362
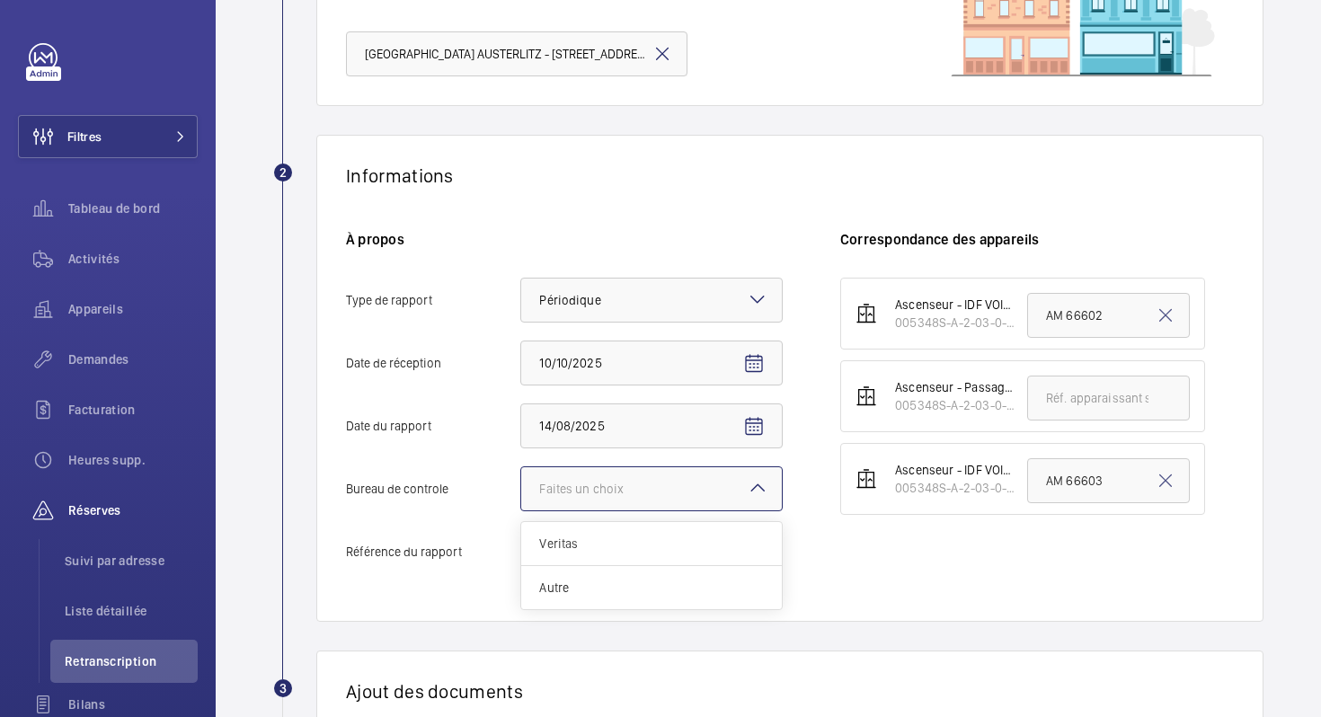
click at [598, 500] on div at bounding box center [651, 488] width 261 height 43
click at [521, 500] on input "Bureau de controle Faites un choix Veritas Autre" at bounding box center [521, 488] width 0 height 43
click at [569, 587] on span "Autre" at bounding box center [651, 588] width 225 height 18
click at [521, 510] on input "Bureau de controle Faites un choix Veritas Autre" at bounding box center [521, 488] width 0 height 43
click at [570, 563] on input "Référence du rapport" at bounding box center [651, 551] width 262 height 45
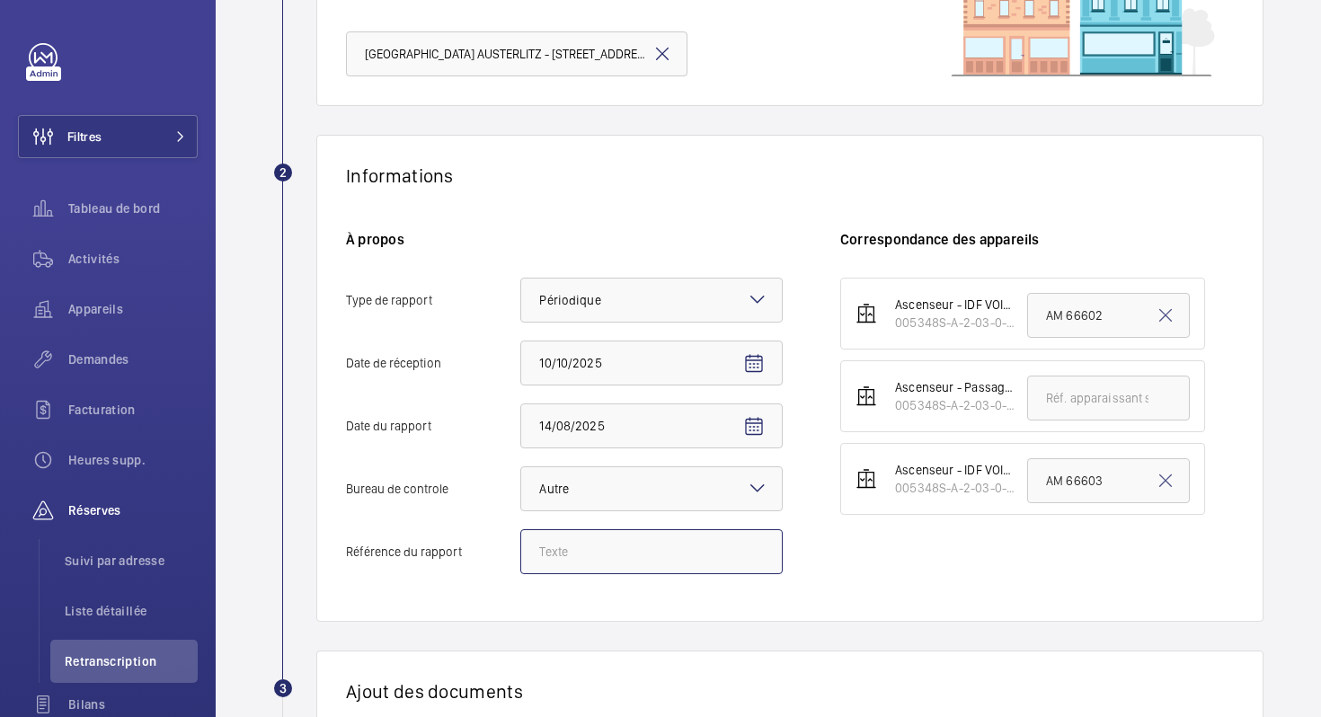
paste input "N° 148150042501R001"
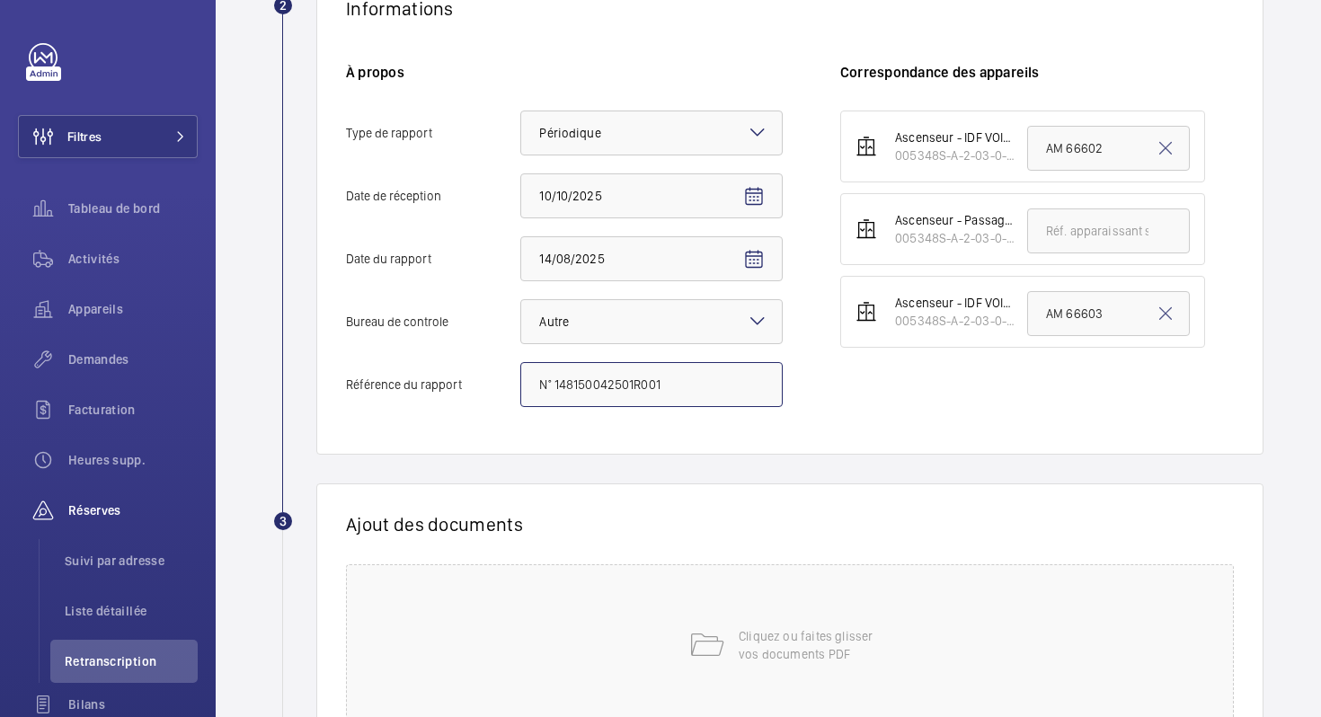
scroll to position [362, 0]
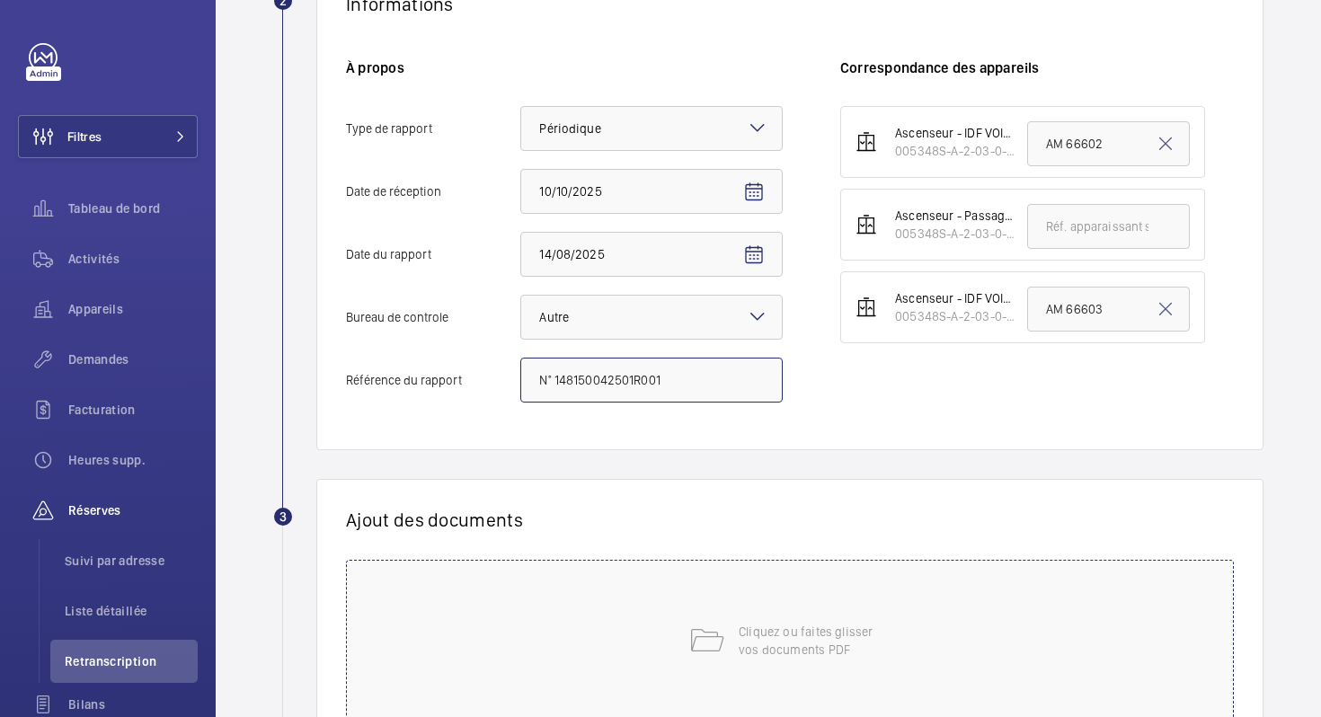
type input "N° 148150042501R001"
click at [654, 632] on div "Cliquez ou faites glisser vos documents PDF" at bounding box center [790, 641] width 888 height 162
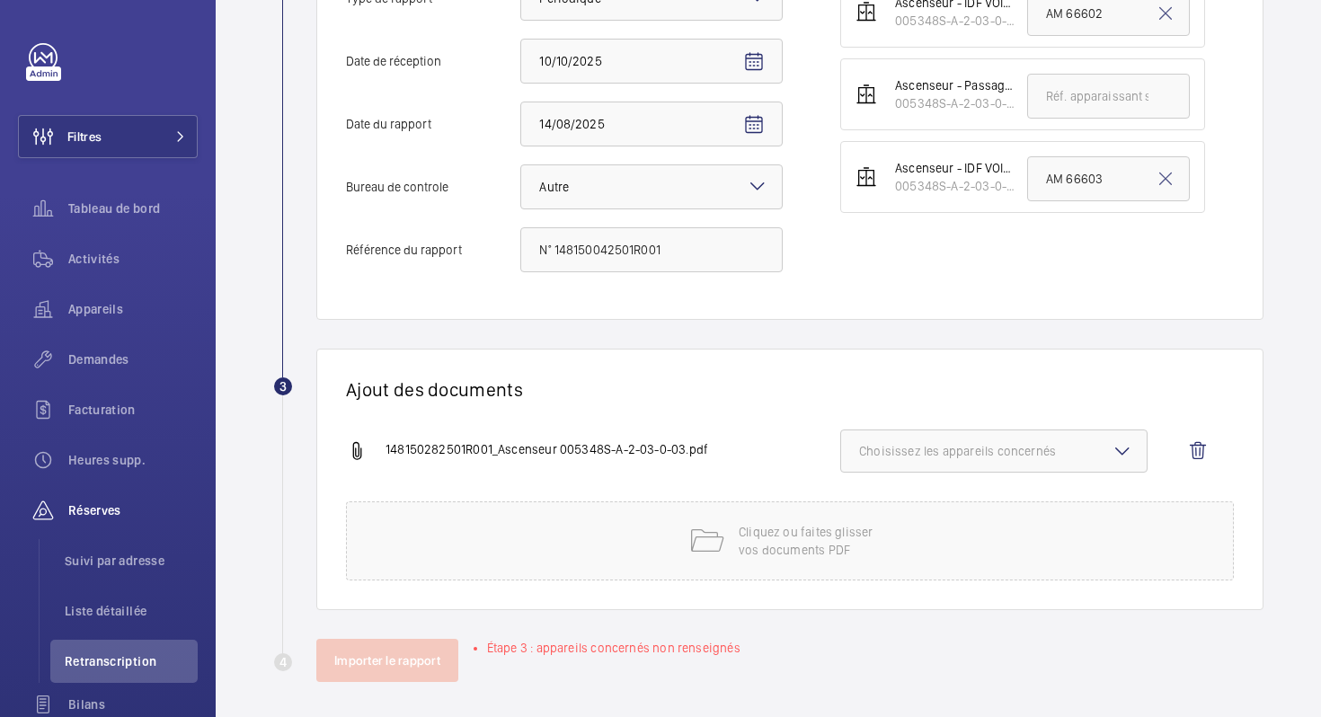
scroll to position [500, 0]
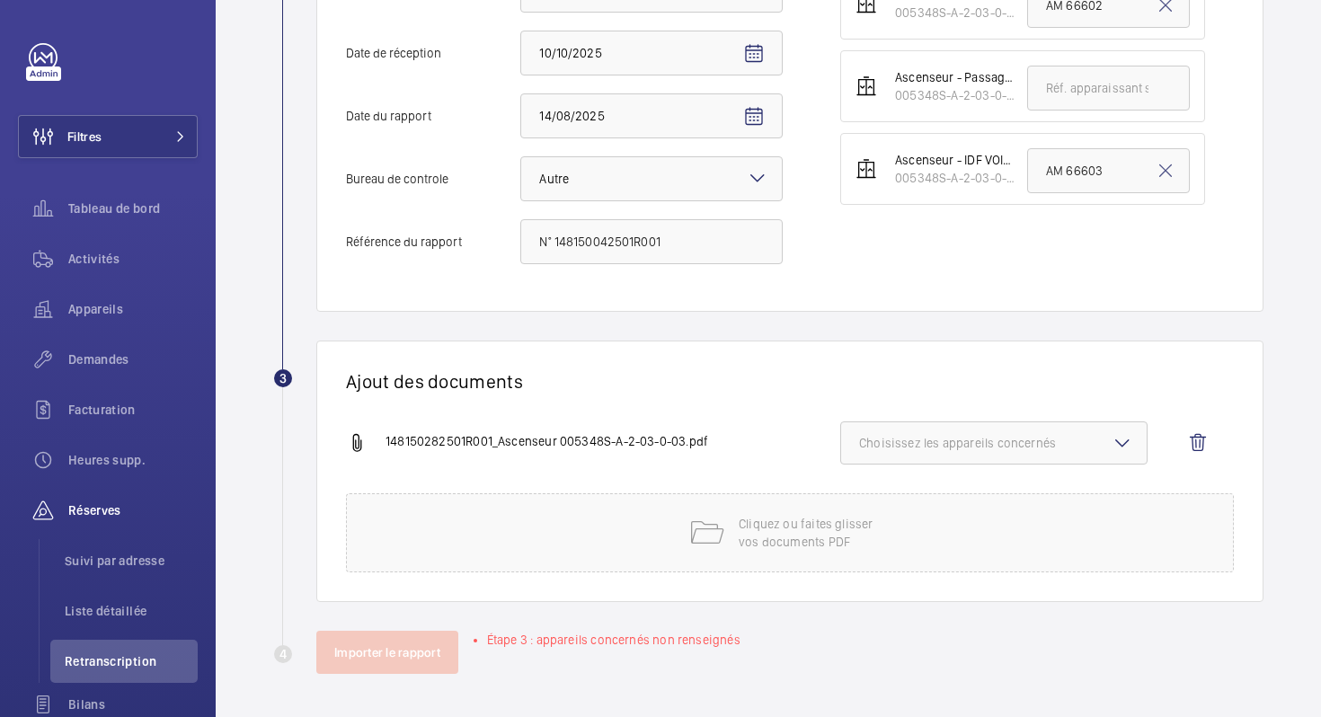
click at [1032, 451] on span "Choisissez les appareils concernés" at bounding box center [994, 443] width 270 height 18
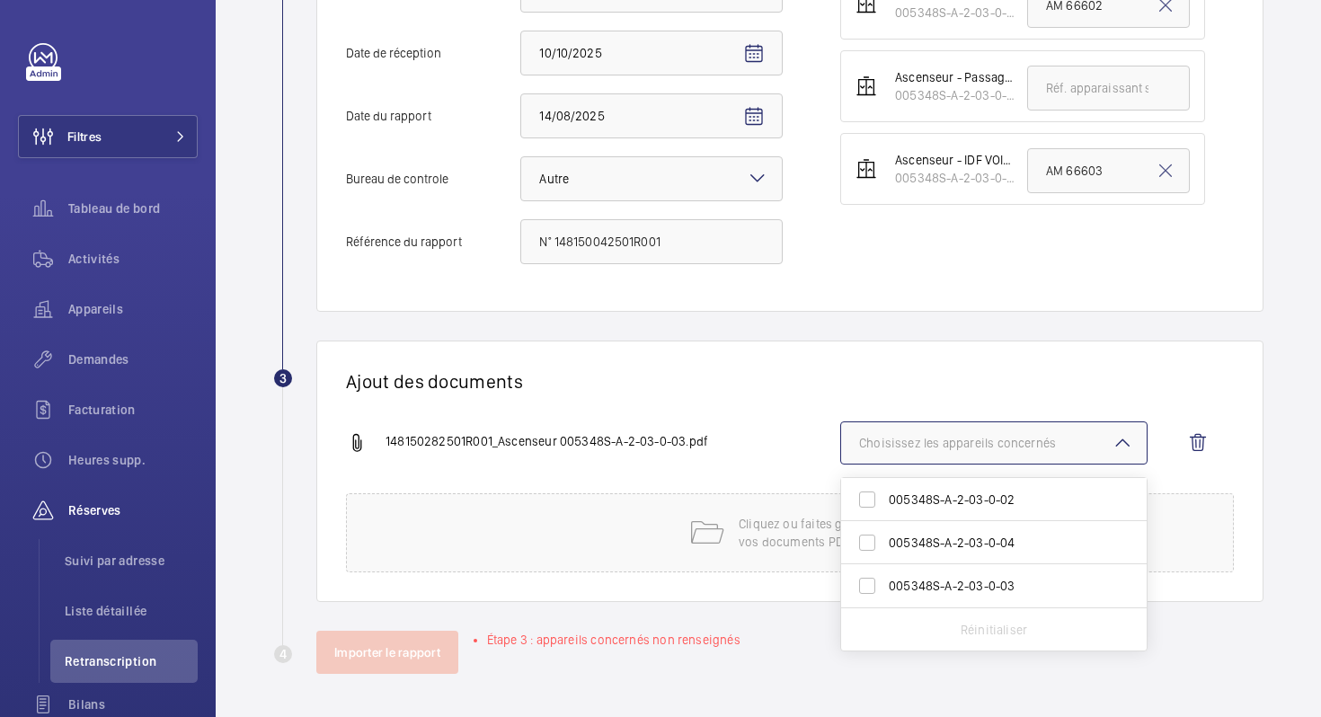
click at [961, 580] on span "005348S-A-2-03-0-03" at bounding box center [995, 586] width 213 height 18
click at [885, 580] on input "005348S-A-2-03-0-03" at bounding box center [867, 586] width 36 height 36
checkbox input "true"
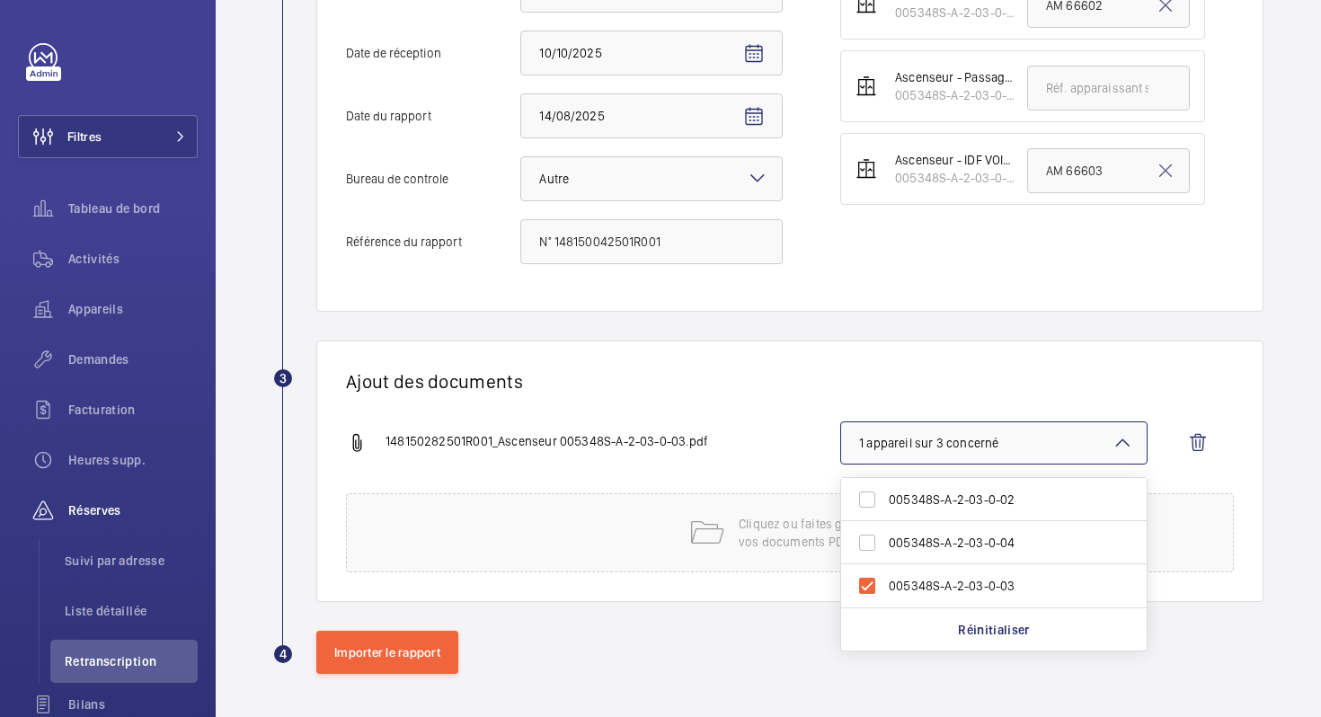
click at [775, 432] on div "148150282501R001_Ascenseur 005348S-A-2-03-0-03.pdf" at bounding box center [593, 443] width 494 height 22
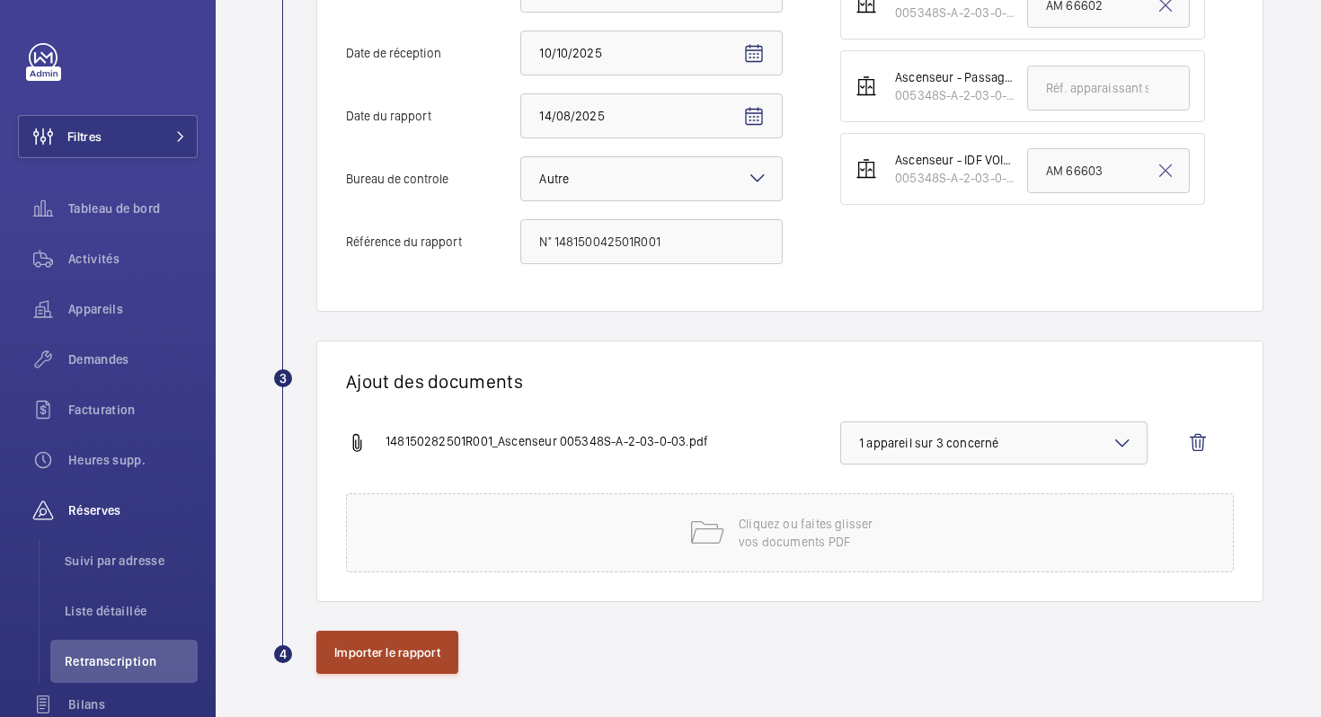
click at [394, 654] on button "Importer le rapport" at bounding box center [387, 652] width 142 height 43
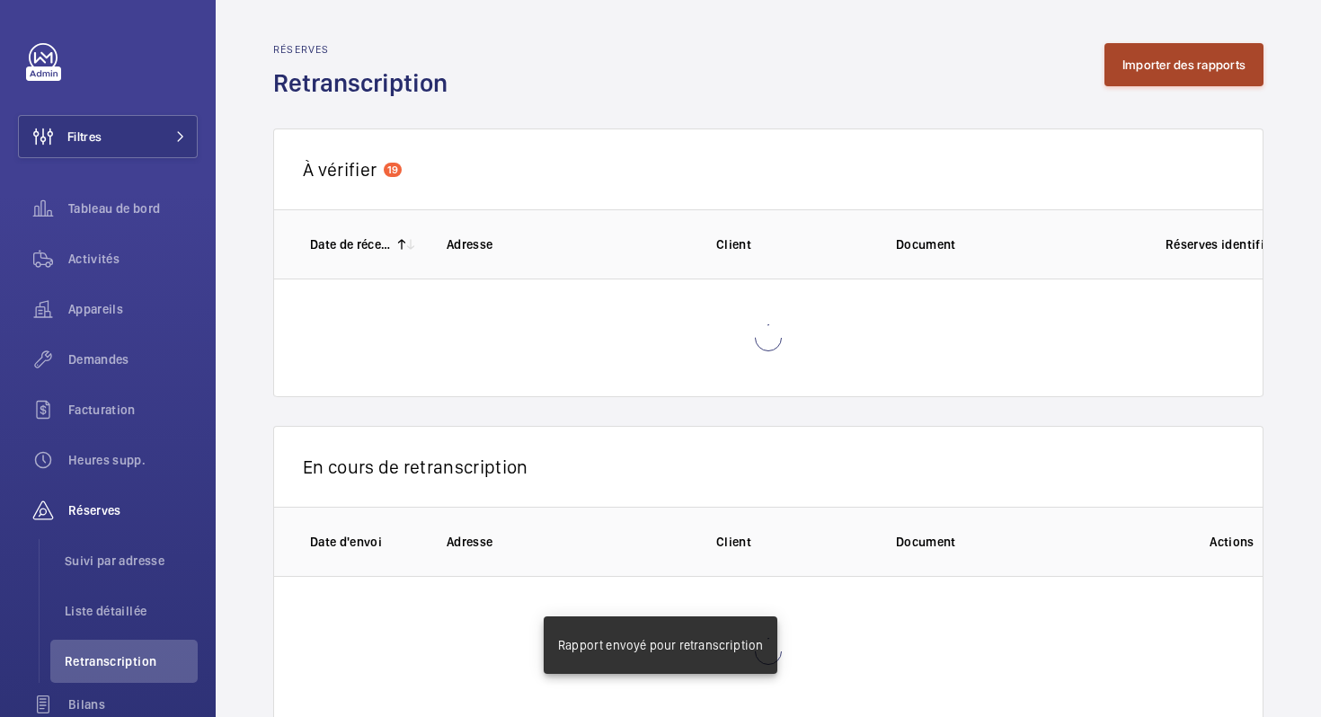
click at [1191, 68] on button "Importer des rapports" at bounding box center [1183, 64] width 159 height 43
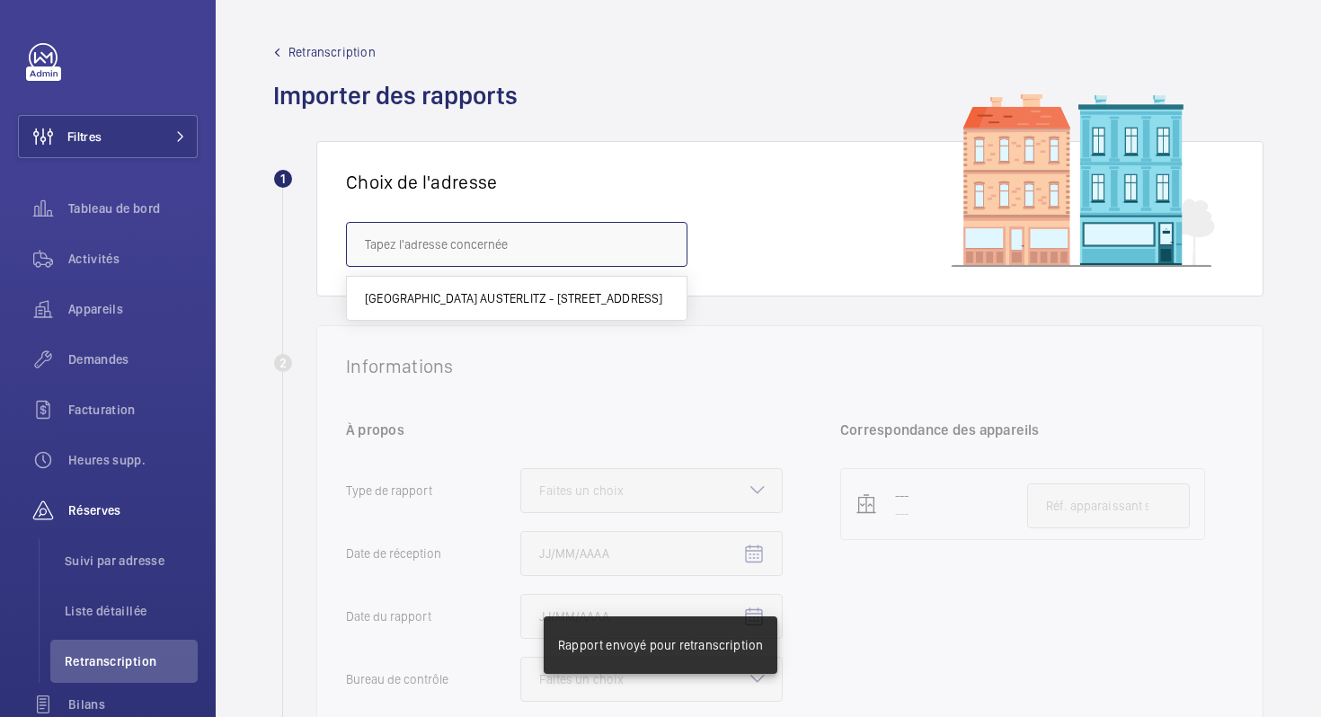
click at [598, 258] on input "text" at bounding box center [516, 244] width 341 height 45
click at [565, 303] on span "[GEOGRAPHIC_DATA] AUSTERLITZ - [STREET_ADDRESS]" at bounding box center [514, 298] width 298 height 18
type input "[GEOGRAPHIC_DATA] AUSTERLITZ - [STREET_ADDRESS]"
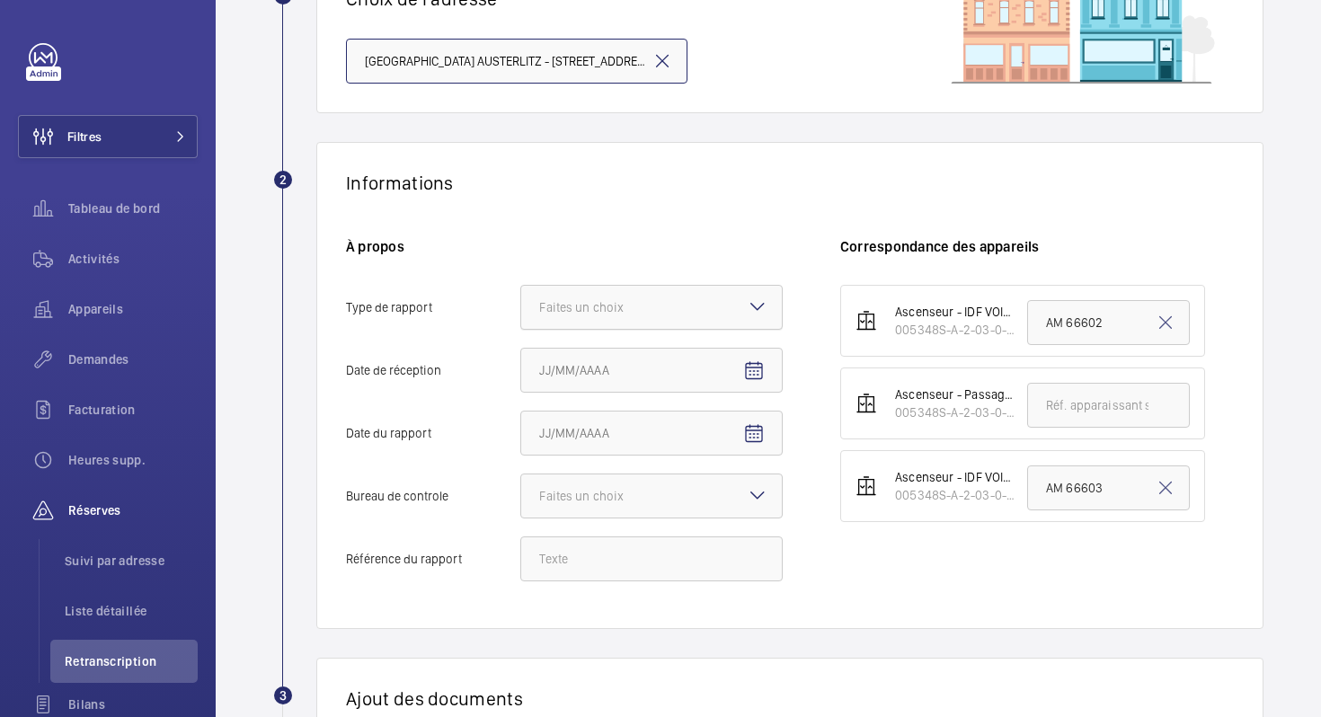
scroll to position [224, 0]
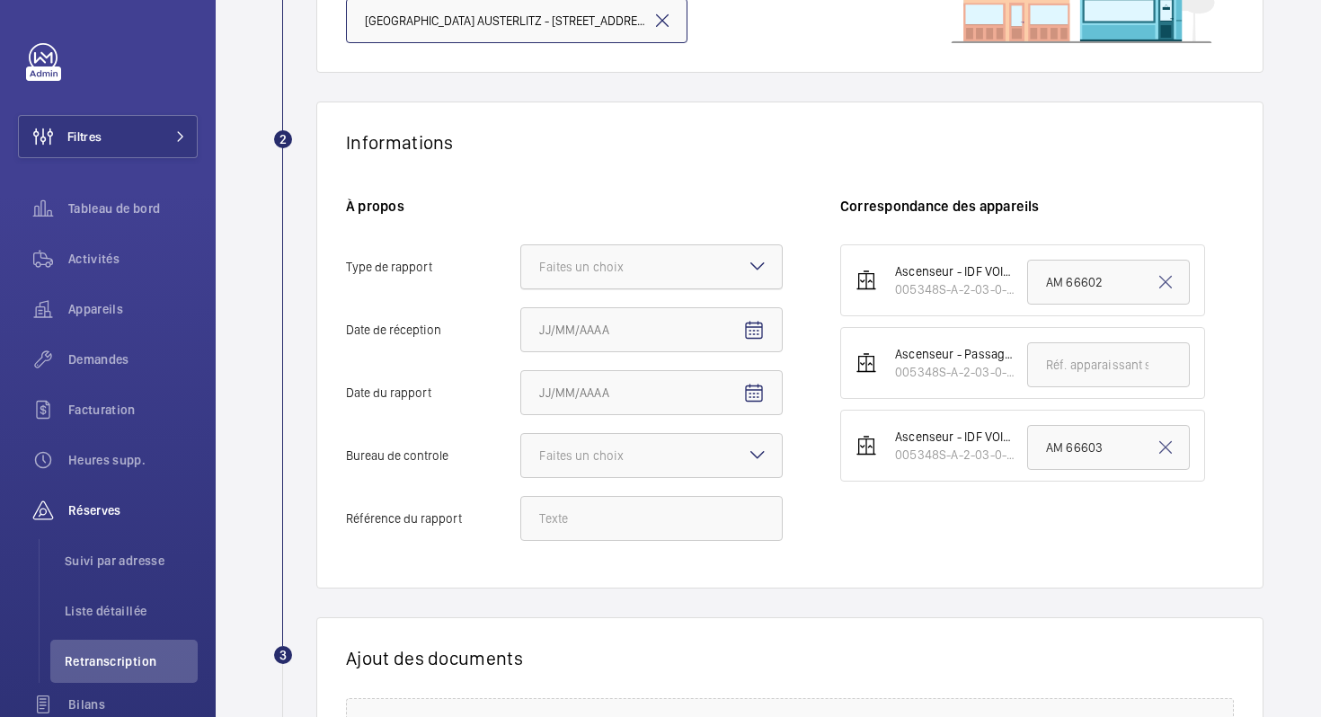
click at [656, 256] on div at bounding box center [651, 266] width 261 height 43
click at [521, 256] on input "Type de rapport Faites un choix" at bounding box center [521, 266] width 0 height 43
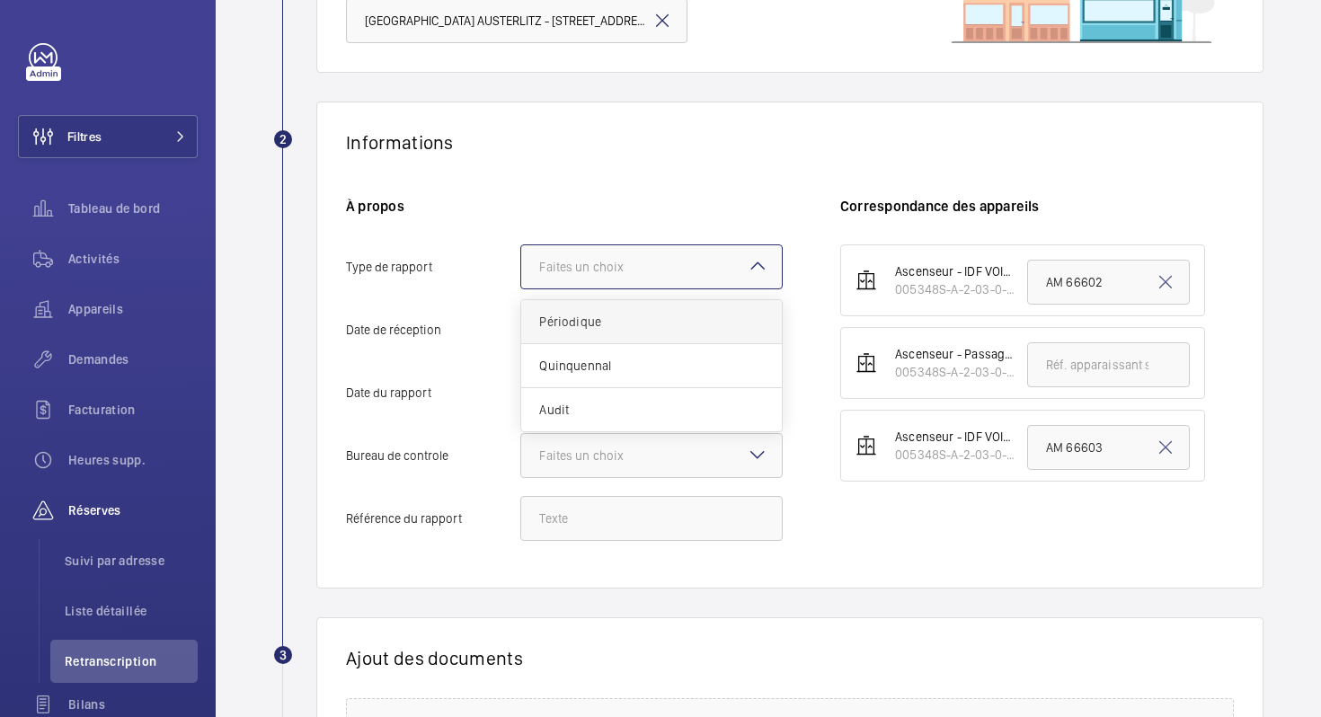
click at [623, 320] on span "Périodique" at bounding box center [651, 322] width 225 height 18
click at [521, 288] on input "Type de rapport Faites un choix Périodique Quinquennal Audit" at bounding box center [521, 266] width 0 height 43
click at [741, 335] on span "Open calendar" at bounding box center [753, 330] width 43 height 43
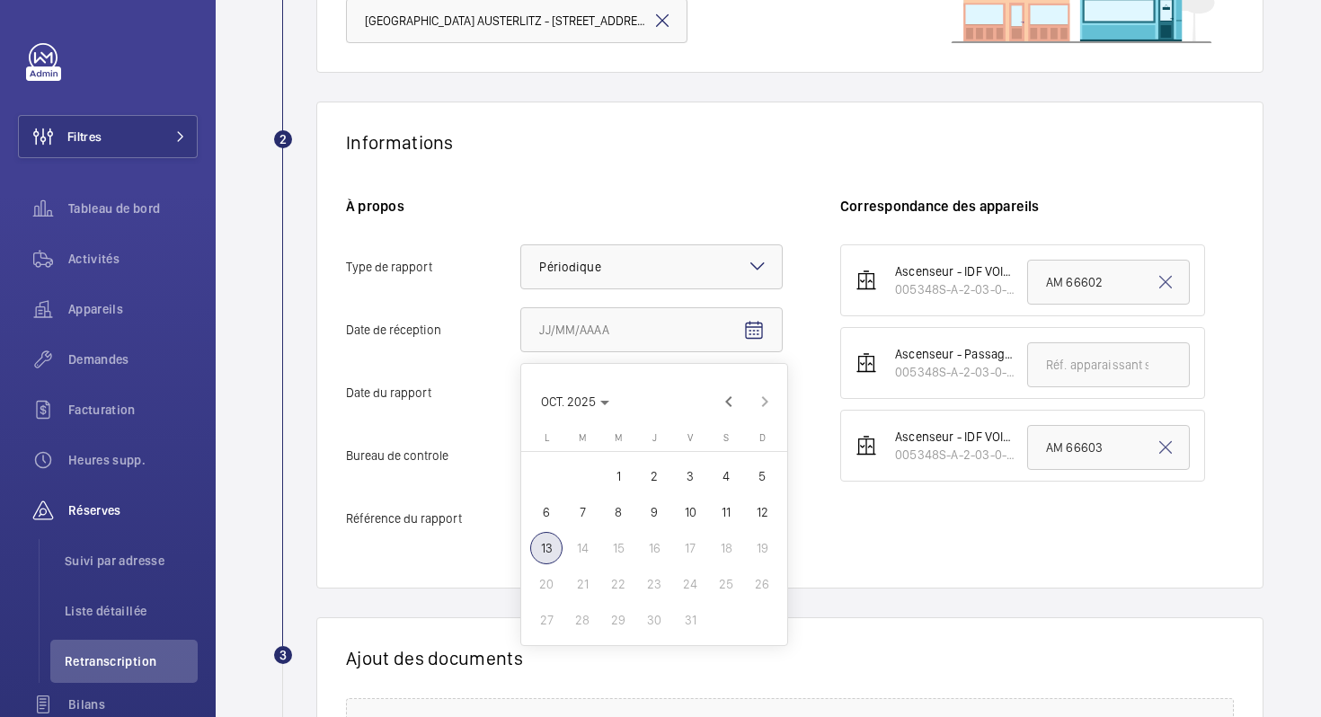
click at [701, 513] on span "10" at bounding box center [690, 512] width 32 height 32
type input "10/10/2025"
click at [758, 391] on mat-icon "Open calendar" at bounding box center [754, 394] width 22 height 22
click at [724, 462] on span "Previous month" at bounding box center [729, 465] width 36 height 36
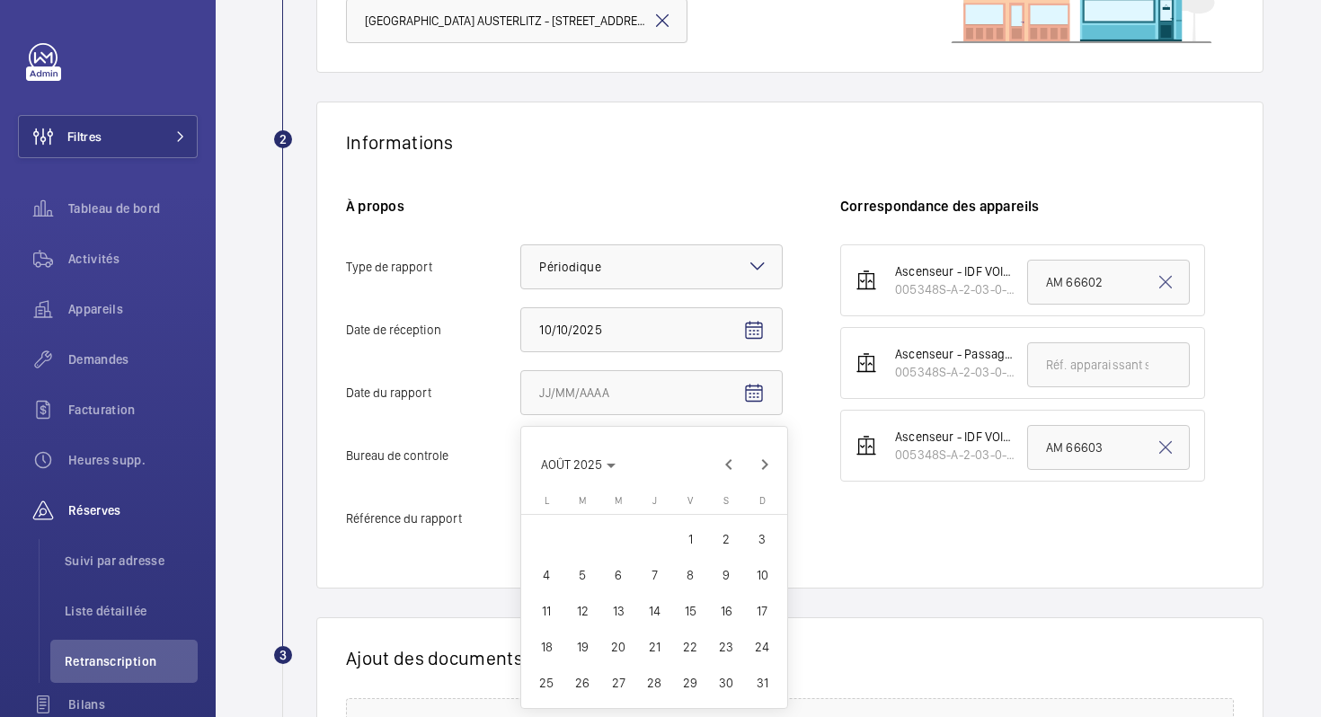
click at [646, 605] on span "14" at bounding box center [654, 611] width 32 height 32
type input "14/08/2025"
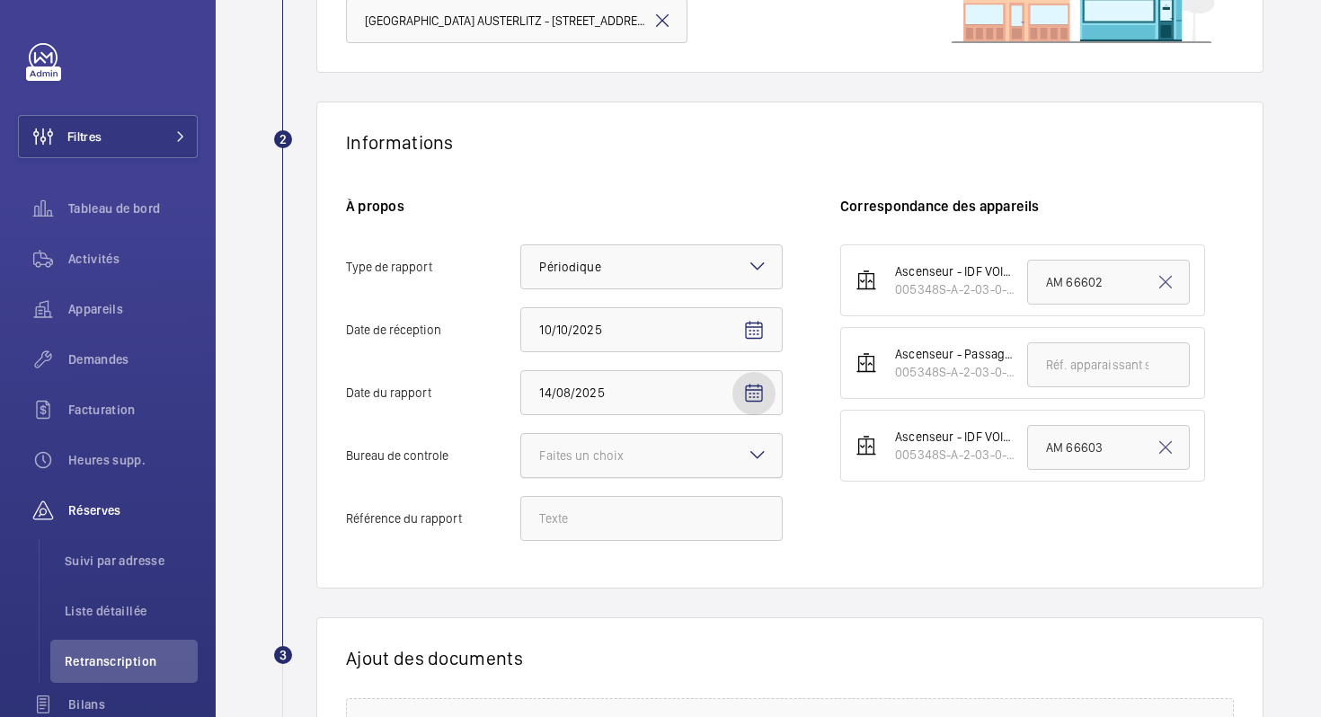
click at [616, 459] on div "Faites un choix" at bounding box center [603, 456] width 129 height 18
click at [521, 459] on input "Bureau de controle Faites un choix" at bounding box center [521, 455] width 0 height 43
click at [602, 541] on div "Autre" at bounding box center [651, 554] width 261 height 43
click at [521, 477] on input "Bureau de controle Faites un choix Veritas Autre" at bounding box center [521, 455] width 0 height 43
click at [599, 512] on input "Référence du rapport" at bounding box center [651, 518] width 262 height 45
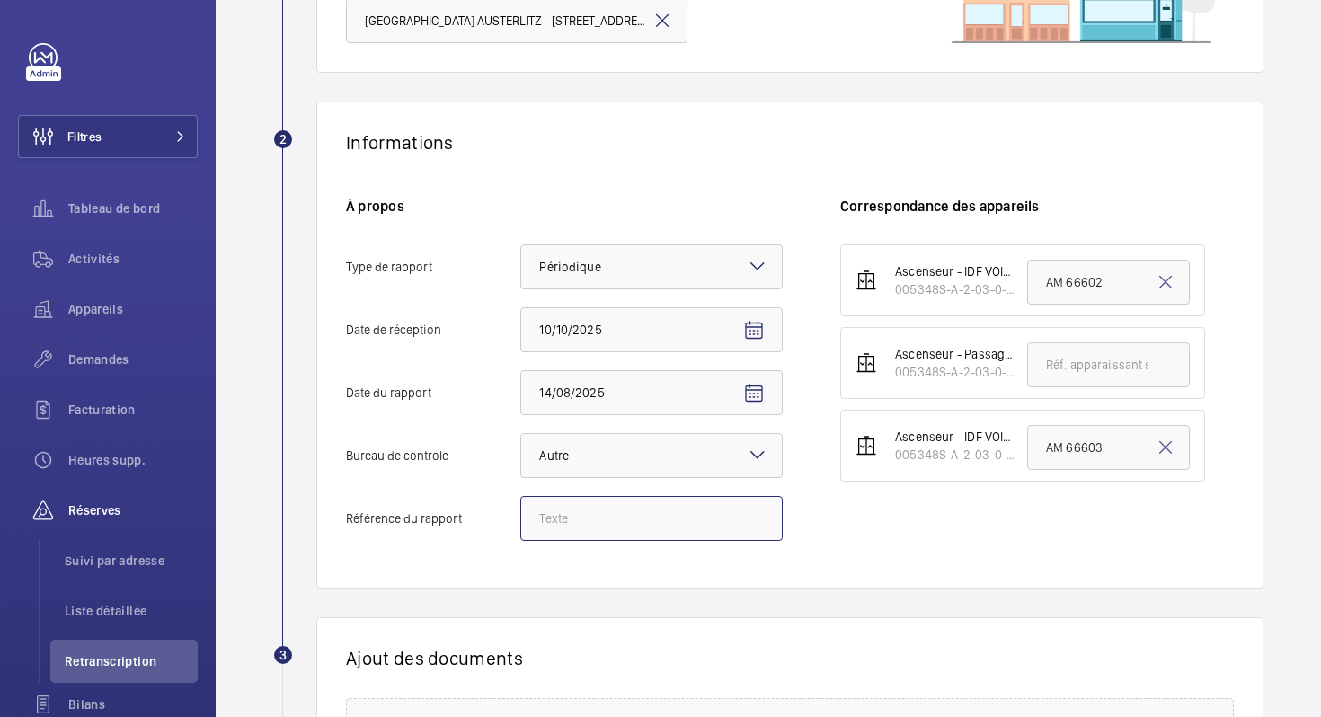
paste input "N° 148149912501R001"
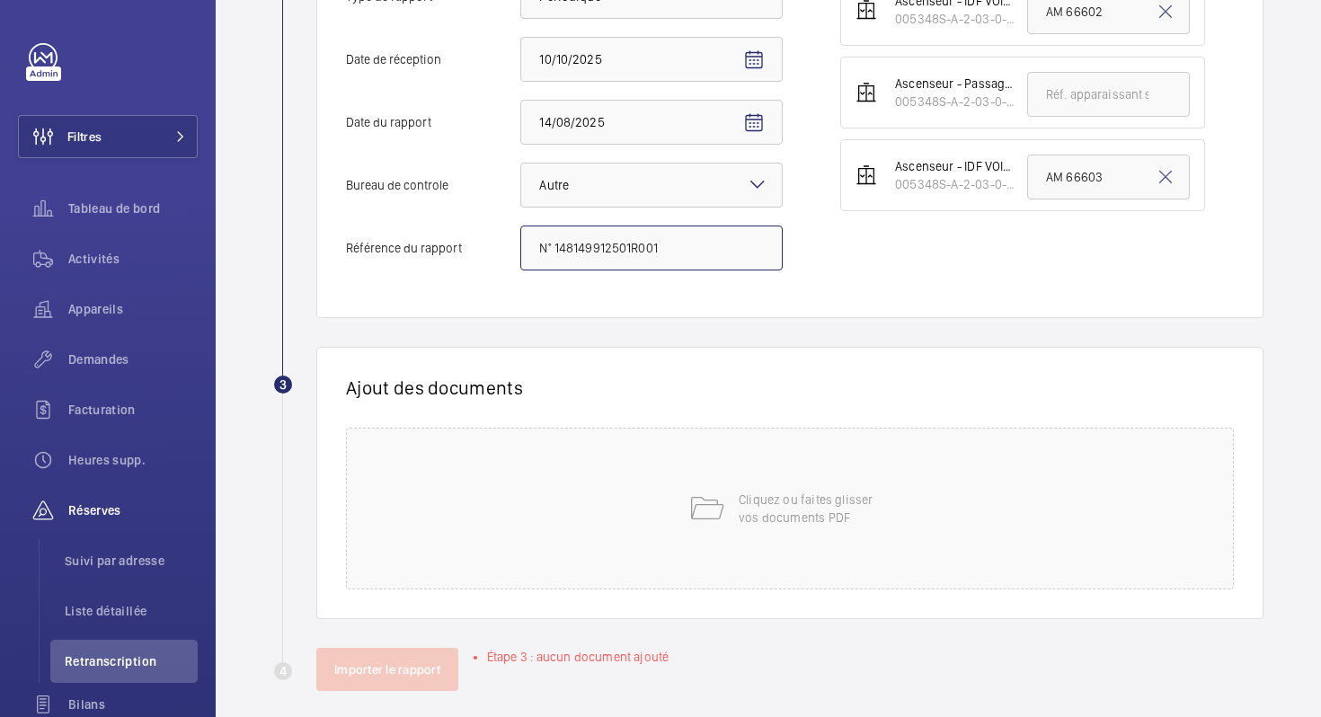
scroll to position [500, 0]
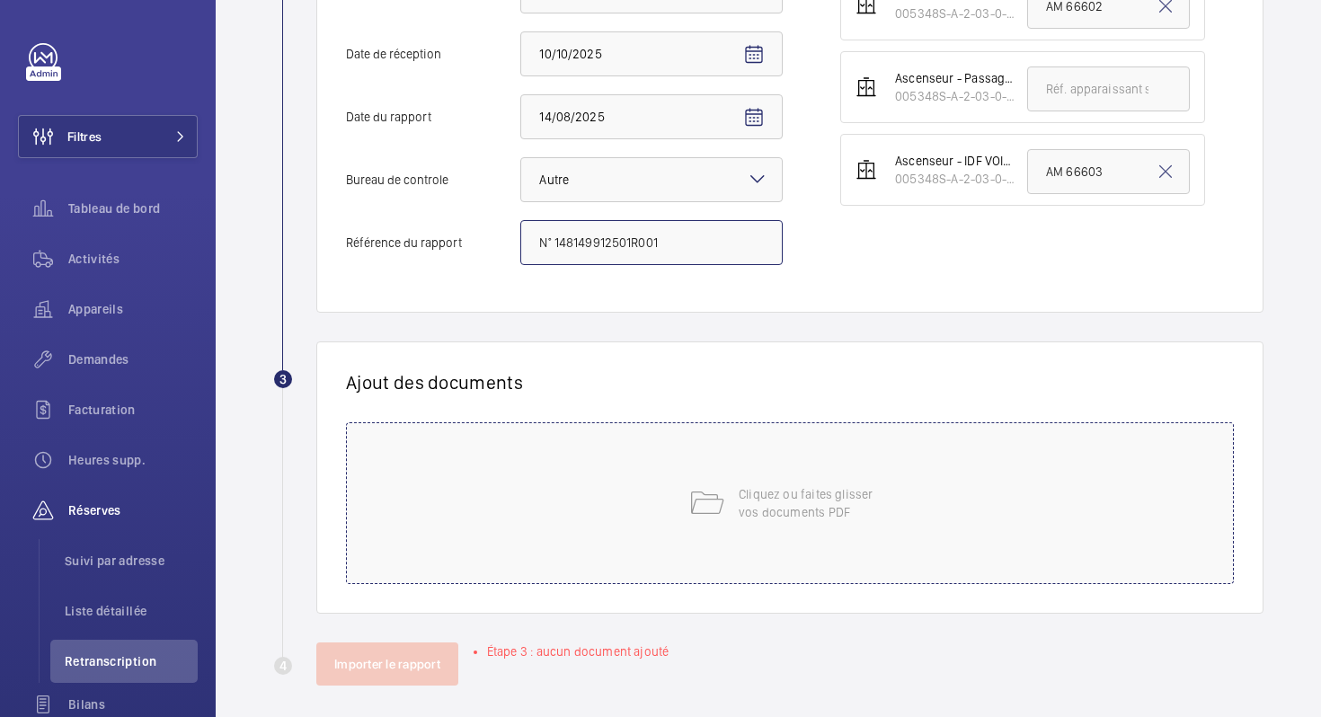
type input "N° 148149912501R001"
click at [628, 518] on div "Cliquez ou faites glisser vos documents PDF" at bounding box center [790, 503] width 888 height 162
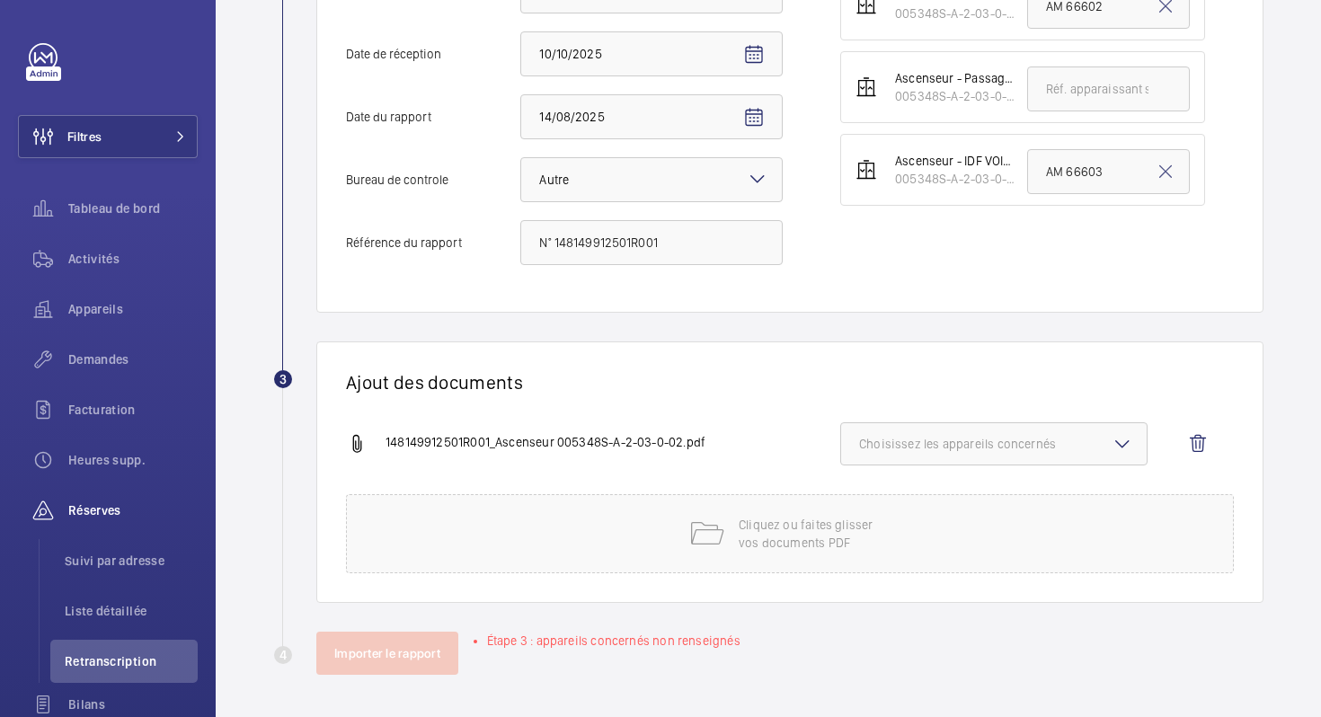
click at [949, 449] on span "Choisissez les appareils concernés" at bounding box center [994, 444] width 270 height 18
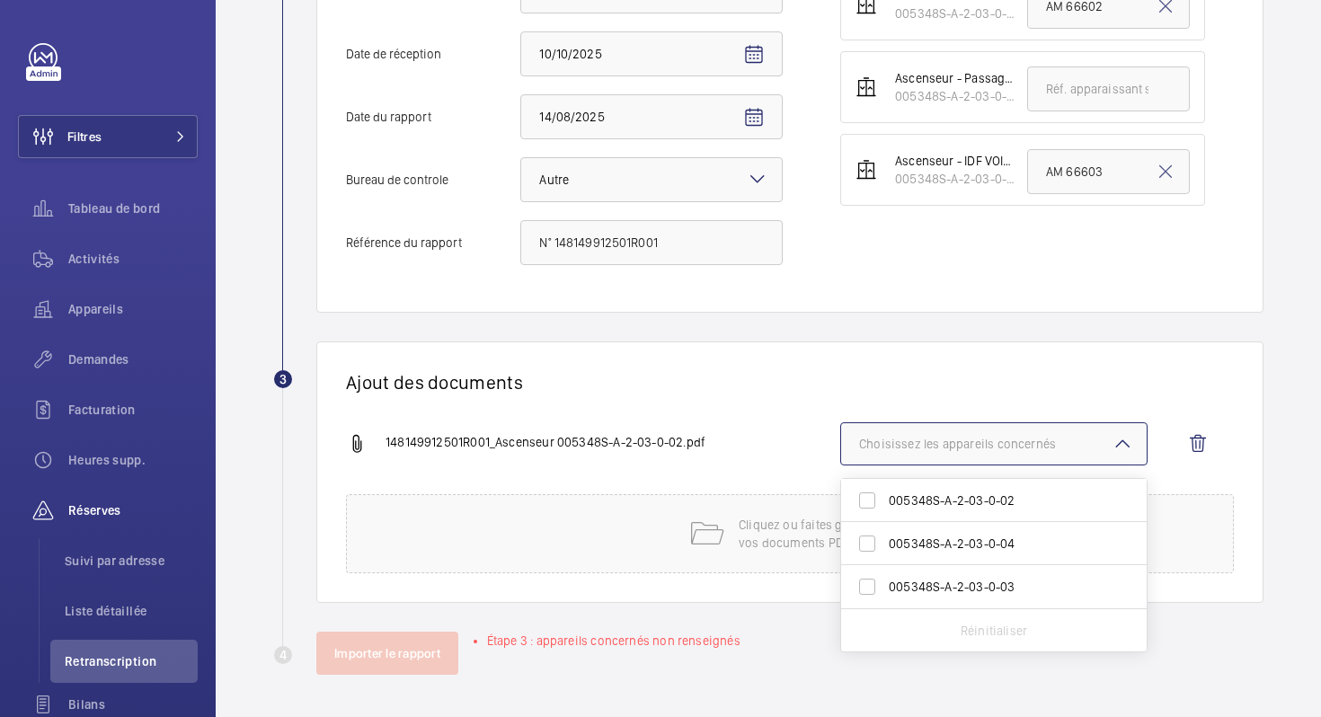
click at [932, 496] on span "005348S-A-2-03-0-02" at bounding box center [995, 501] width 213 height 18
click at [885, 496] on input "005348S-A-2-03-0-02" at bounding box center [867, 501] width 36 height 36
checkbox input "true"
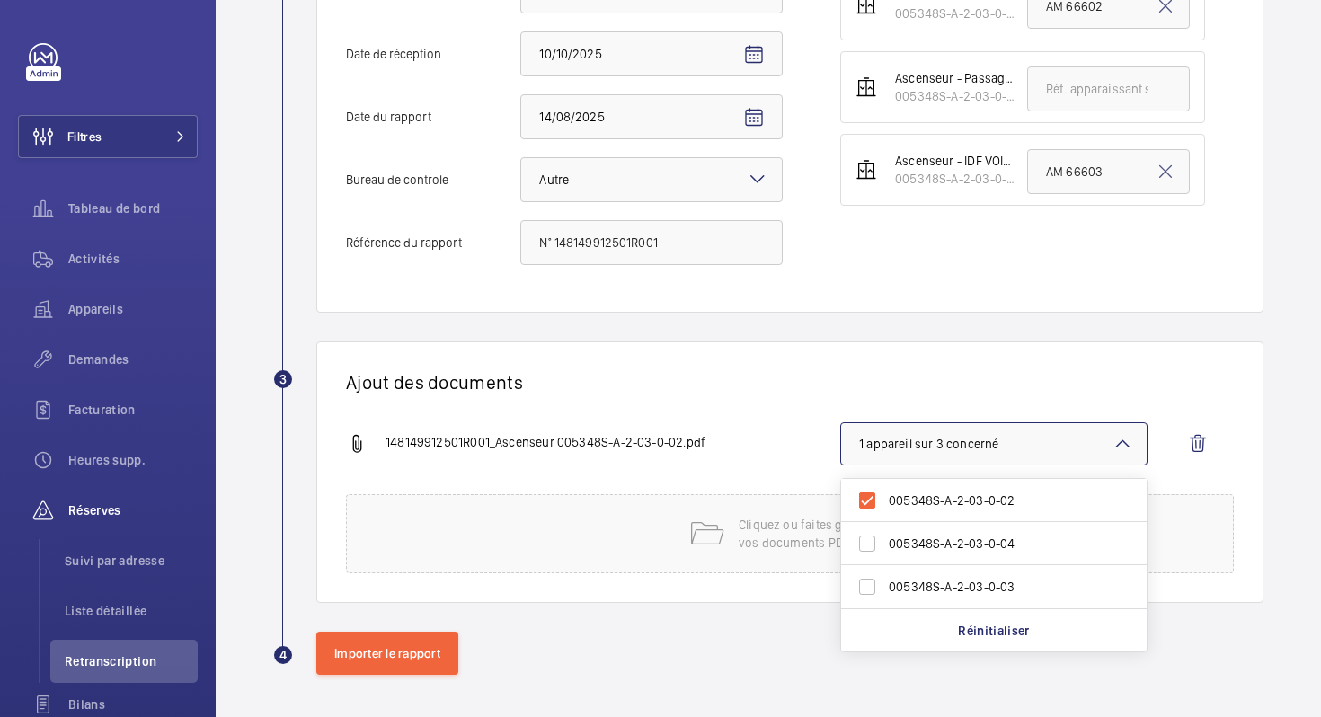
click at [797, 421] on div "Ajout des documents 148149912501R001_Ascenseur 005348S-A-2-03-0-02.pdf 1 appare…" at bounding box center [789, 471] width 947 height 261
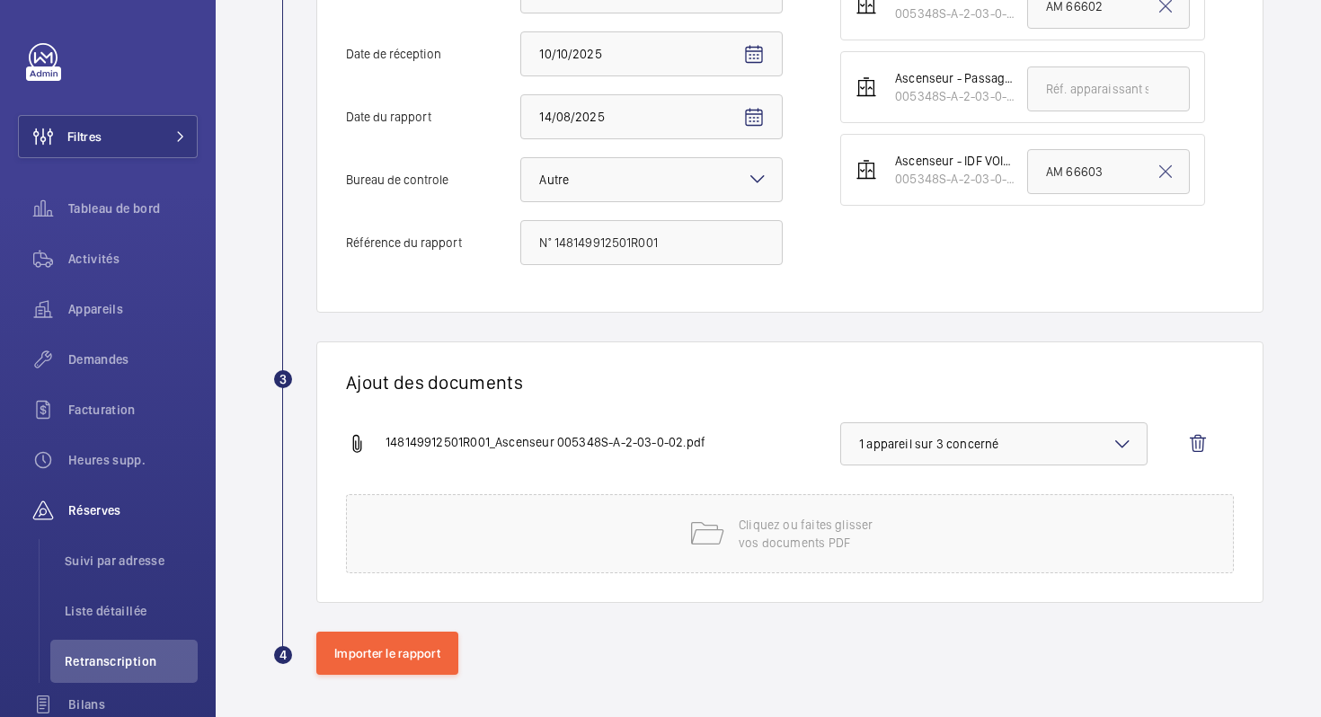
scroll to position [500, 0]
click at [384, 658] on button "Importer le rapport" at bounding box center [387, 652] width 142 height 43
